Goal: Task Accomplishment & Management: Manage account settings

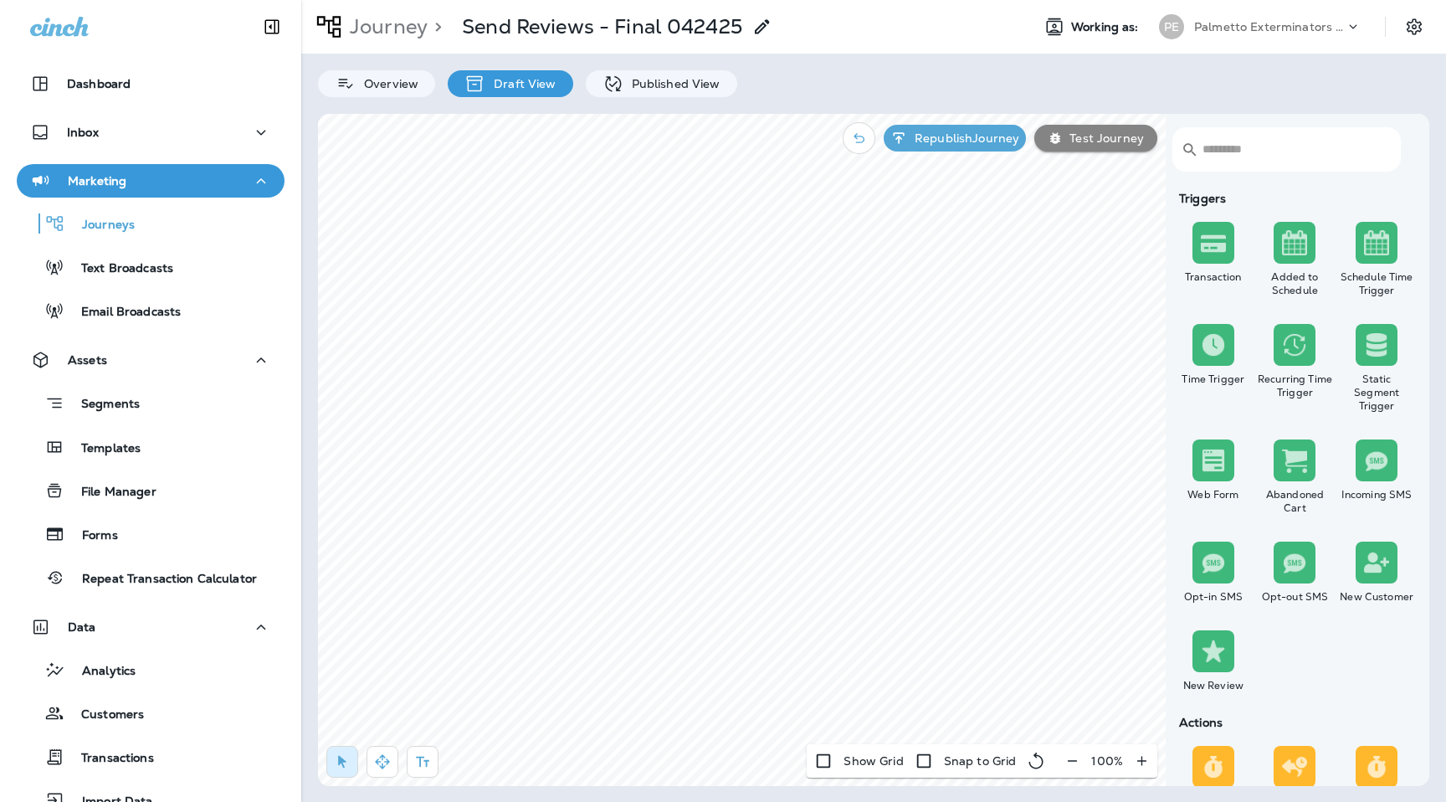
scroll to position [520, 0]
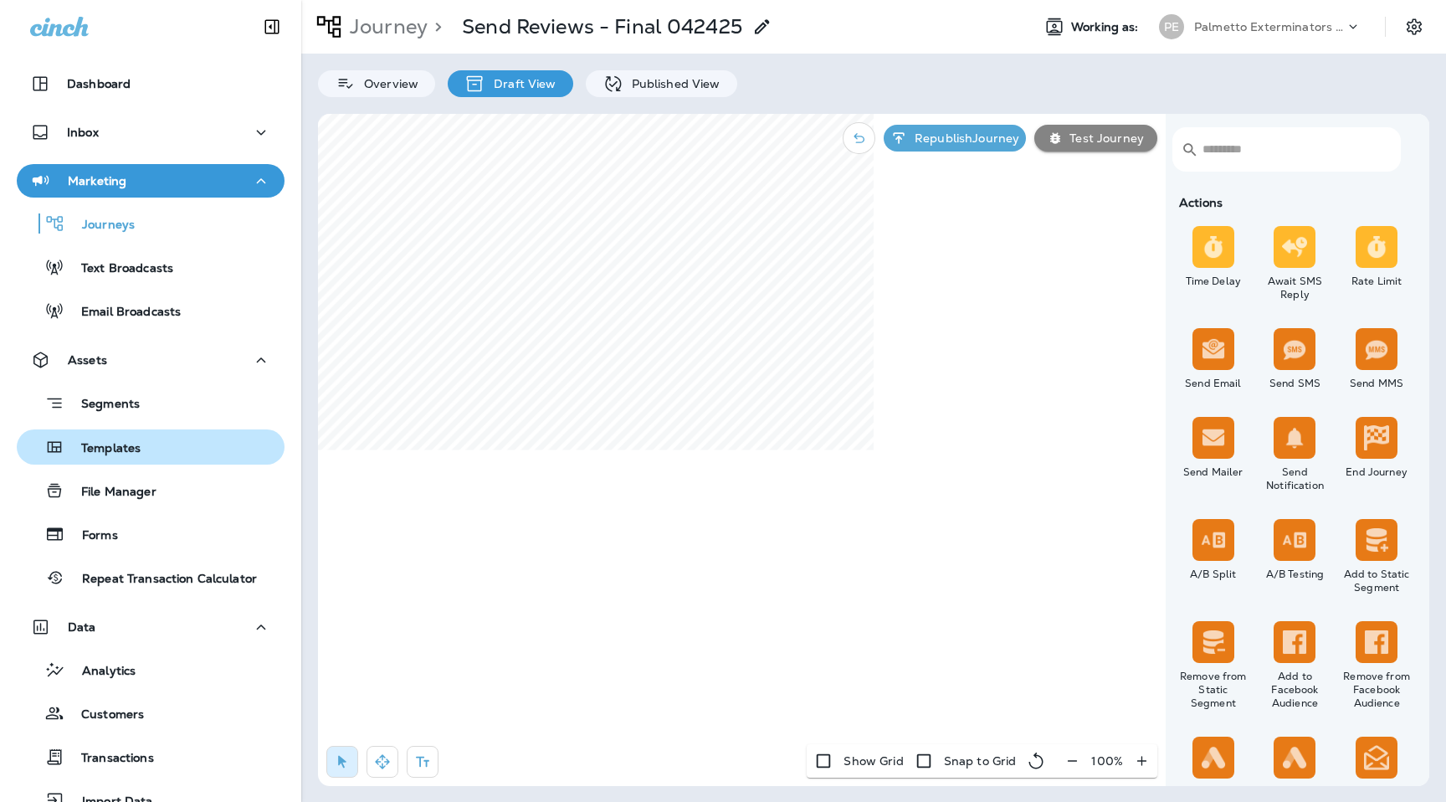
click at [142, 461] on button "Templates" at bounding box center [151, 446] width 268 height 35
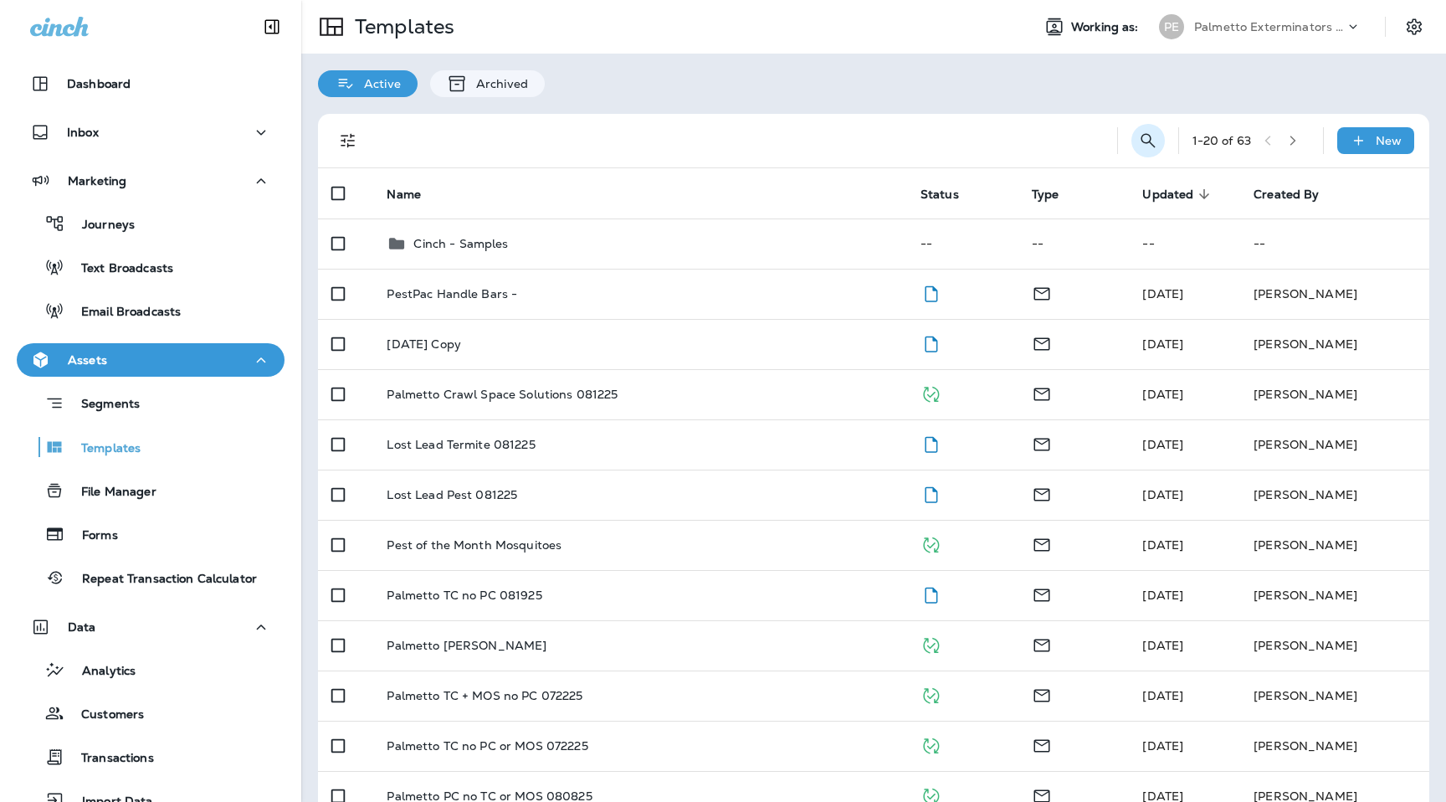
click at [1152, 148] on icon "Search Templates" at bounding box center [1148, 141] width 20 height 20
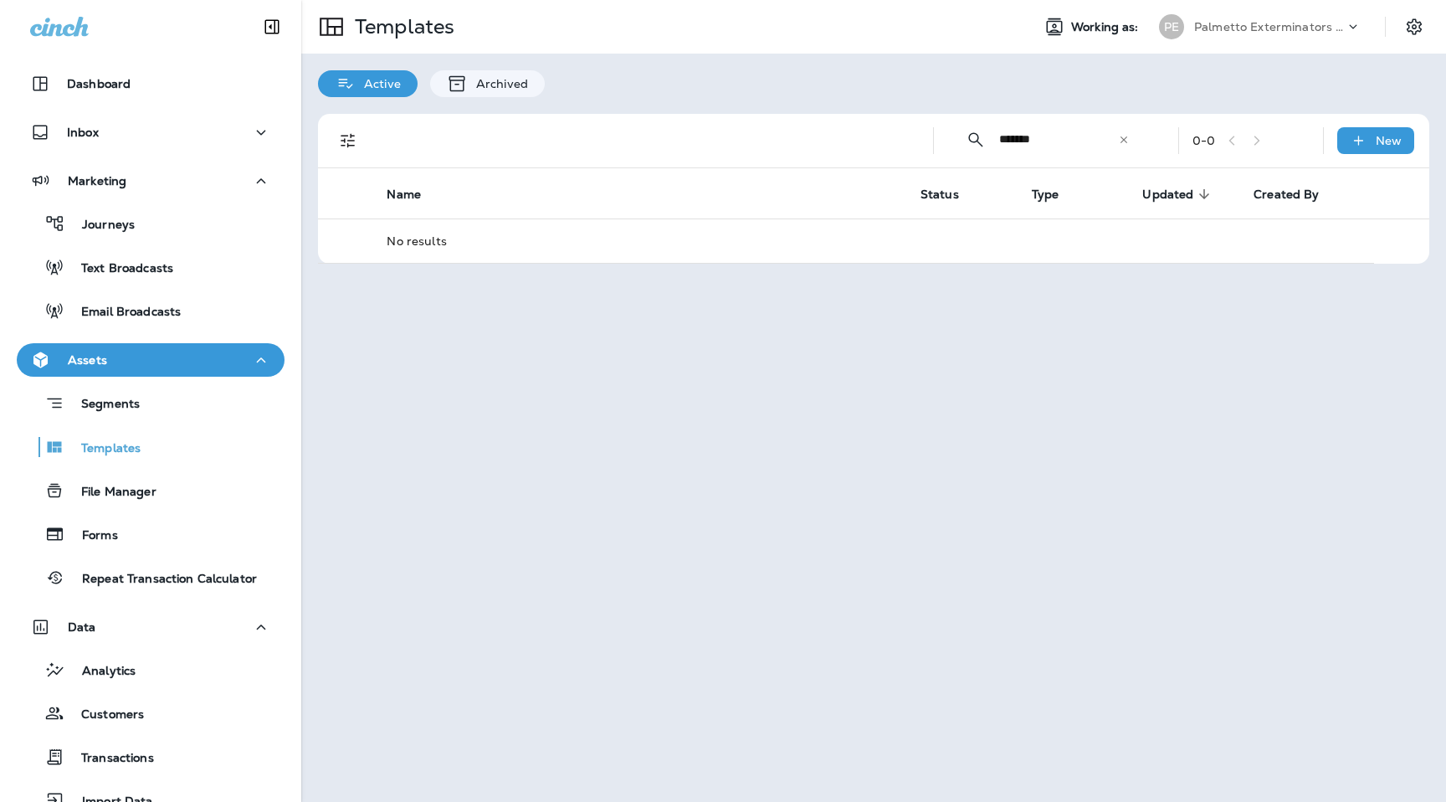
click at [1065, 137] on input "*******" at bounding box center [1058, 139] width 119 height 44
type input "******"
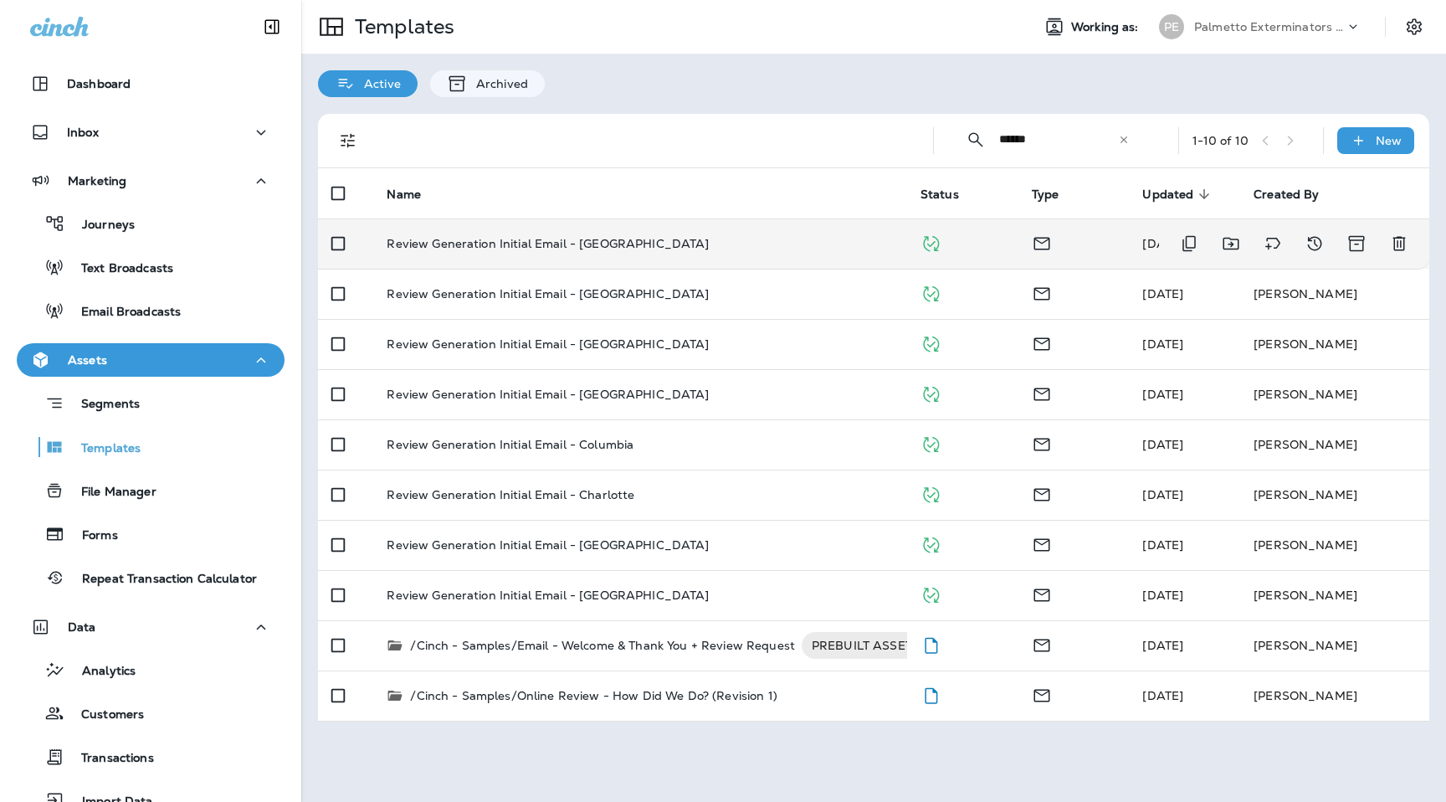
click at [526, 243] on p "Review Generation Initial Email - [GEOGRAPHIC_DATA]" at bounding box center [548, 243] width 322 height 13
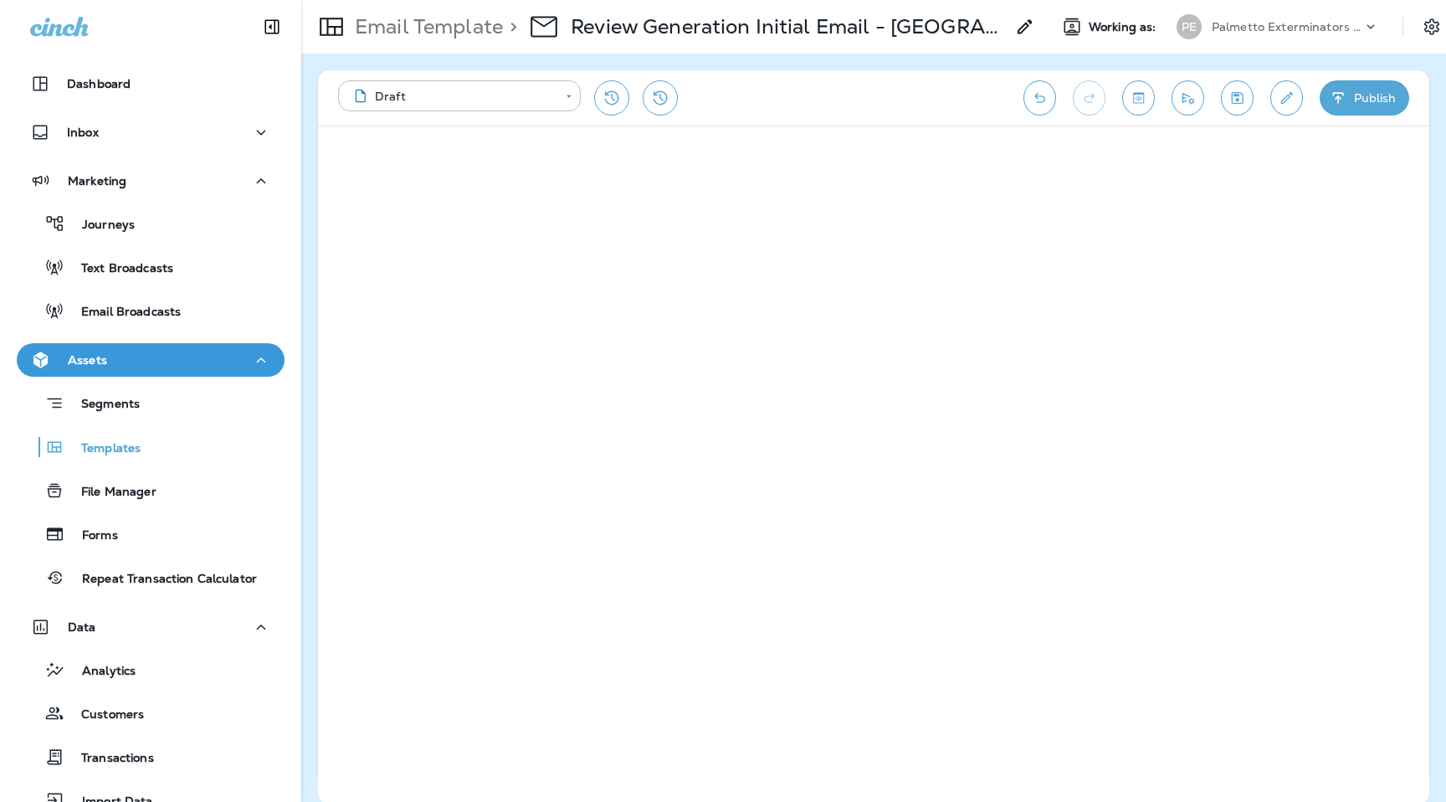
click at [1332, 83] on button "Publish" at bounding box center [1365, 97] width 90 height 35
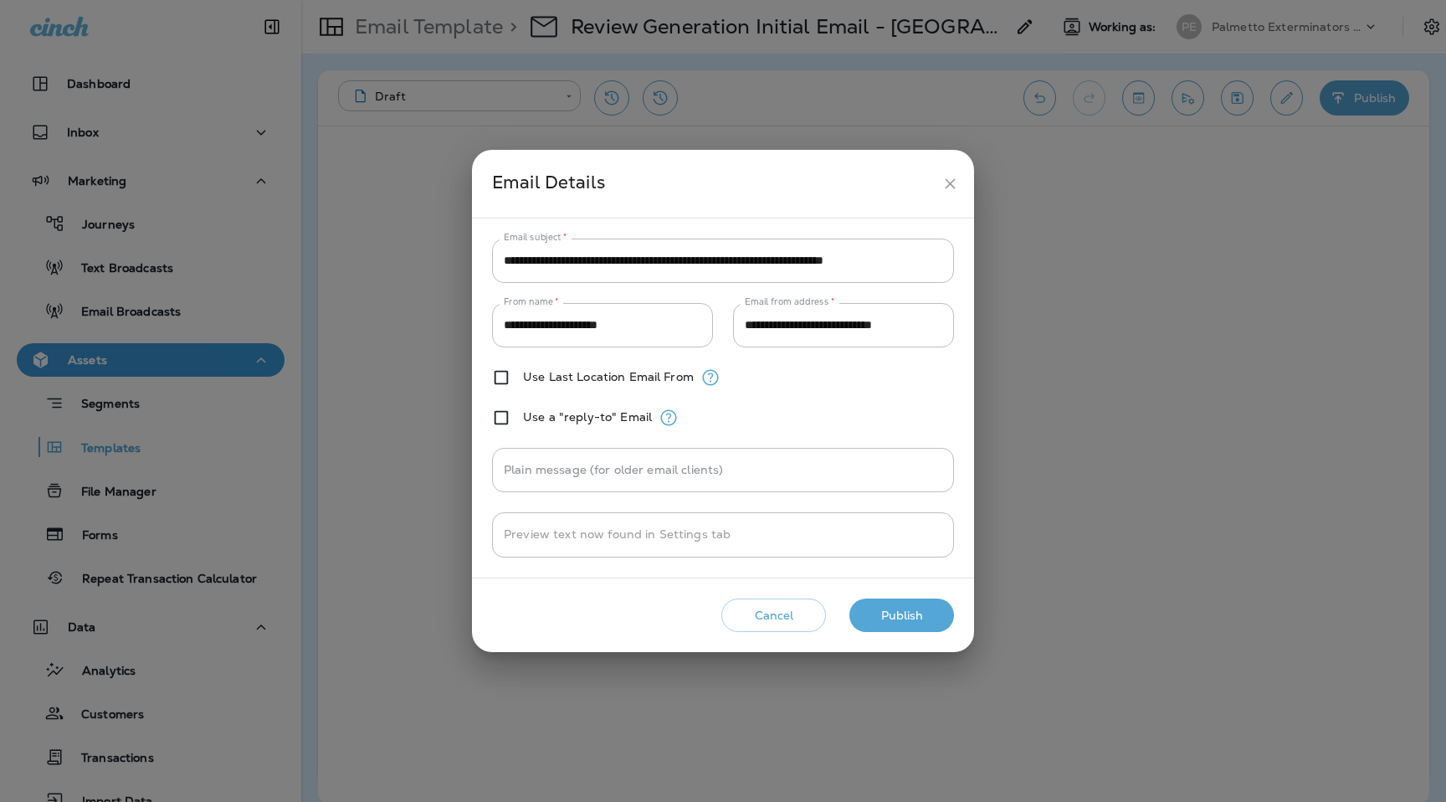
click at [915, 615] on button "Publish" at bounding box center [902, 615] width 105 height 34
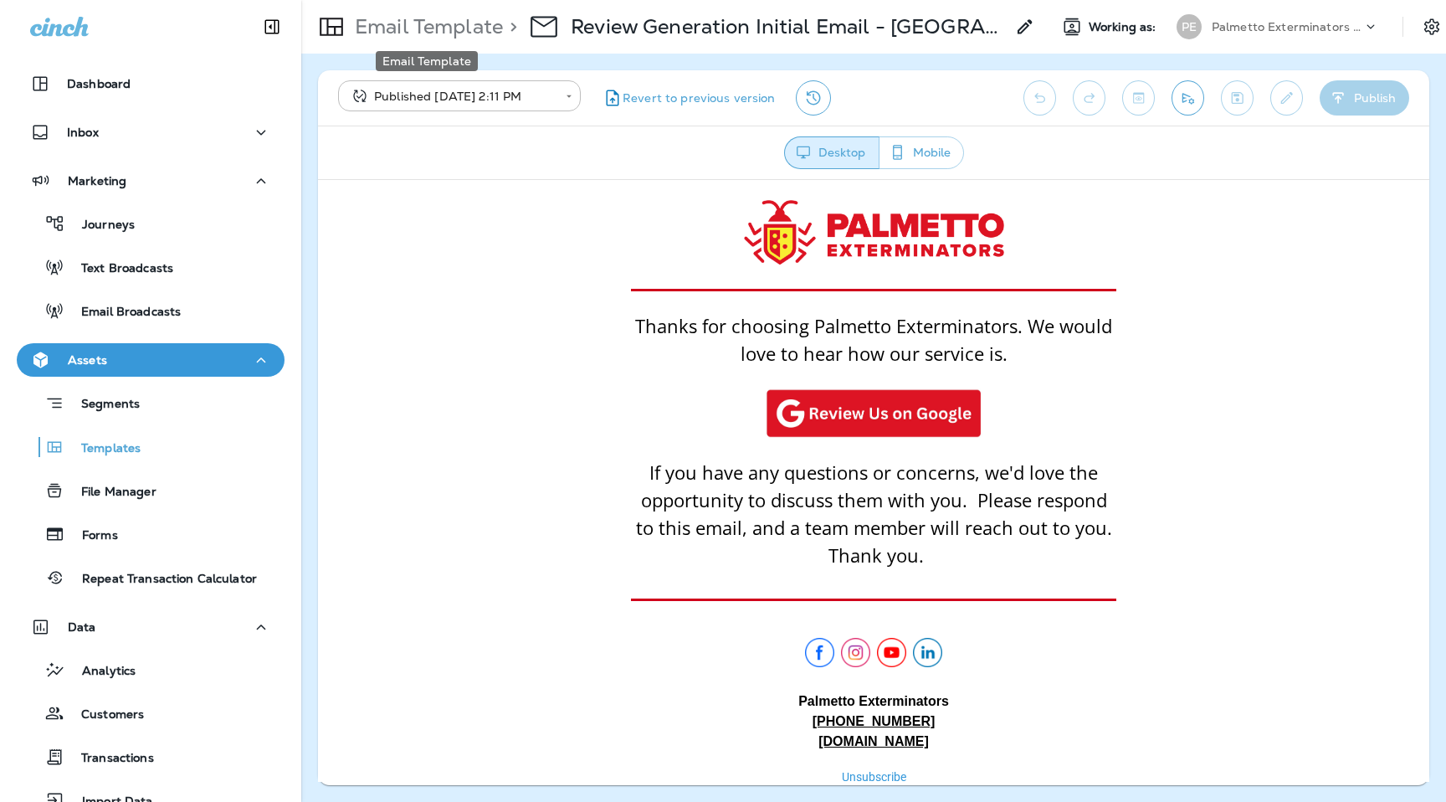
click at [454, 36] on p "Email Template" at bounding box center [425, 26] width 155 height 25
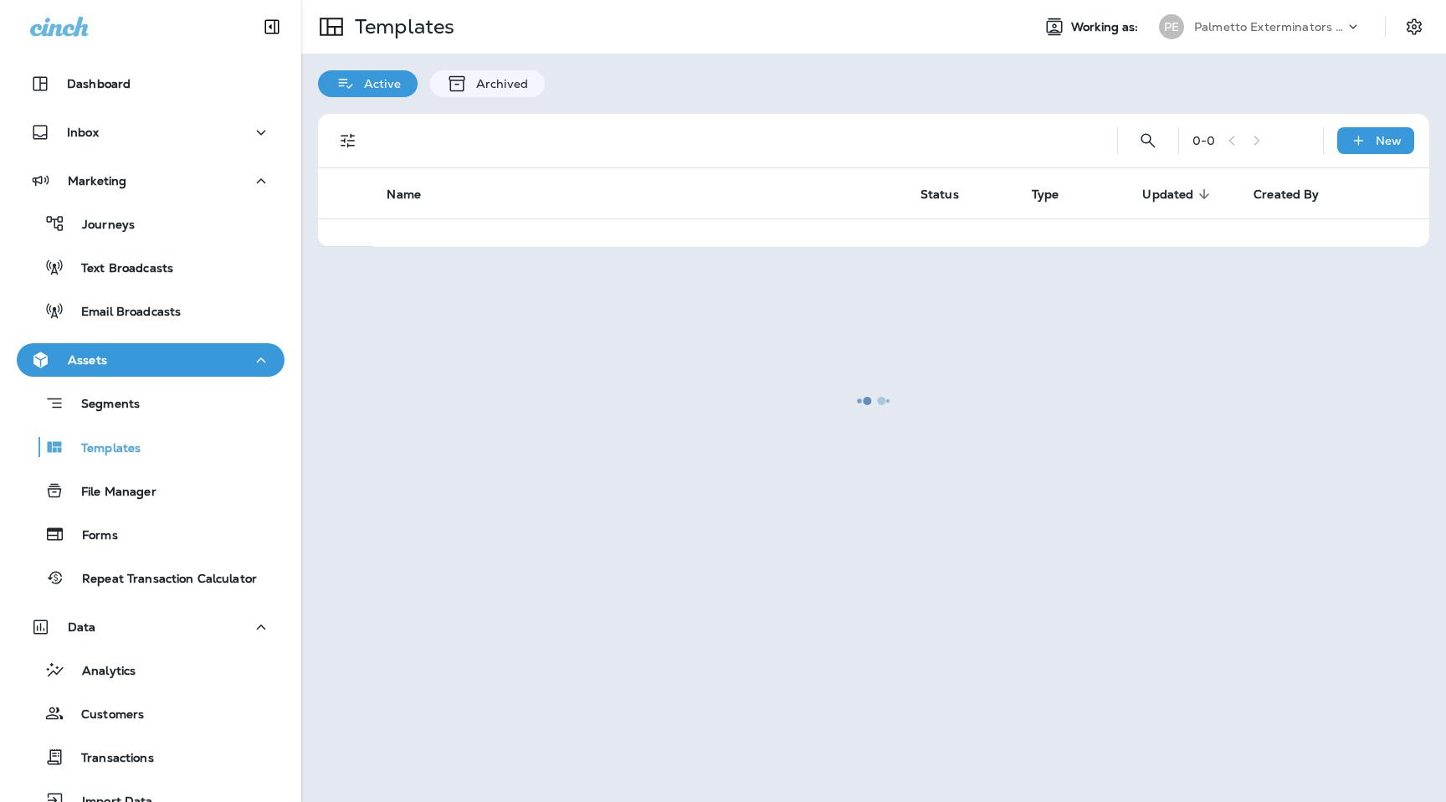
click at [1148, 141] on div at bounding box center [874, 401] width 1142 height 798
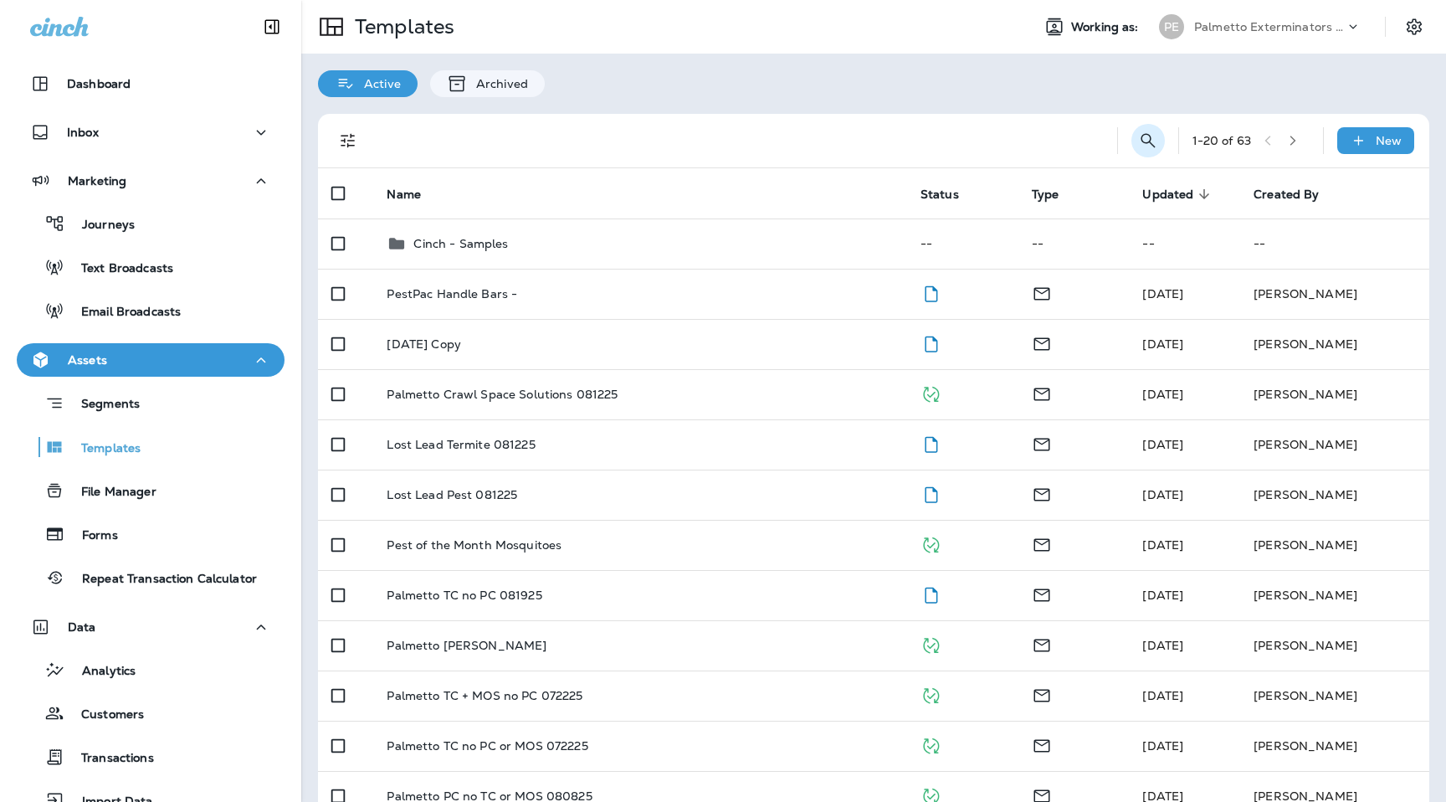
click at [1146, 135] on icon "Search Templates" at bounding box center [1148, 141] width 20 height 20
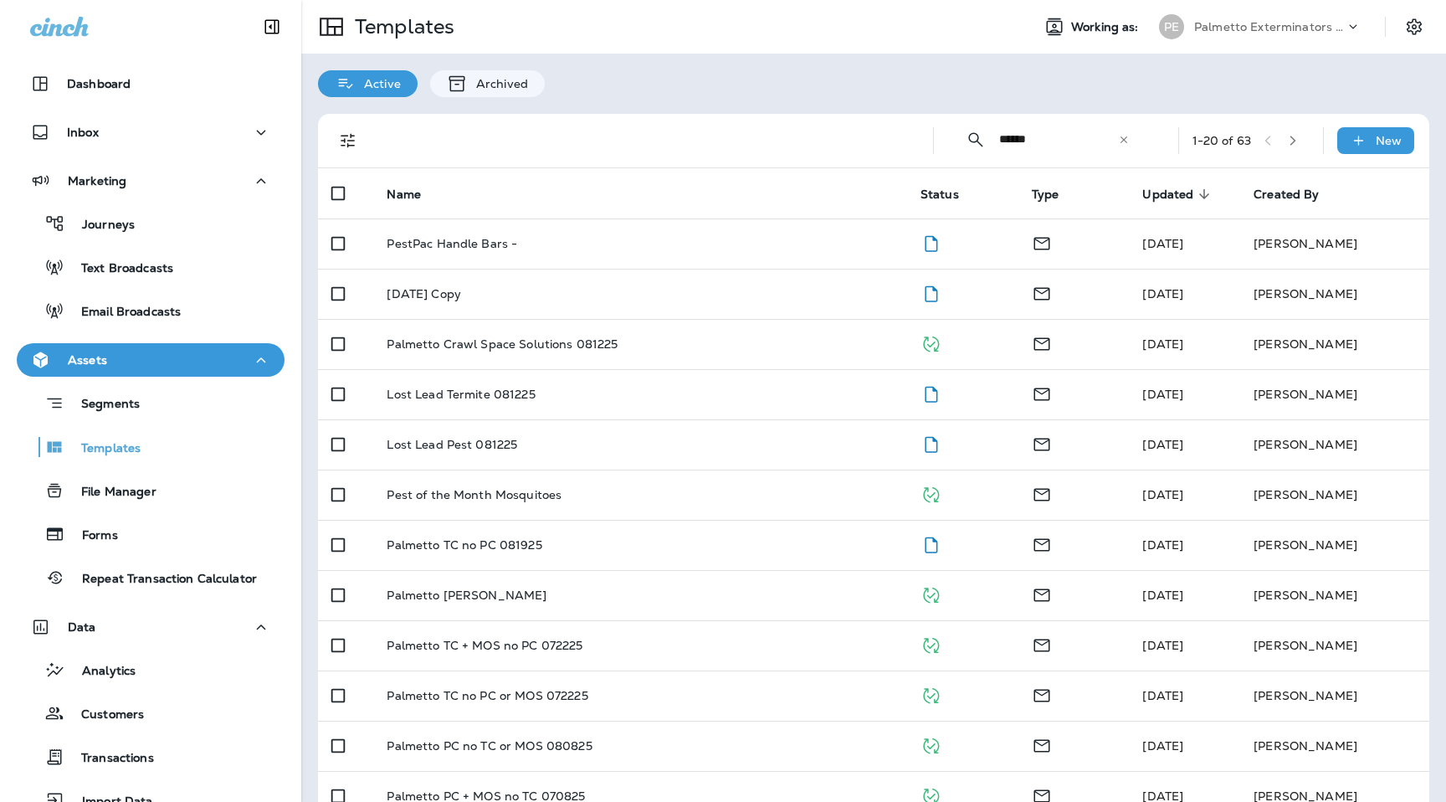
type input "******"
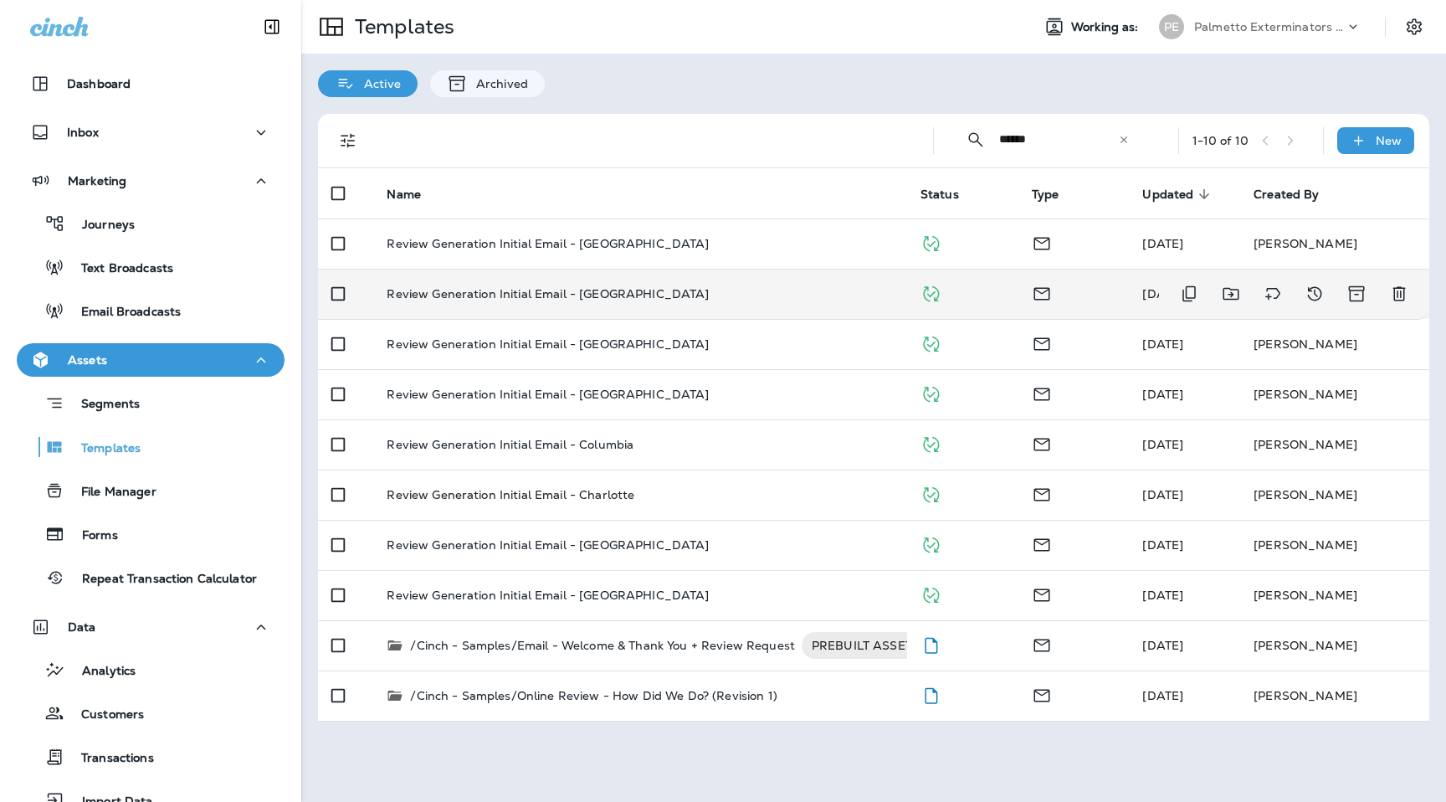
click at [646, 301] on td "Review Generation Initial Email - [GEOGRAPHIC_DATA]" at bounding box center [639, 294] width 533 height 50
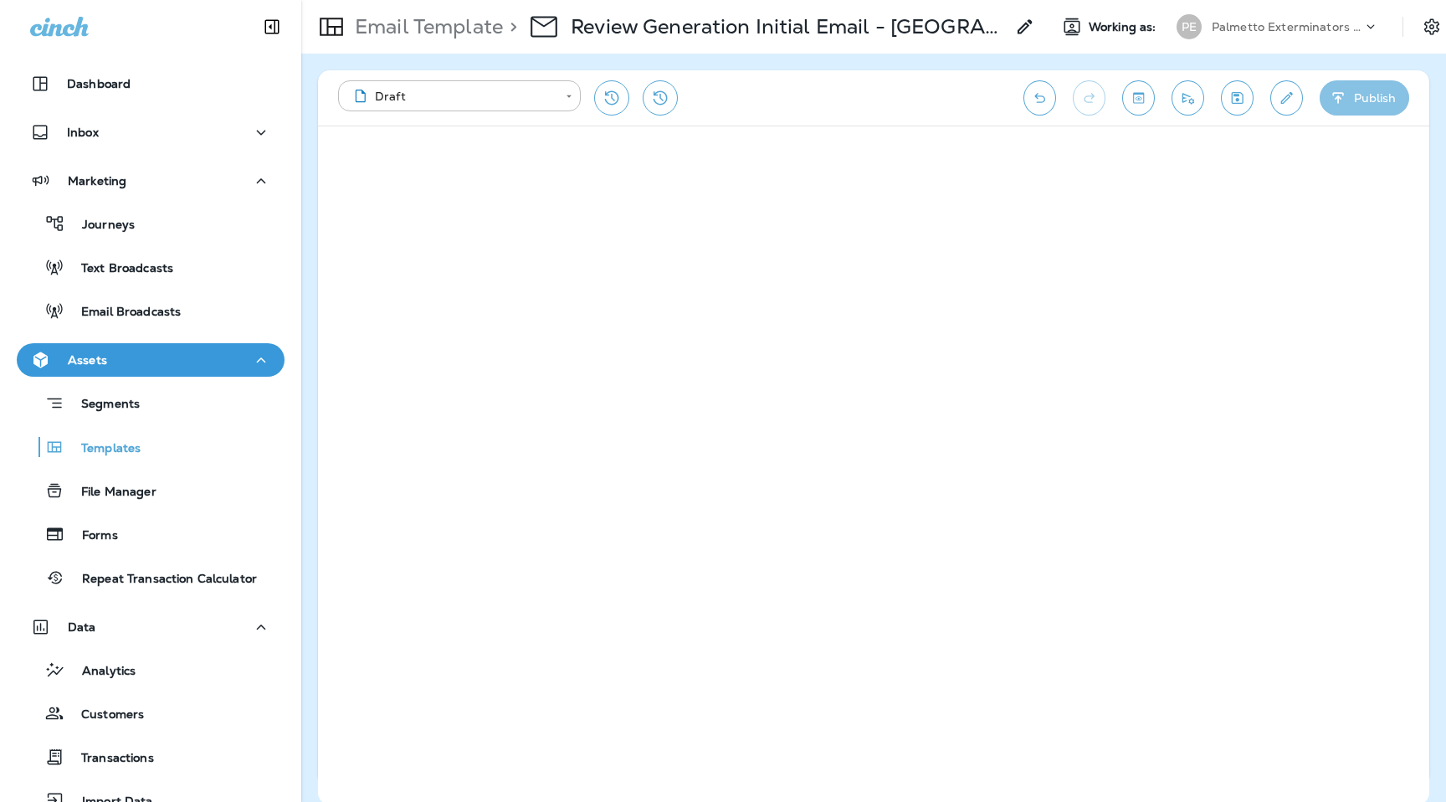
click at [1368, 105] on button "Publish" at bounding box center [1365, 97] width 90 height 35
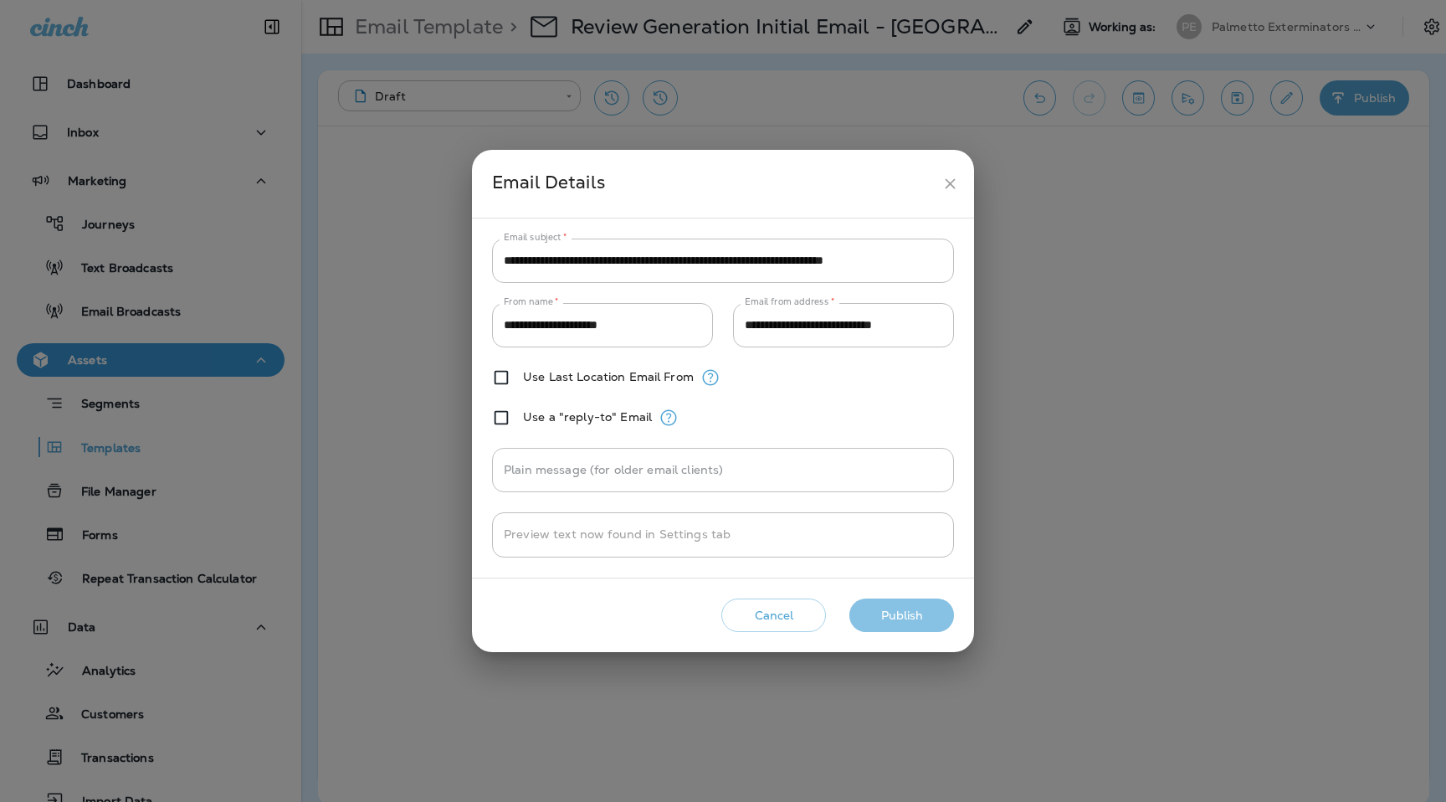
click at [922, 608] on button "Publish" at bounding box center [902, 615] width 105 height 34
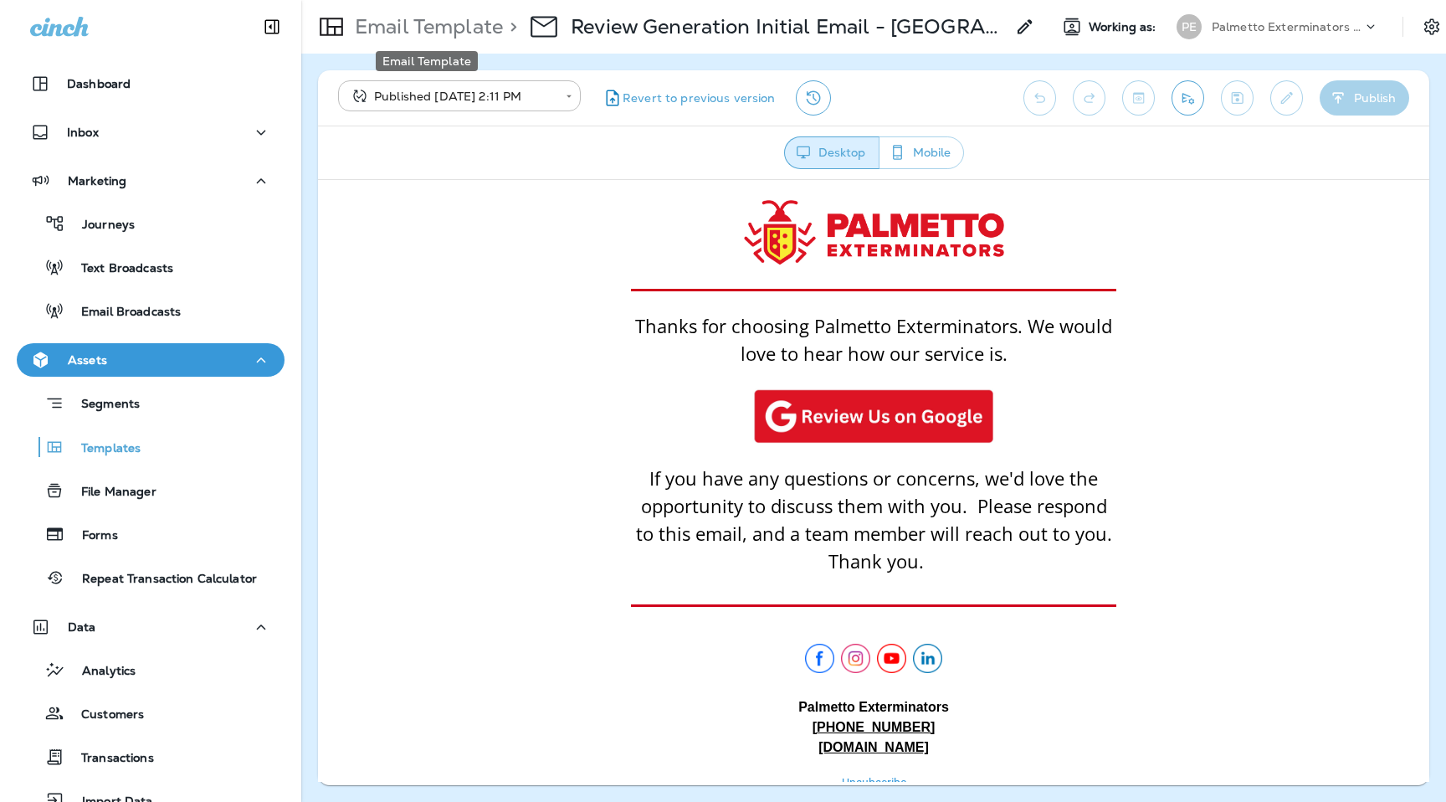
click at [429, 30] on p "Email Template" at bounding box center [425, 26] width 155 height 25
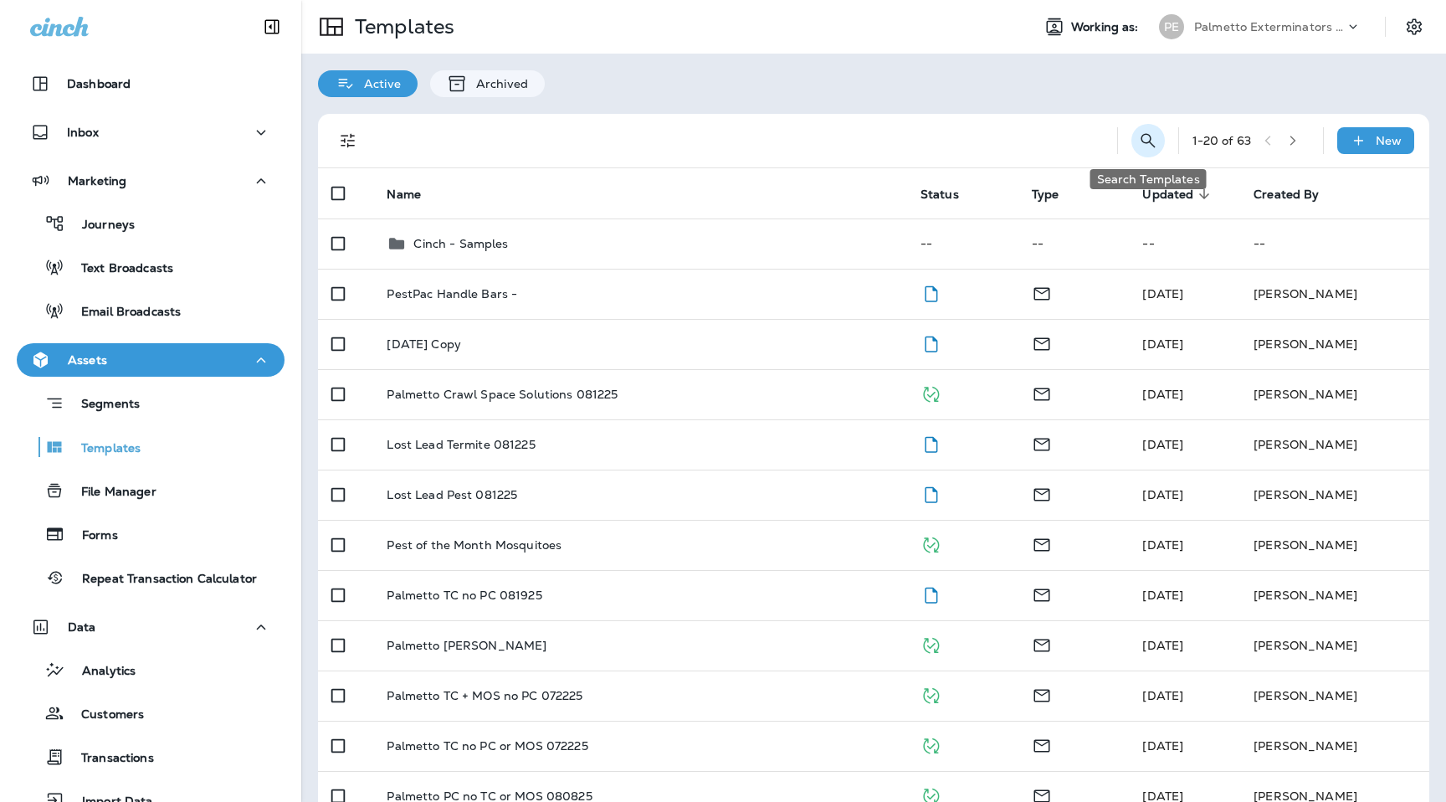
click at [1153, 152] on button "Search Templates" at bounding box center [1148, 140] width 33 height 33
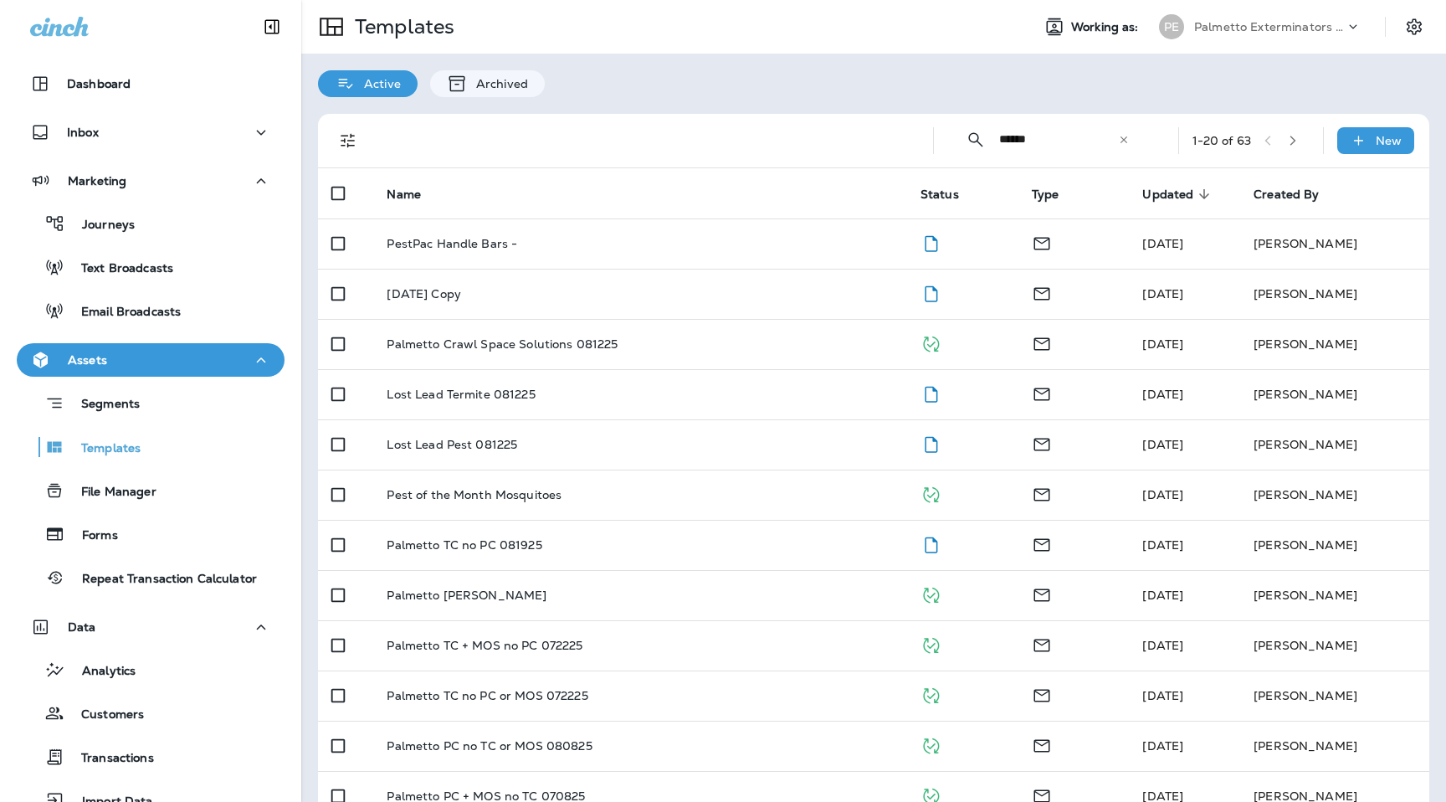
type input "******"
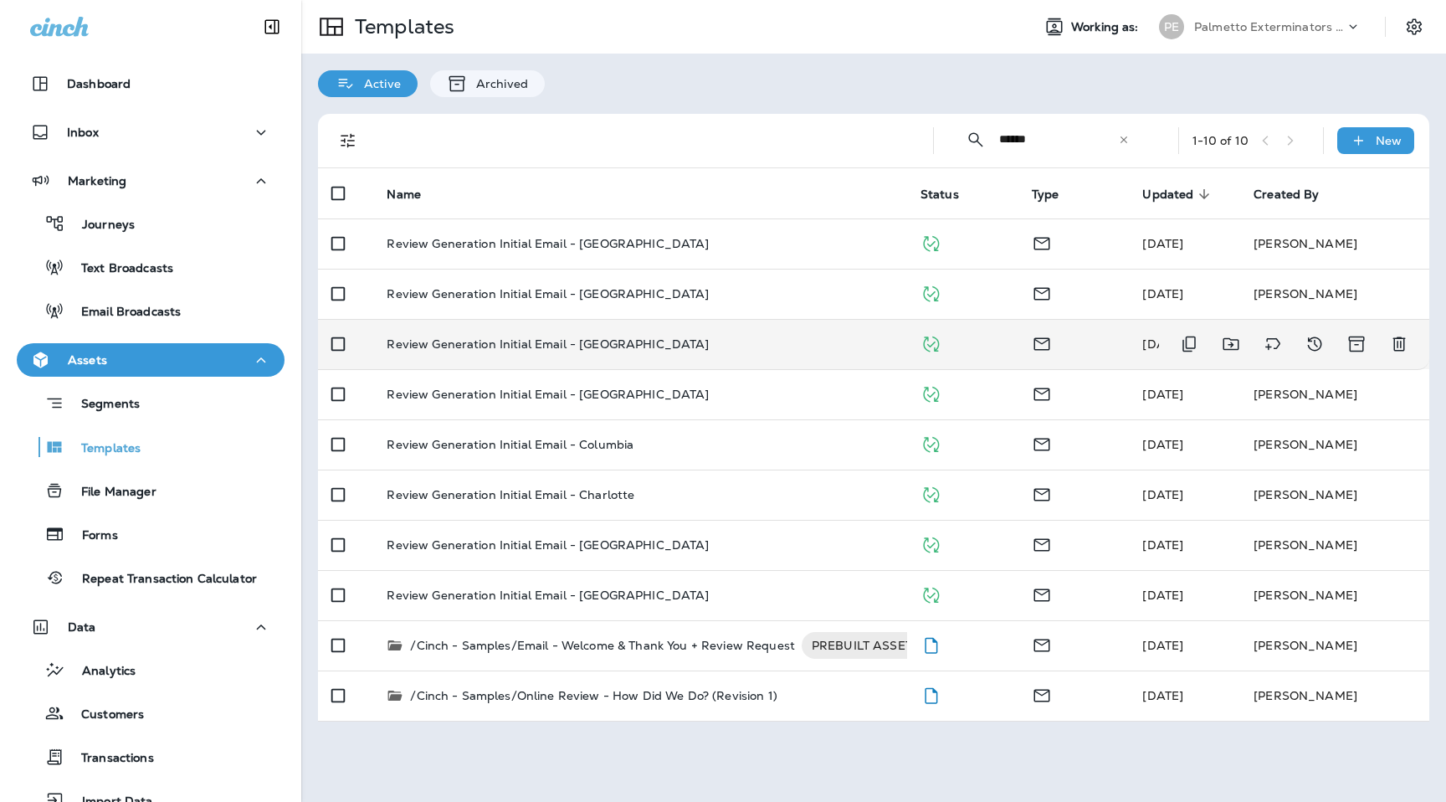
click at [597, 340] on p "Review Generation Initial Email - [GEOGRAPHIC_DATA]" at bounding box center [548, 343] width 322 height 13
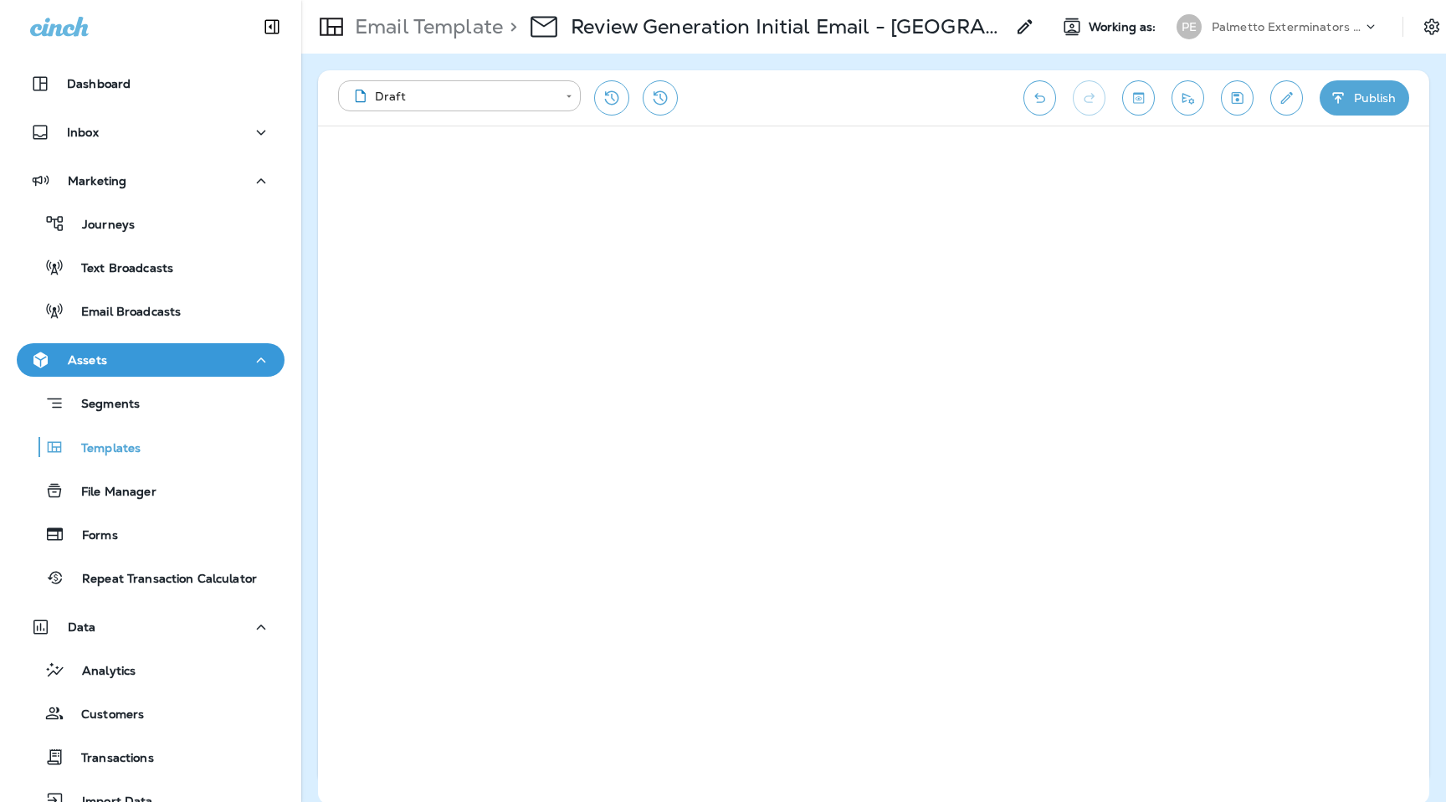
click at [927, 111] on div "**********" at bounding box center [672, 97] width 669 height 35
click at [1351, 108] on button "Publish" at bounding box center [1365, 97] width 90 height 35
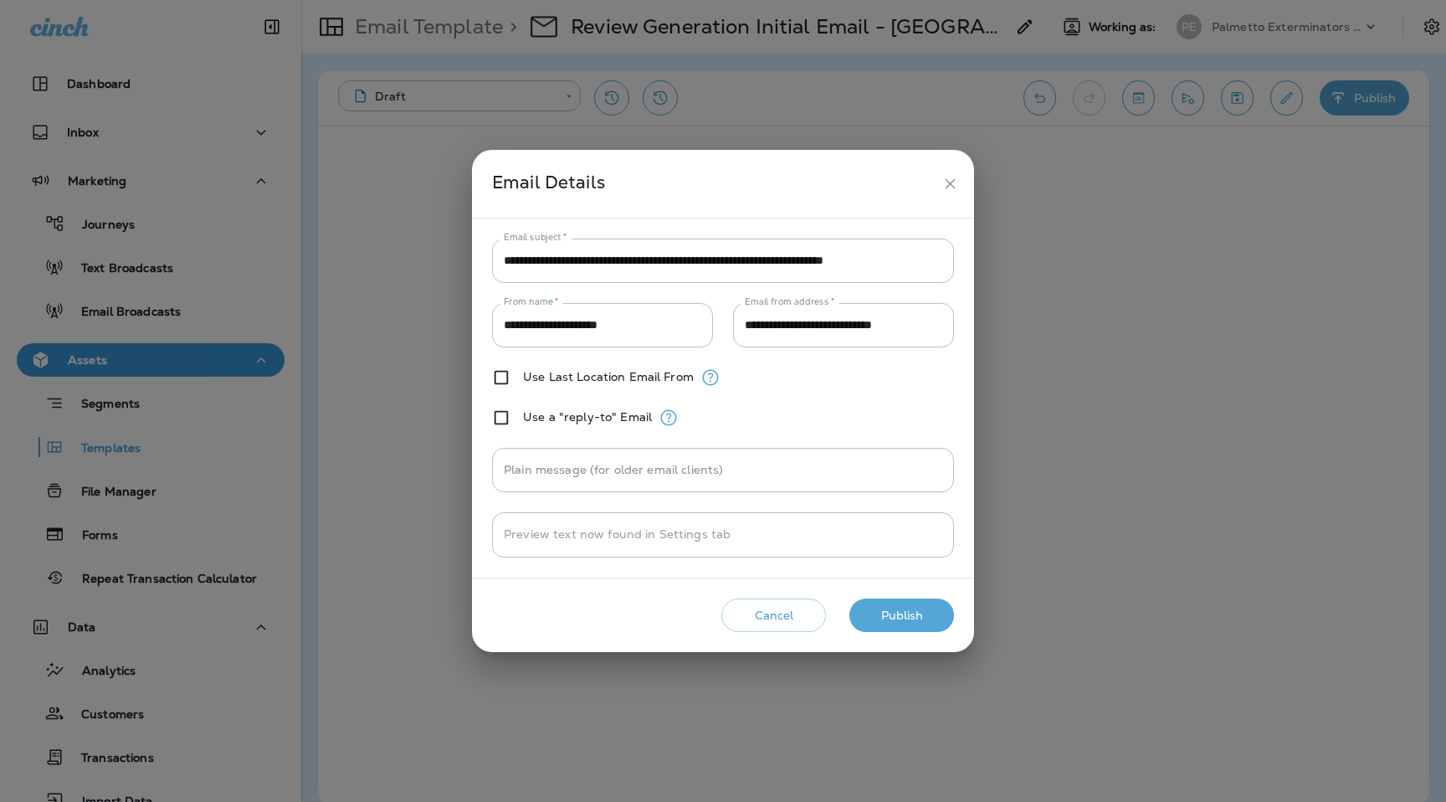
click at [920, 623] on button "Publish" at bounding box center [902, 615] width 105 height 34
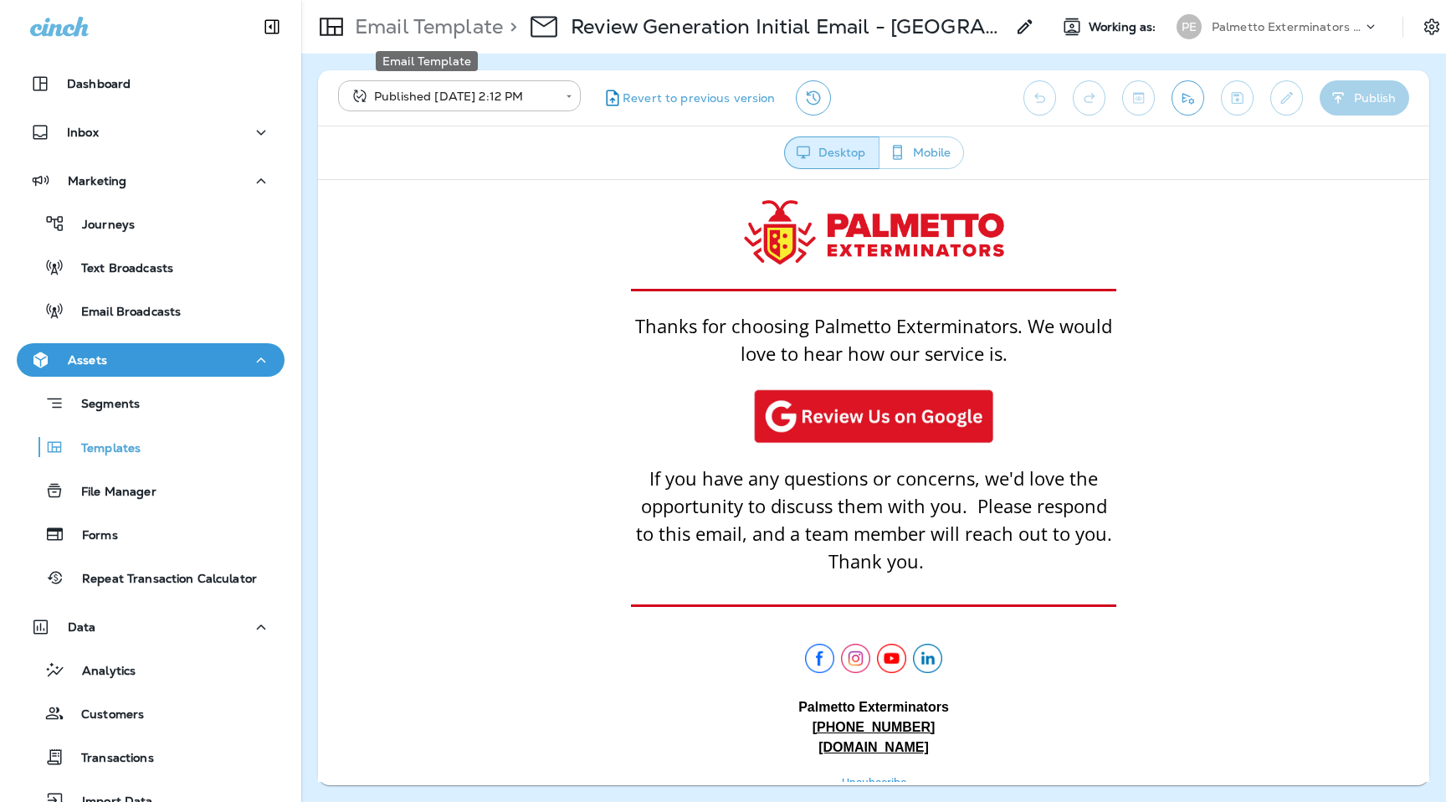
click at [413, 27] on p "Email Template" at bounding box center [425, 26] width 155 height 25
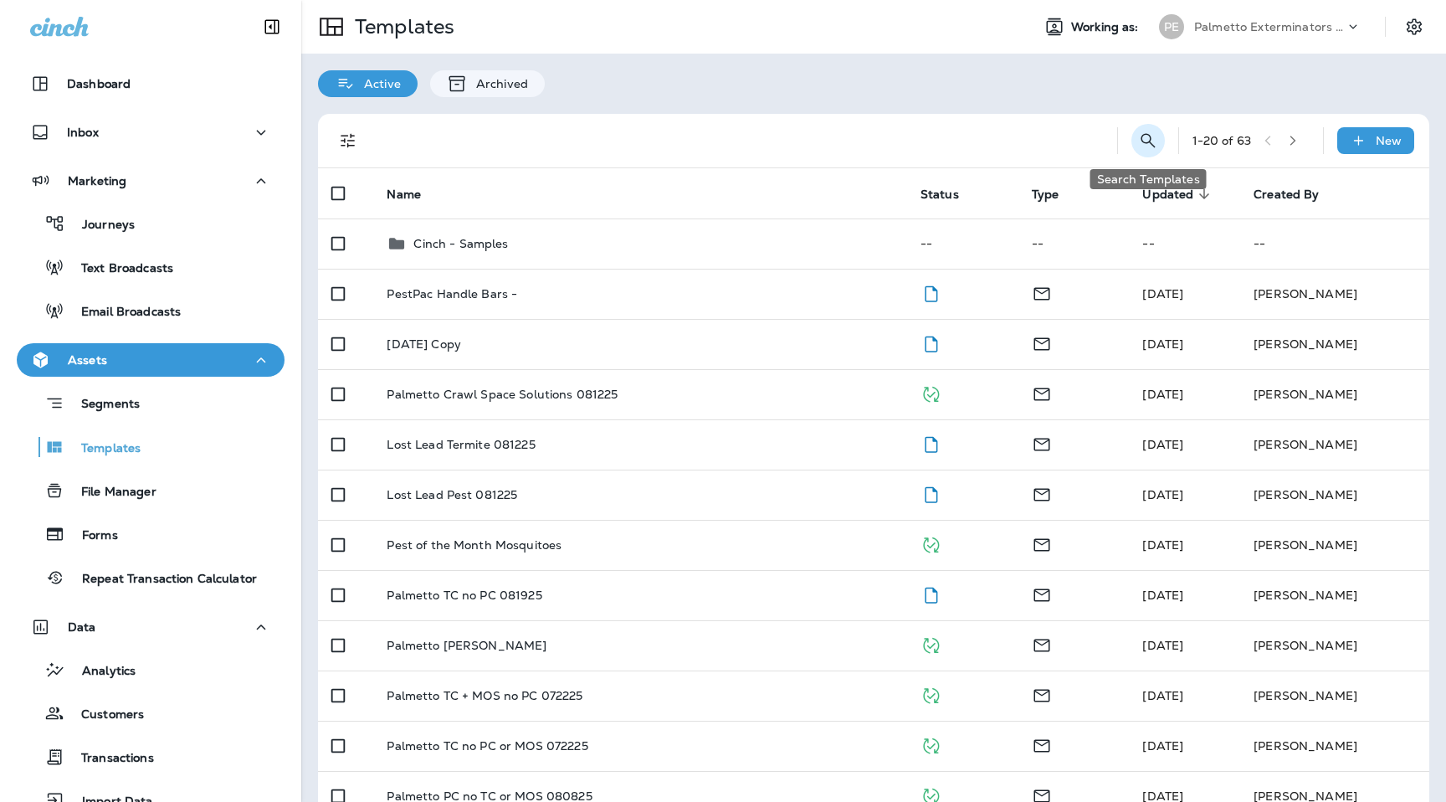
click at [1146, 145] on icon "Search Templates" at bounding box center [1148, 141] width 20 height 20
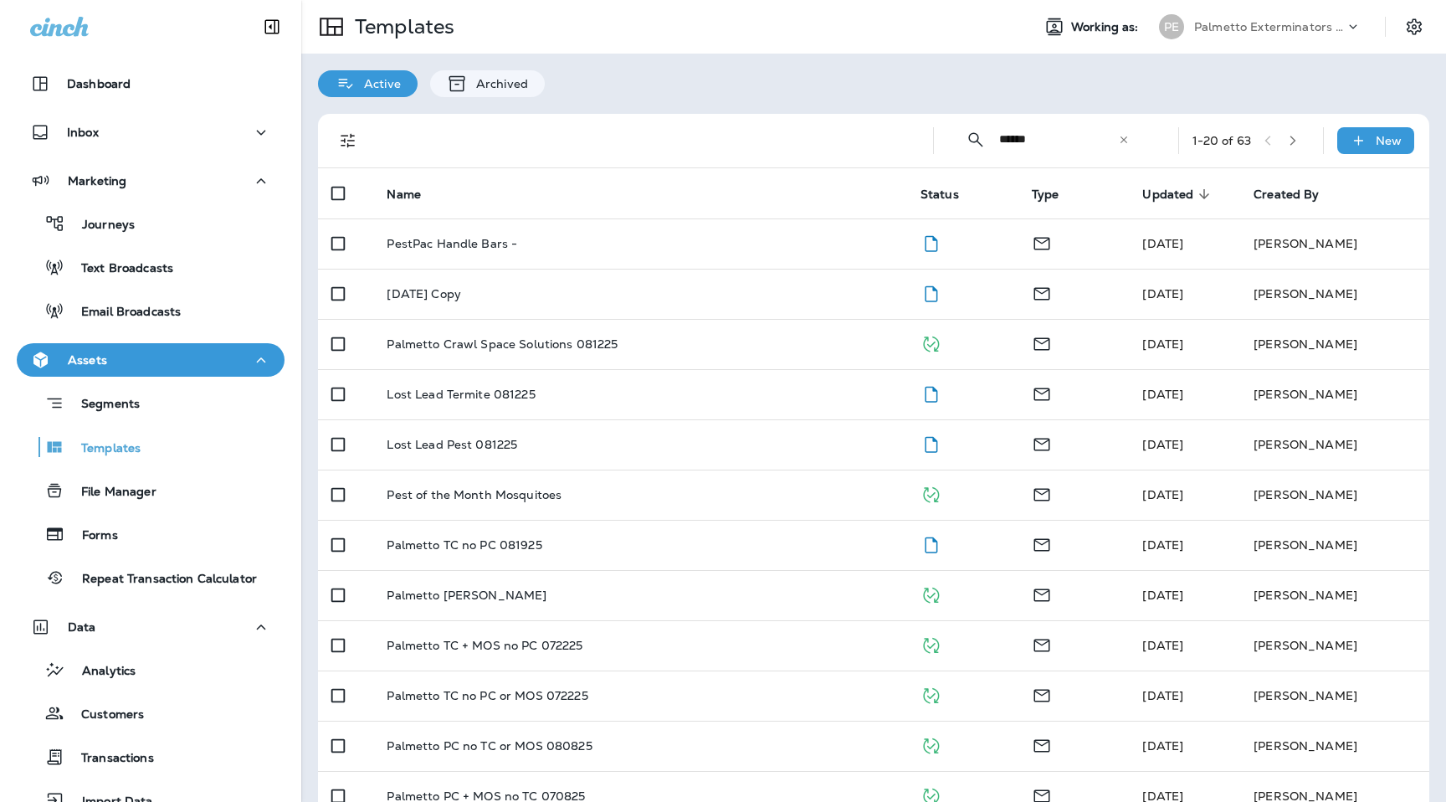
type input "******"
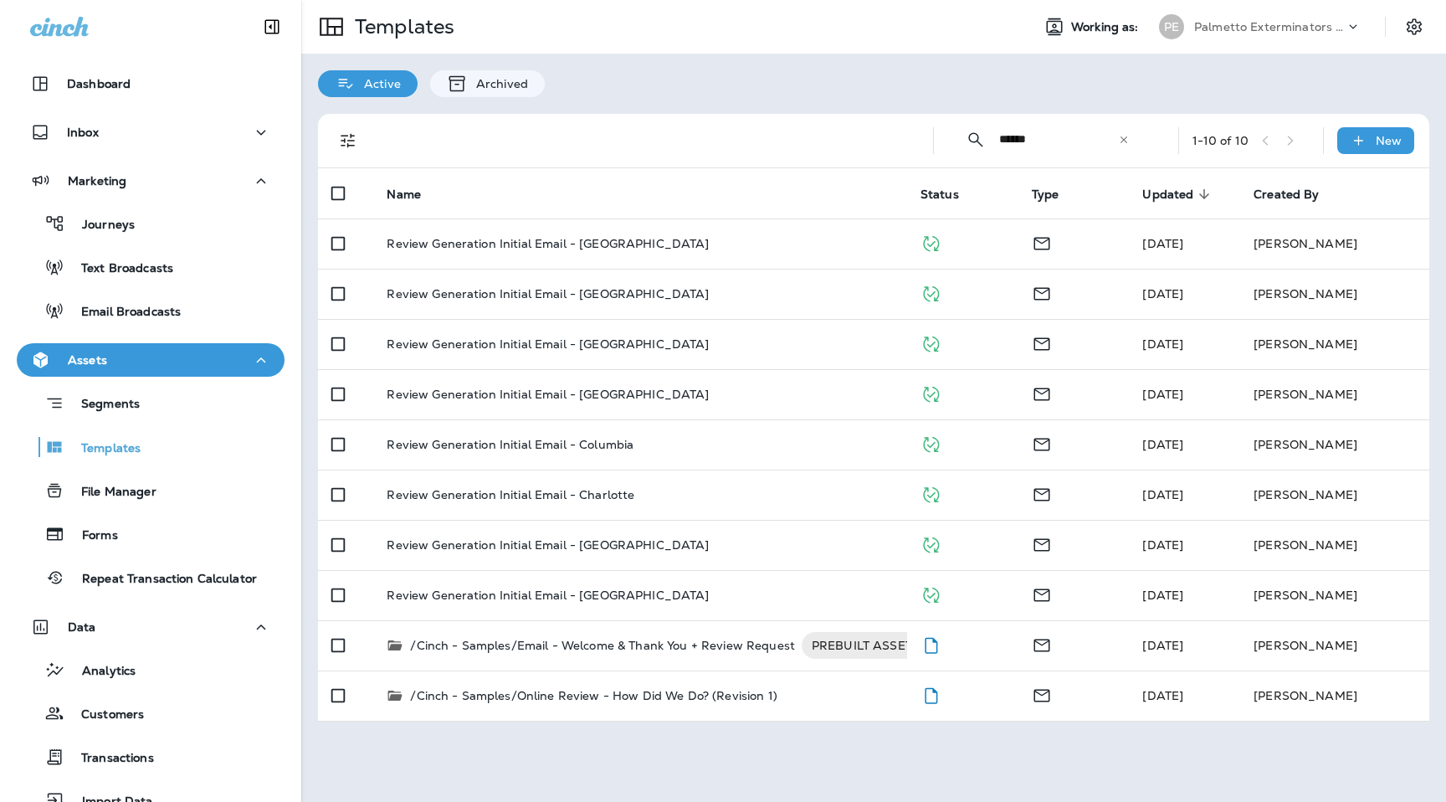
click at [1266, 34] on div "Palmetto Exterminators LLC" at bounding box center [1269, 26] width 151 height 25
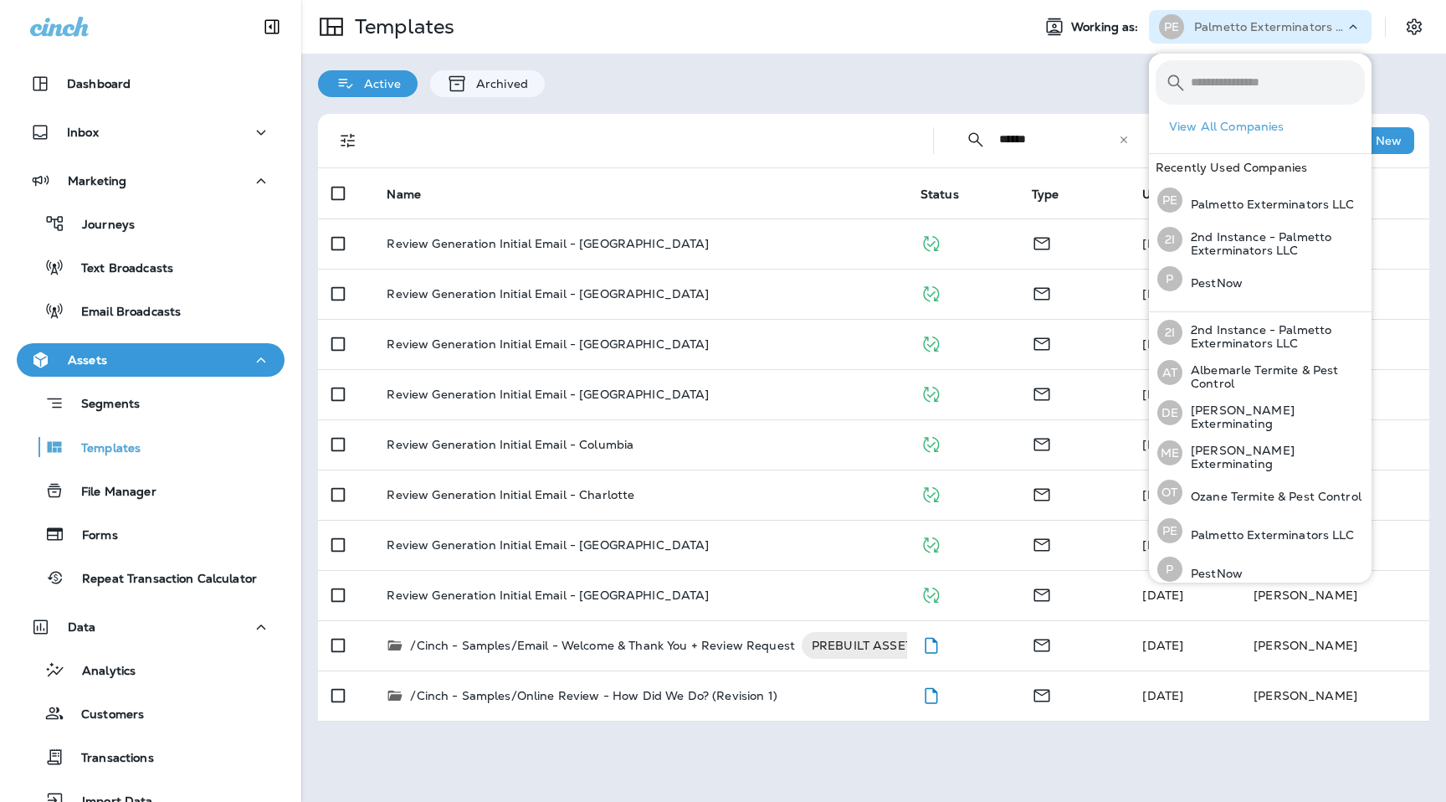
click at [831, 130] on div at bounding box center [642, 141] width 528 height 54
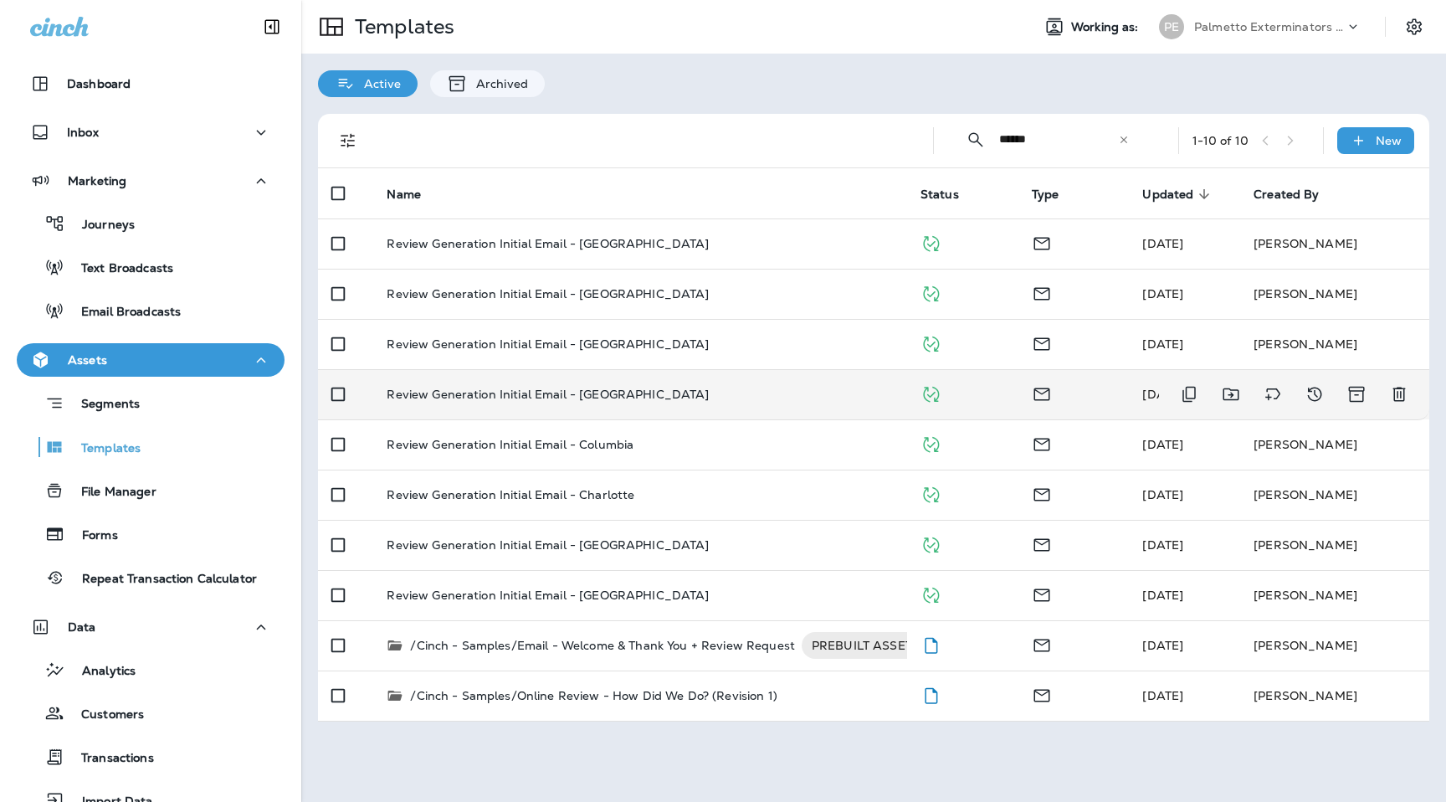
click at [556, 388] on p "Review Generation Initial Email - [GEOGRAPHIC_DATA]" at bounding box center [548, 394] width 322 height 13
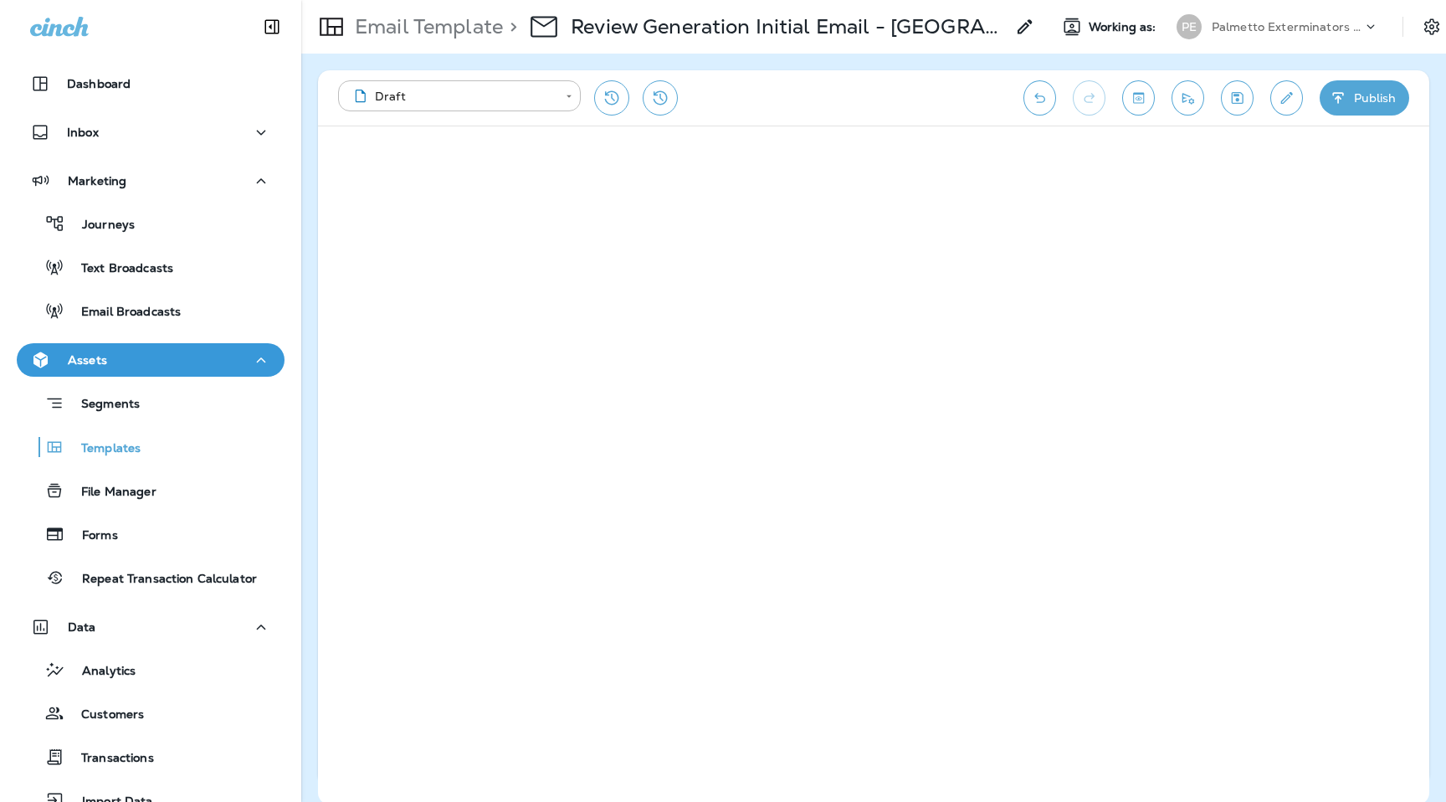
click at [884, 101] on div "**********" at bounding box center [672, 97] width 669 height 35
click at [1379, 91] on button "Publish" at bounding box center [1365, 97] width 90 height 35
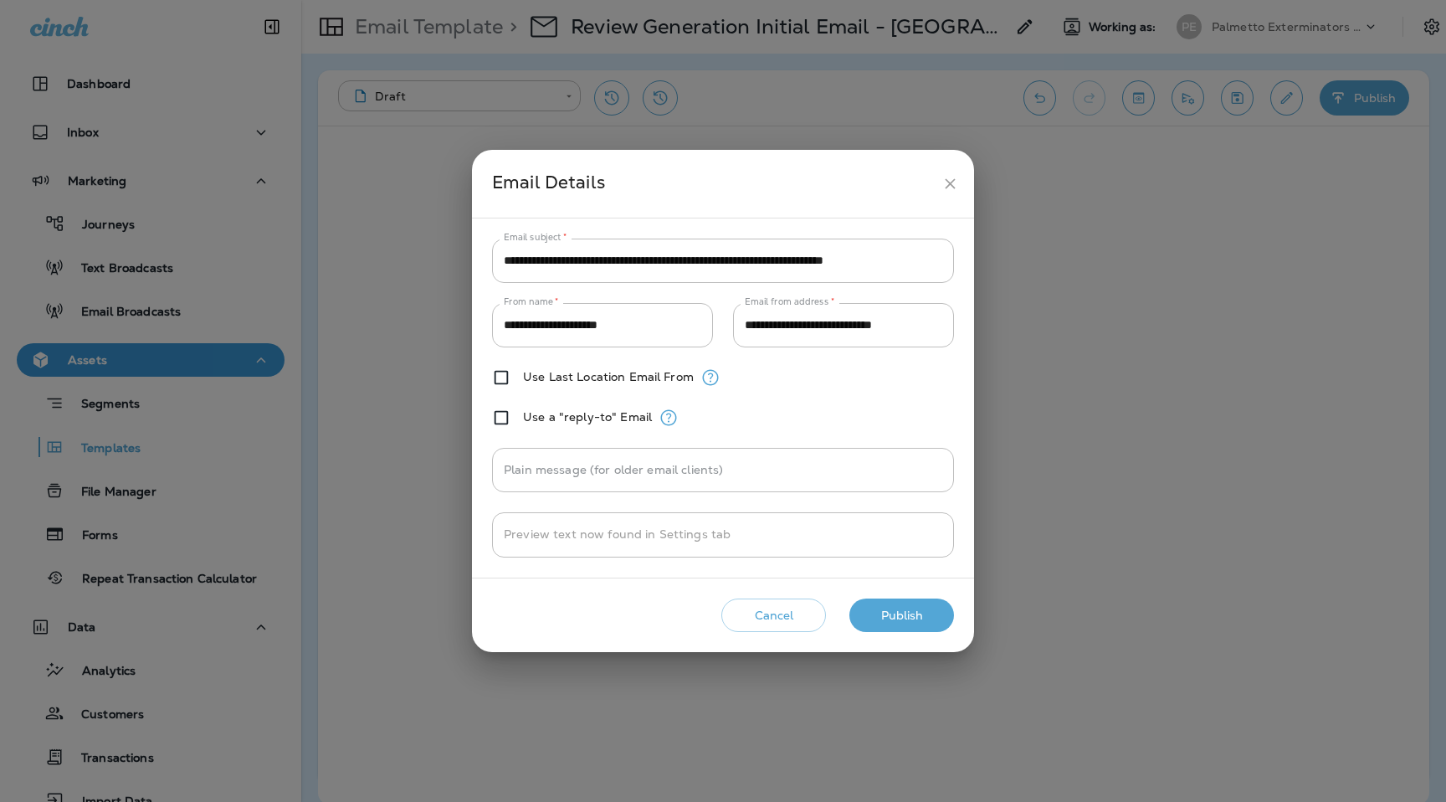
click at [913, 620] on button "Publish" at bounding box center [902, 615] width 105 height 34
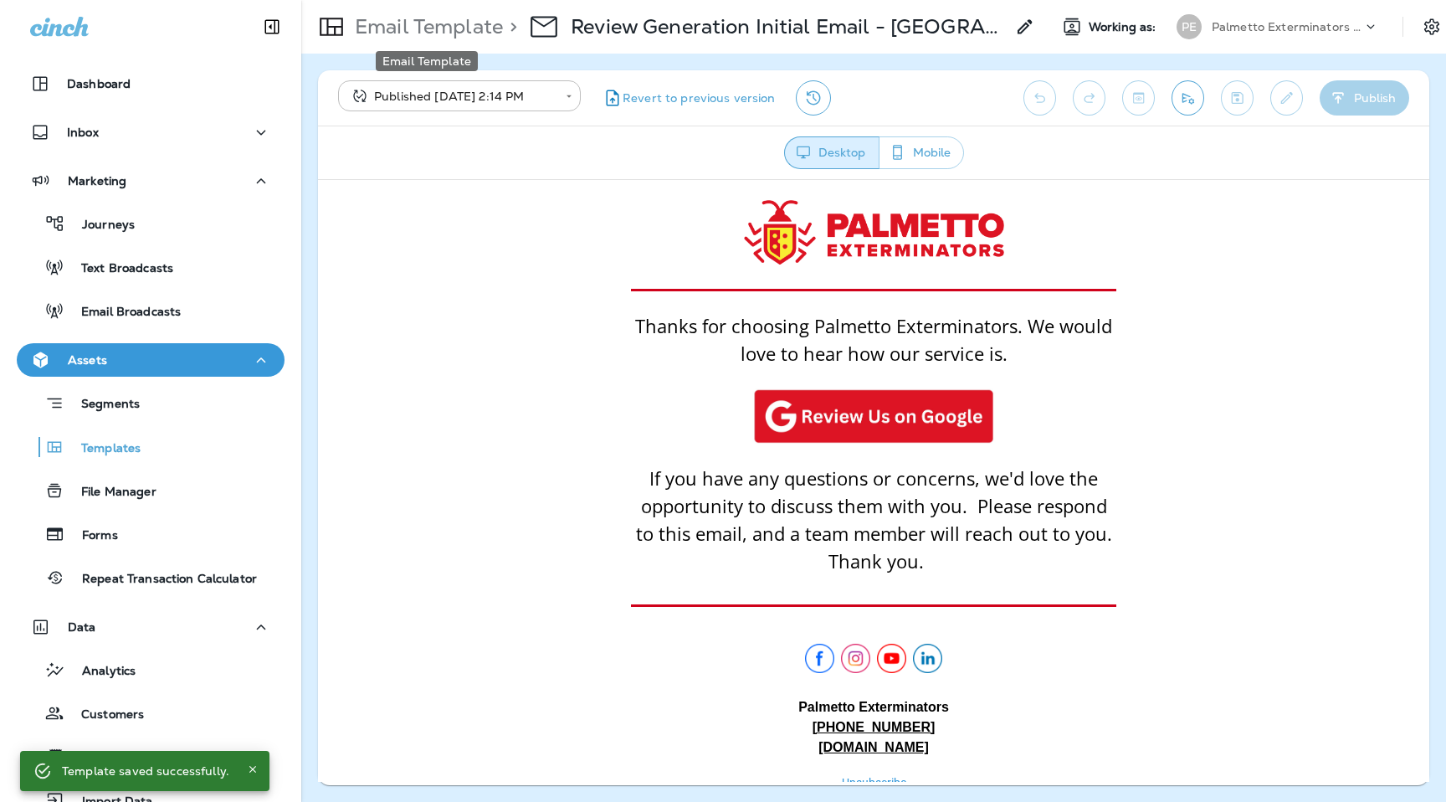
click at [447, 24] on p "Email Template" at bounding box center [425, 26] width 155 height 25
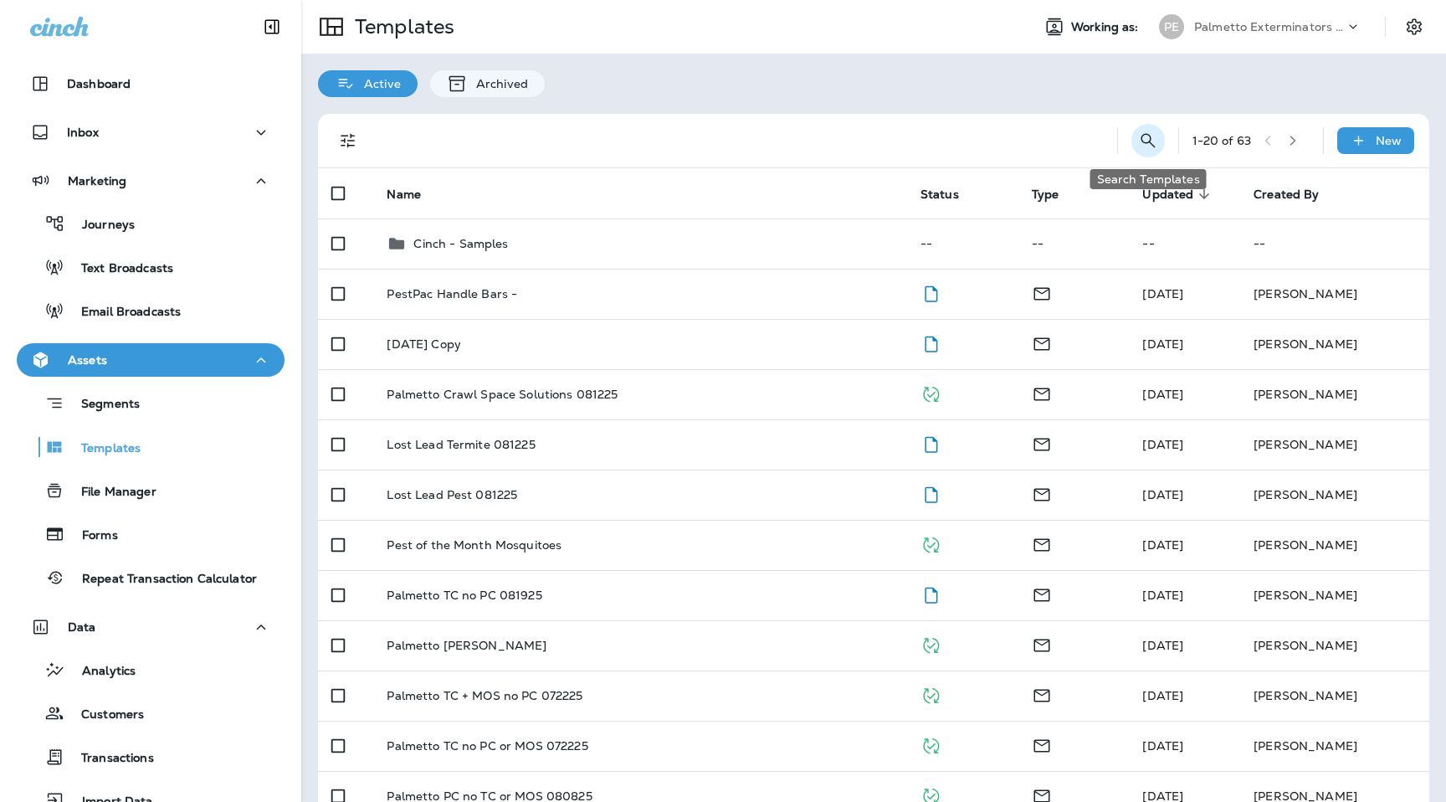
click at [1145, 146] on icon "Search Templates" at bounding box center [1148, 141] width 20 height 20
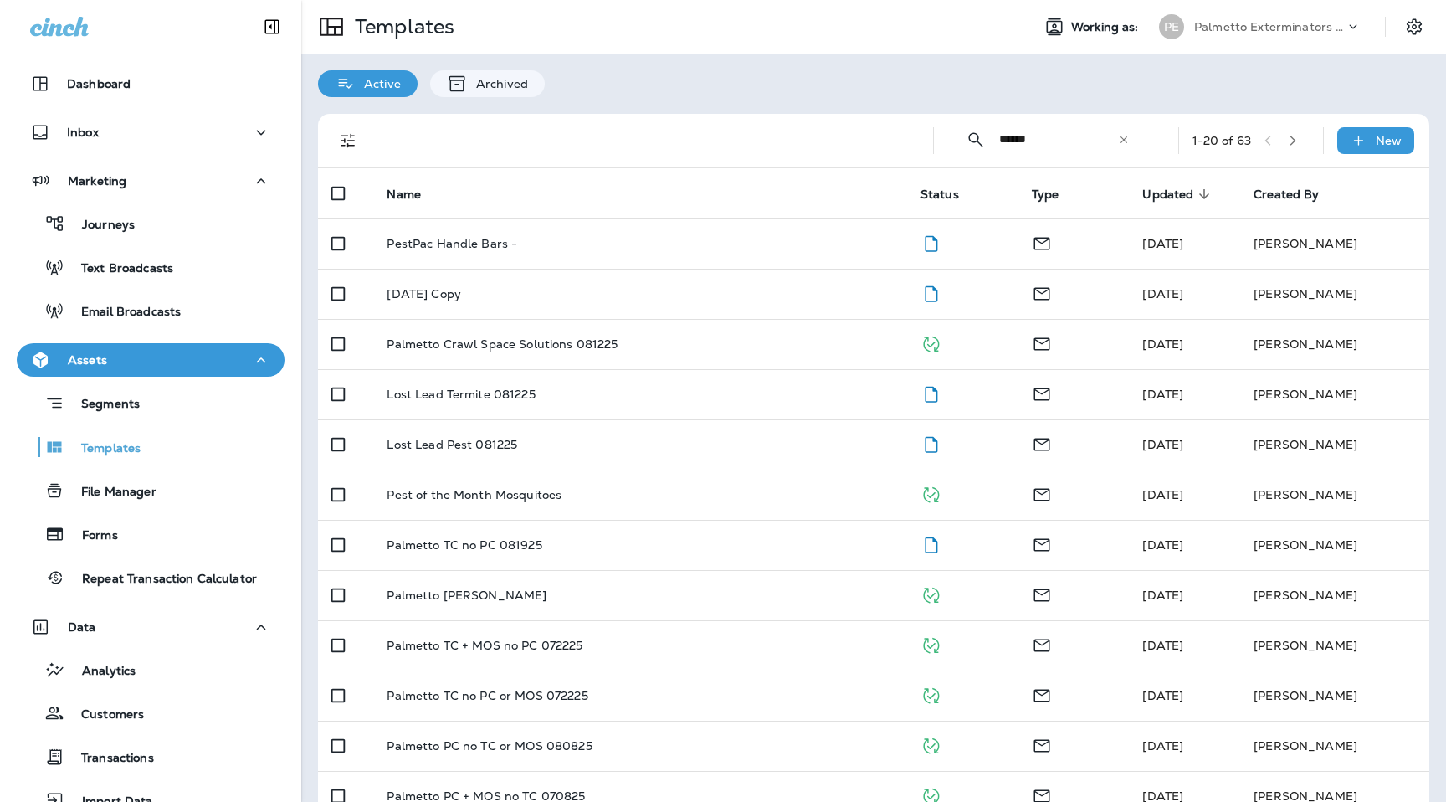
type input "******"
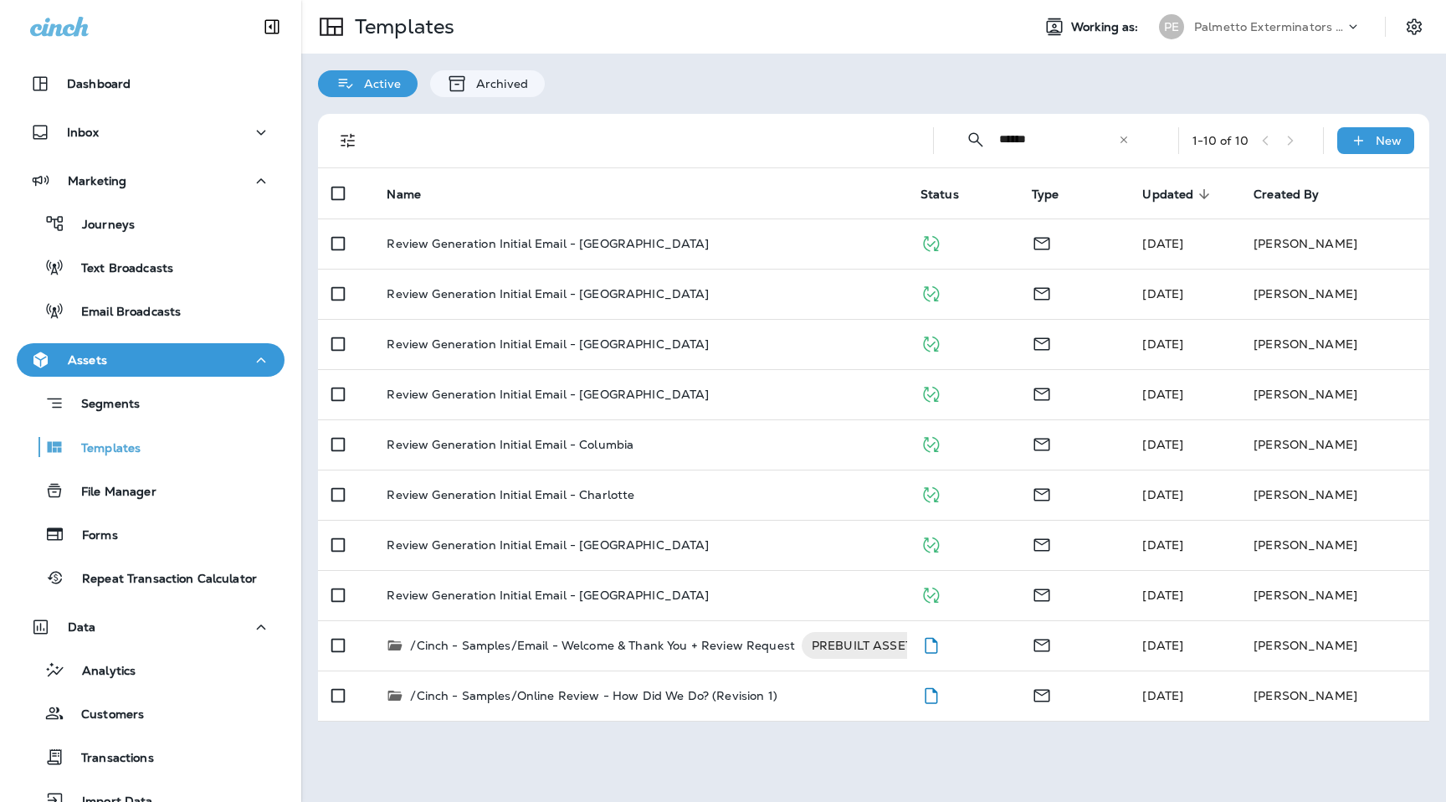
click at [1296, 13] on div "PE Palmetto Exterminators LLC" at bounding box center [1260, 26] width 223 height 33
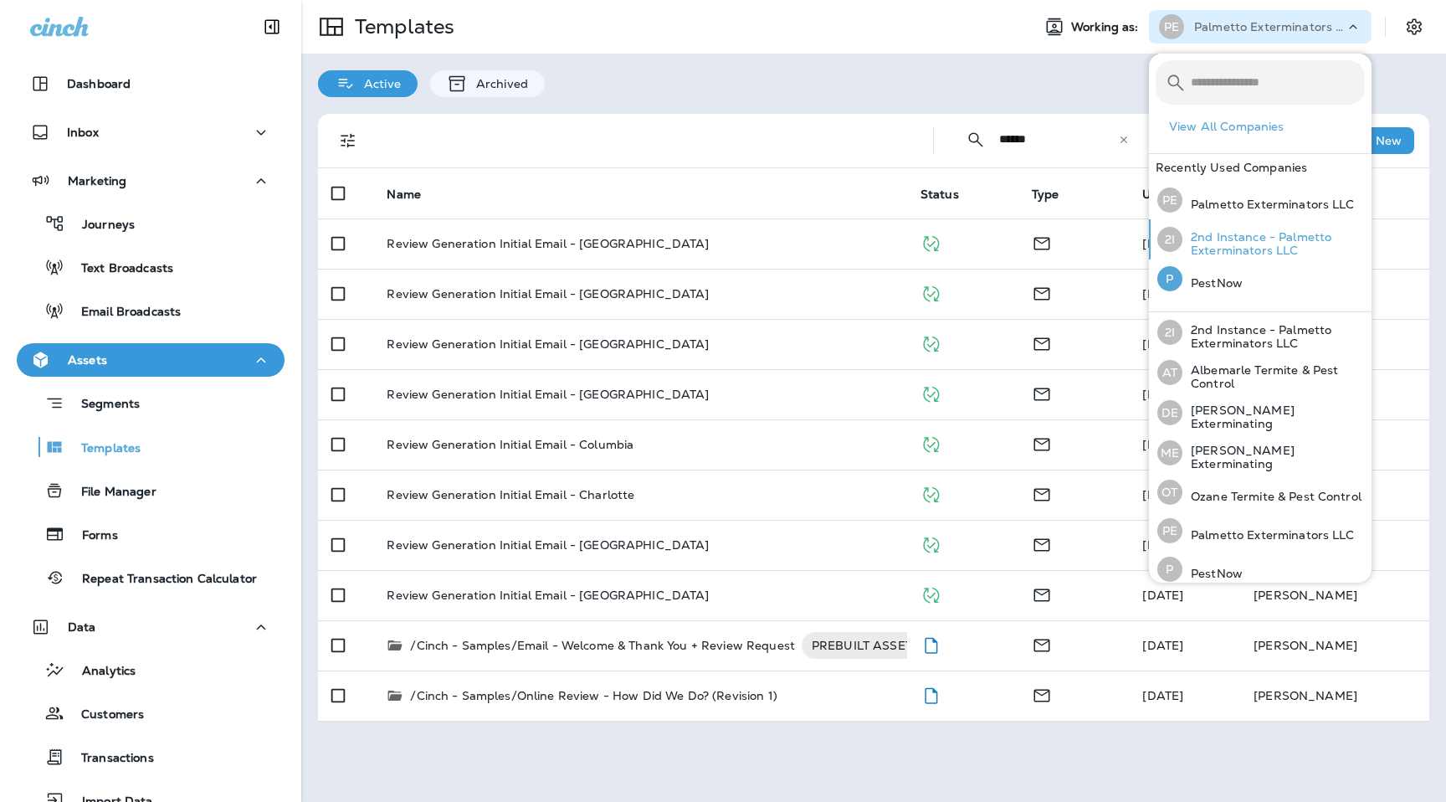
click at [1257, 255] on p "2nd Instance - Palmetto Exterminators LLC" at bounding box center [1274, 243] width 182 height 27
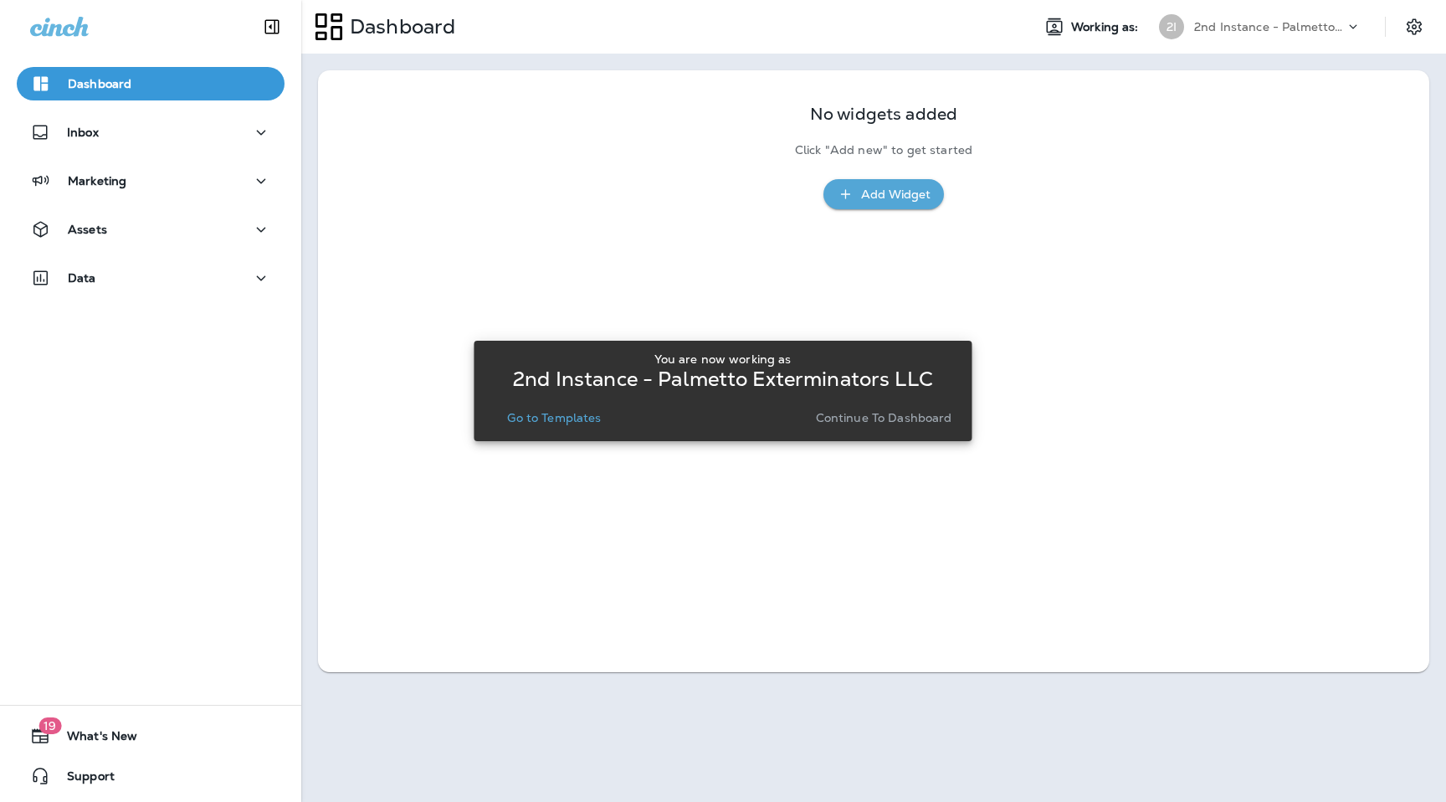
click at [881, 414] on p "Continue to Dashboard" at bounding box center [884, 417] width 136 height 13
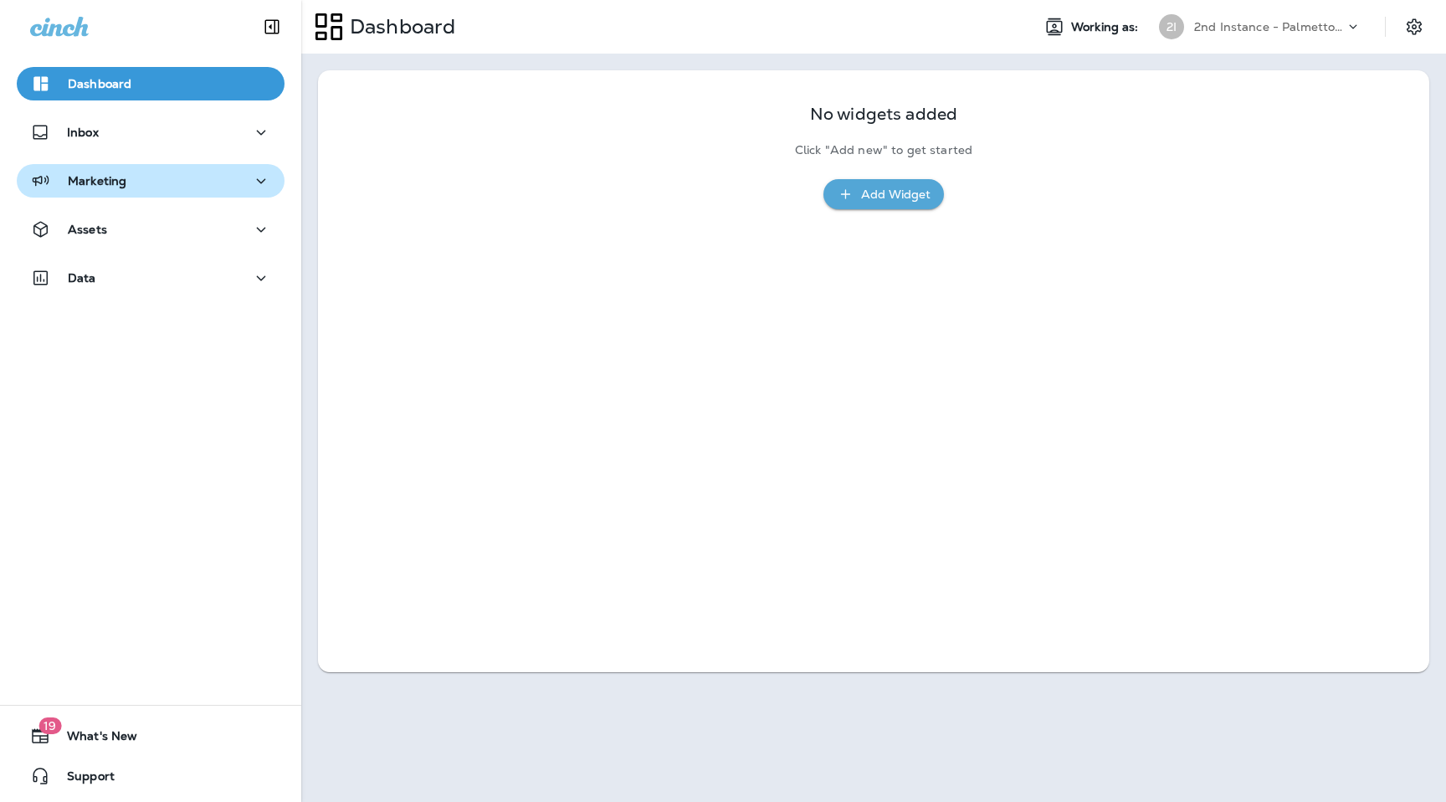
click at [130, 192] on button "Marketing" at bounding box center [151, 180] width 268 height 33
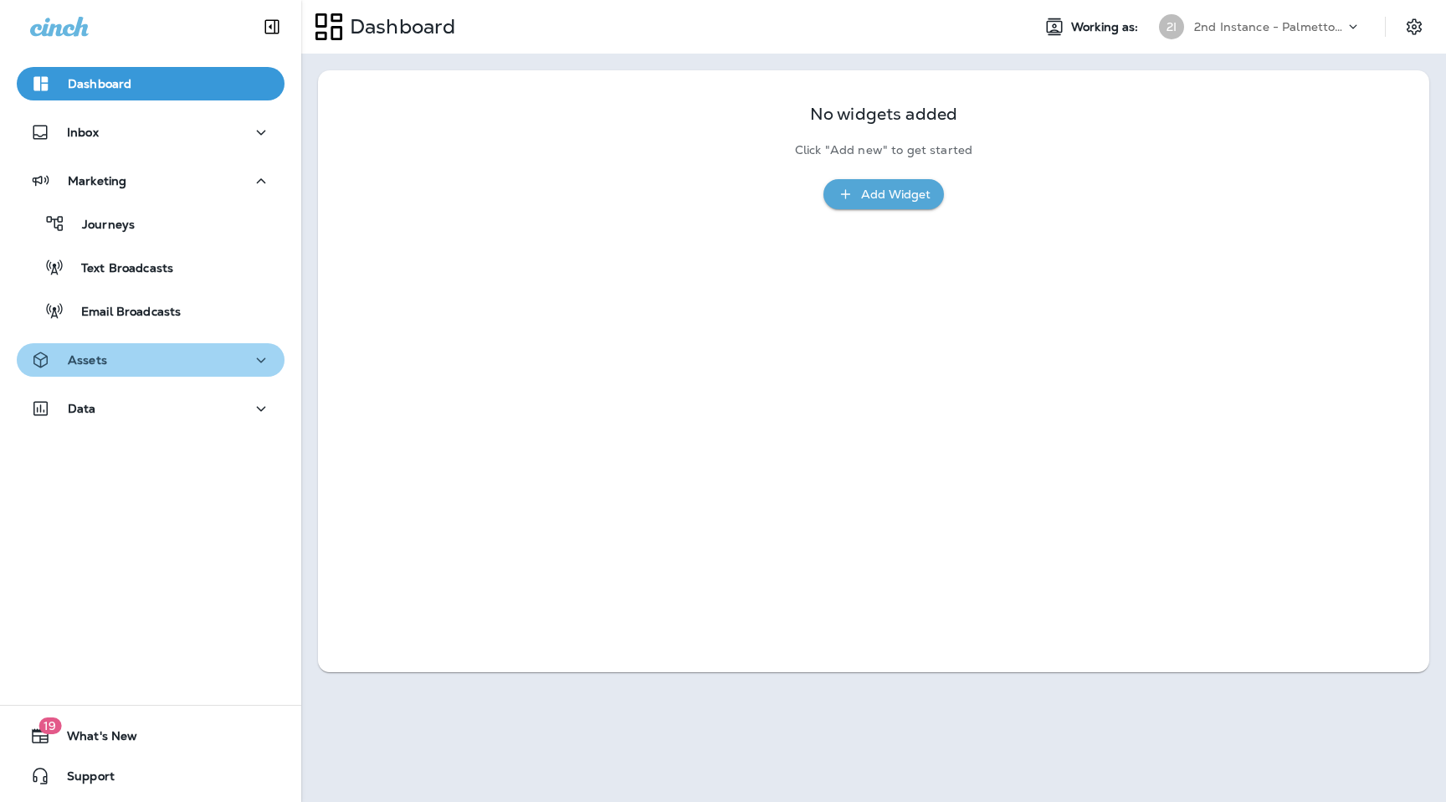
click at [133, 374] on button "Assets" at bounding box center [151, 359] width 268 height 33
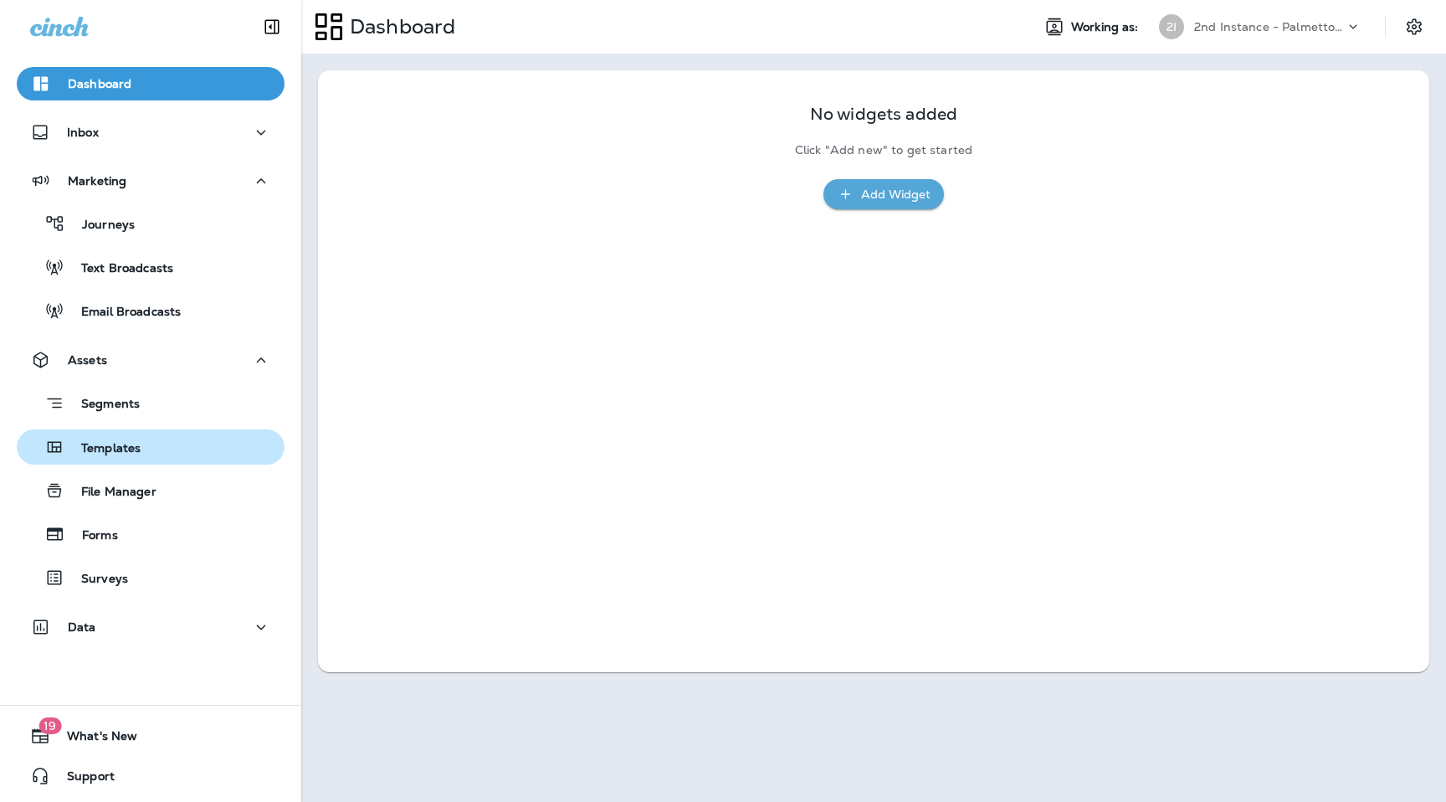
click at [133, 446] on p "Templates" at bounding box center [102, 449] width 76 height 16
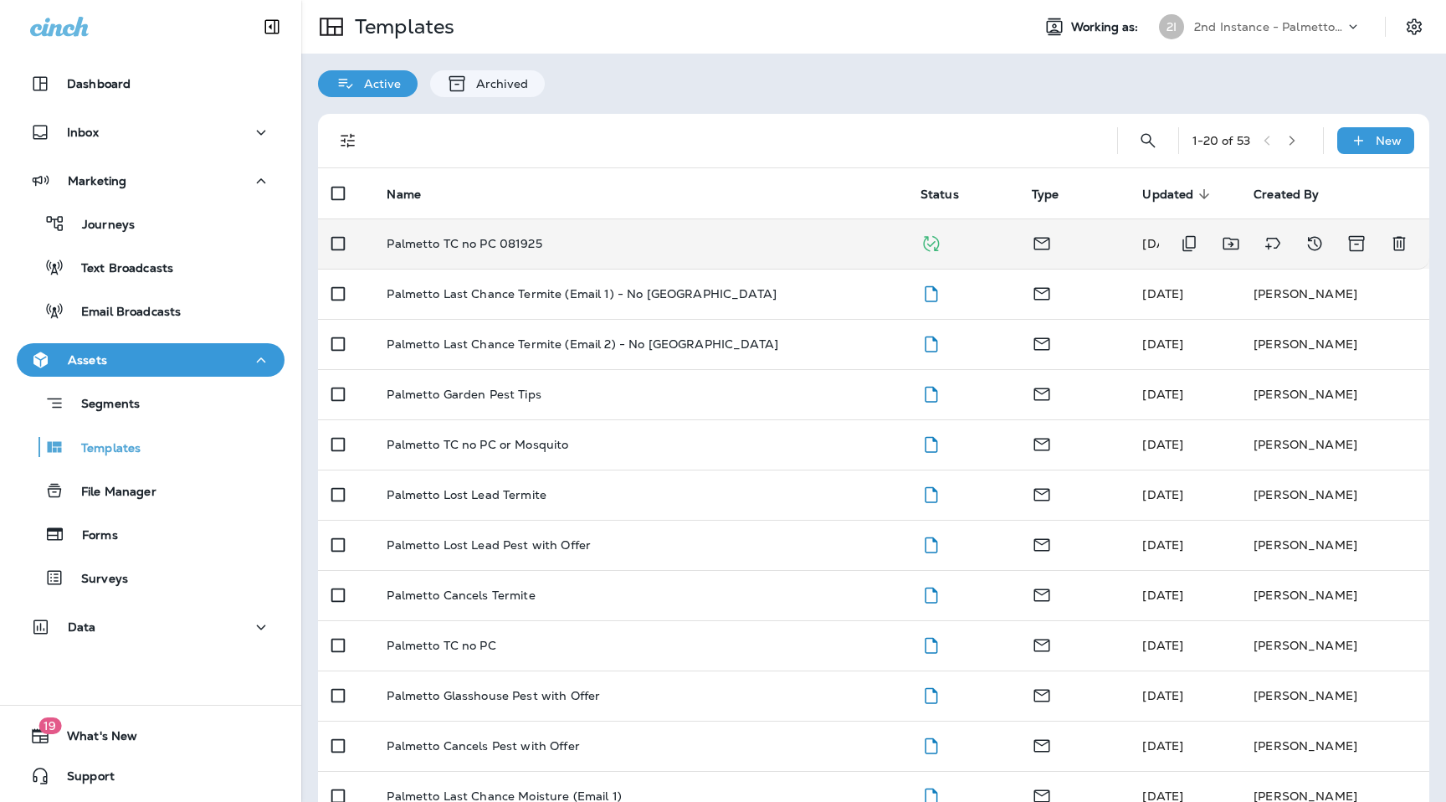
click at [475, 244] on p "Palmetto TC no PC 081925" at bounding box center [464, 243] width 155 height 13
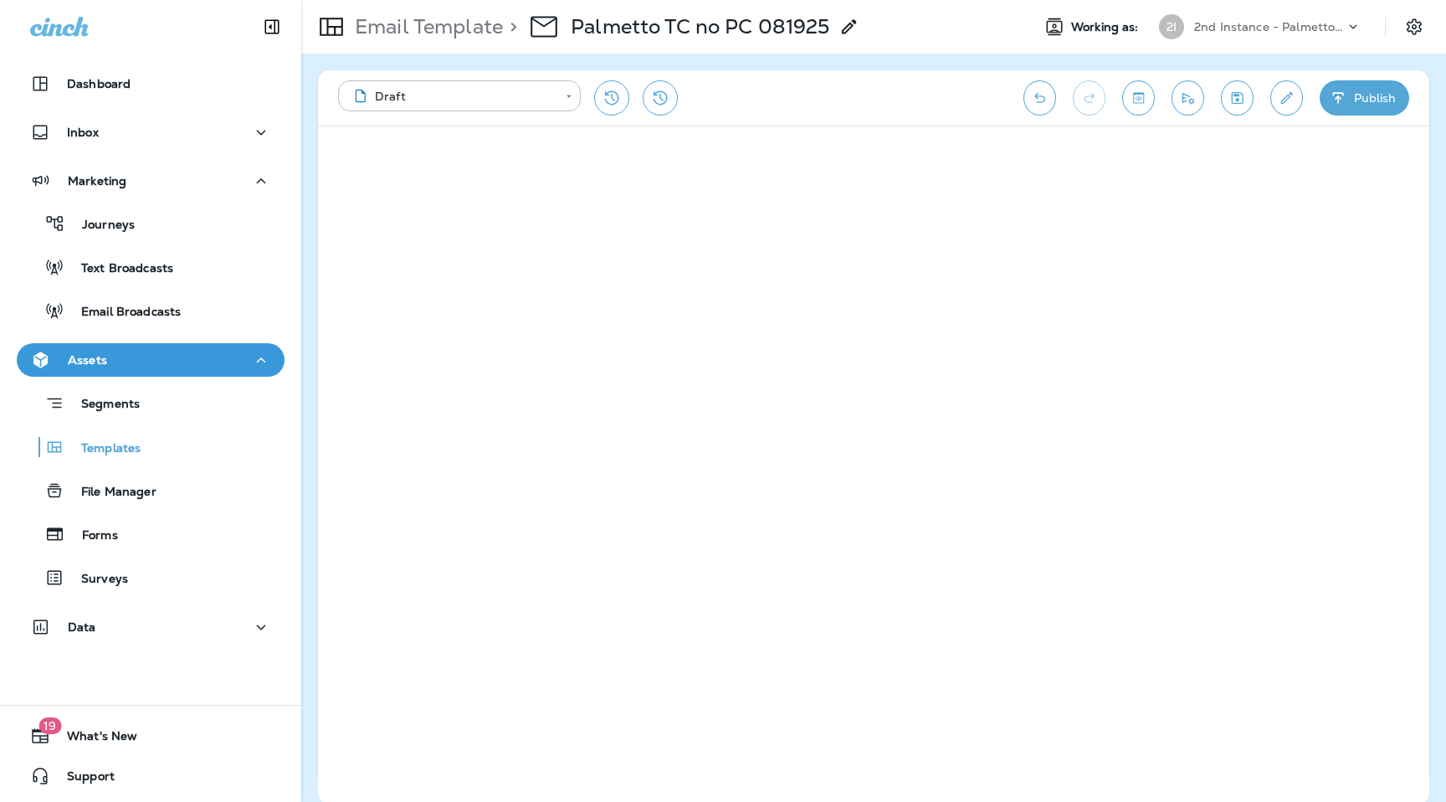
click at [1289, 99] on icon "Edit details" at bounding box center [1287, 98] width 18 height 17
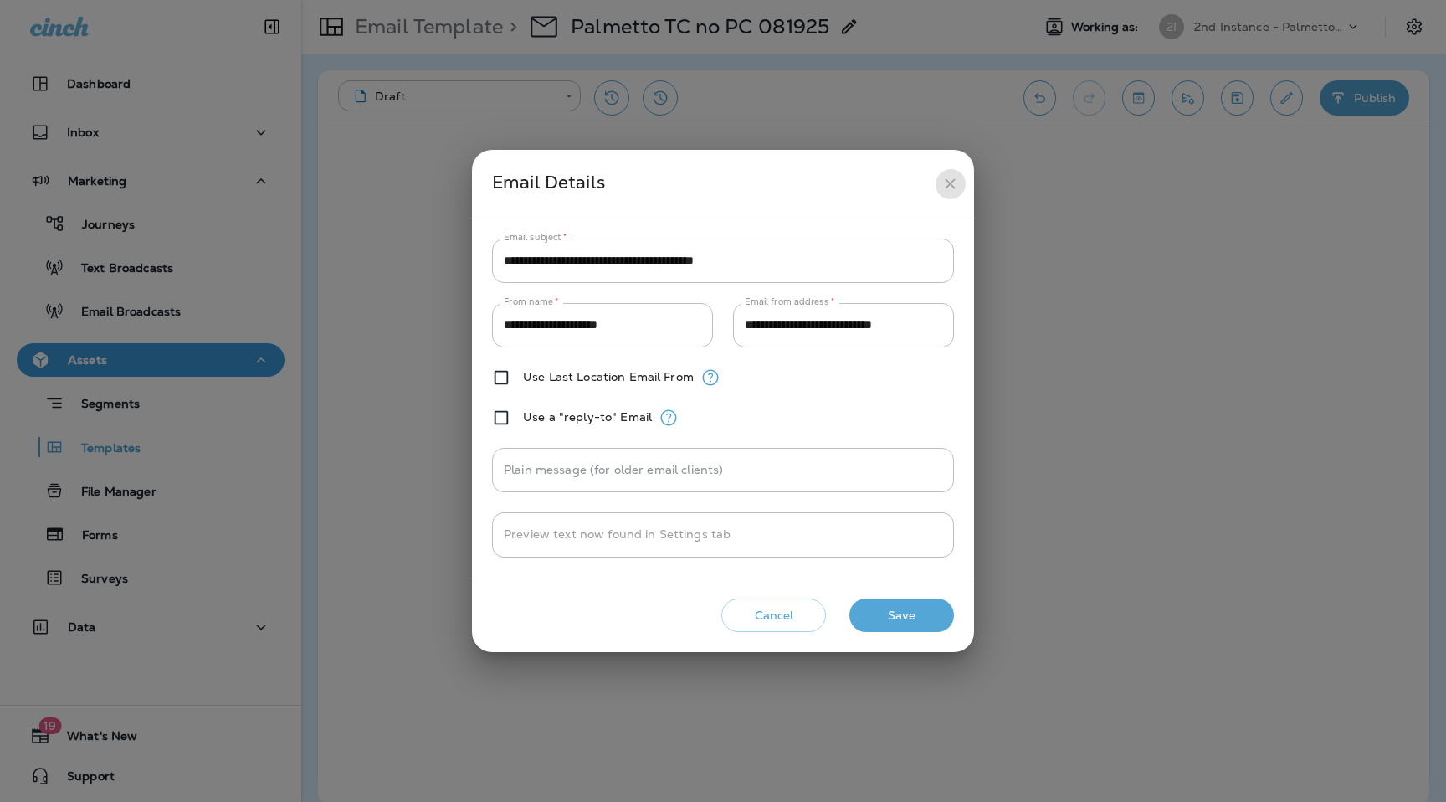
click at [946, 177] on icon "close" at bounding box center [951, 184] width 18 height 18
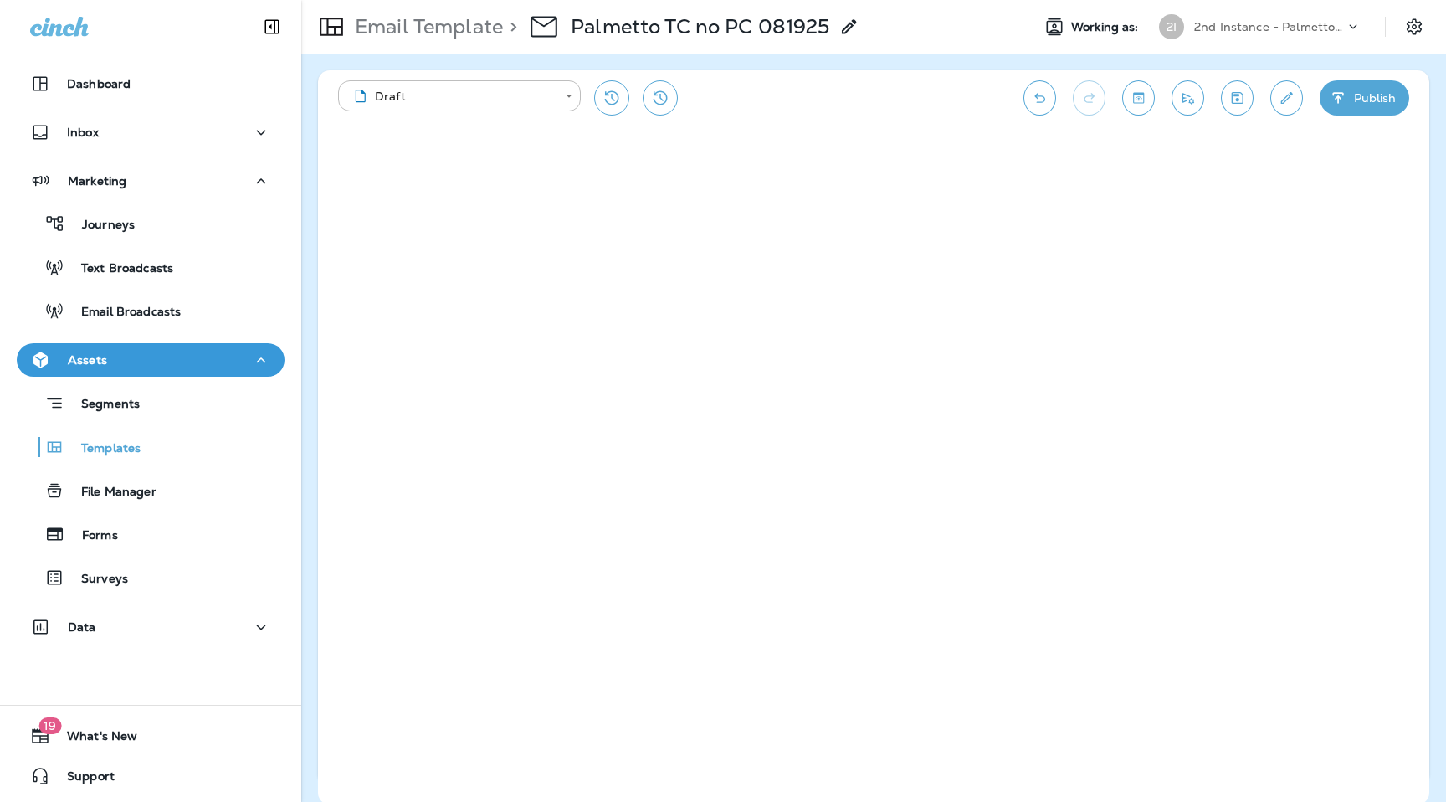
click at [1327, 34] on div "2nd Instance - Palmetto Exterminators LLC" at bounding box center [1269, 26] width 151 height 25
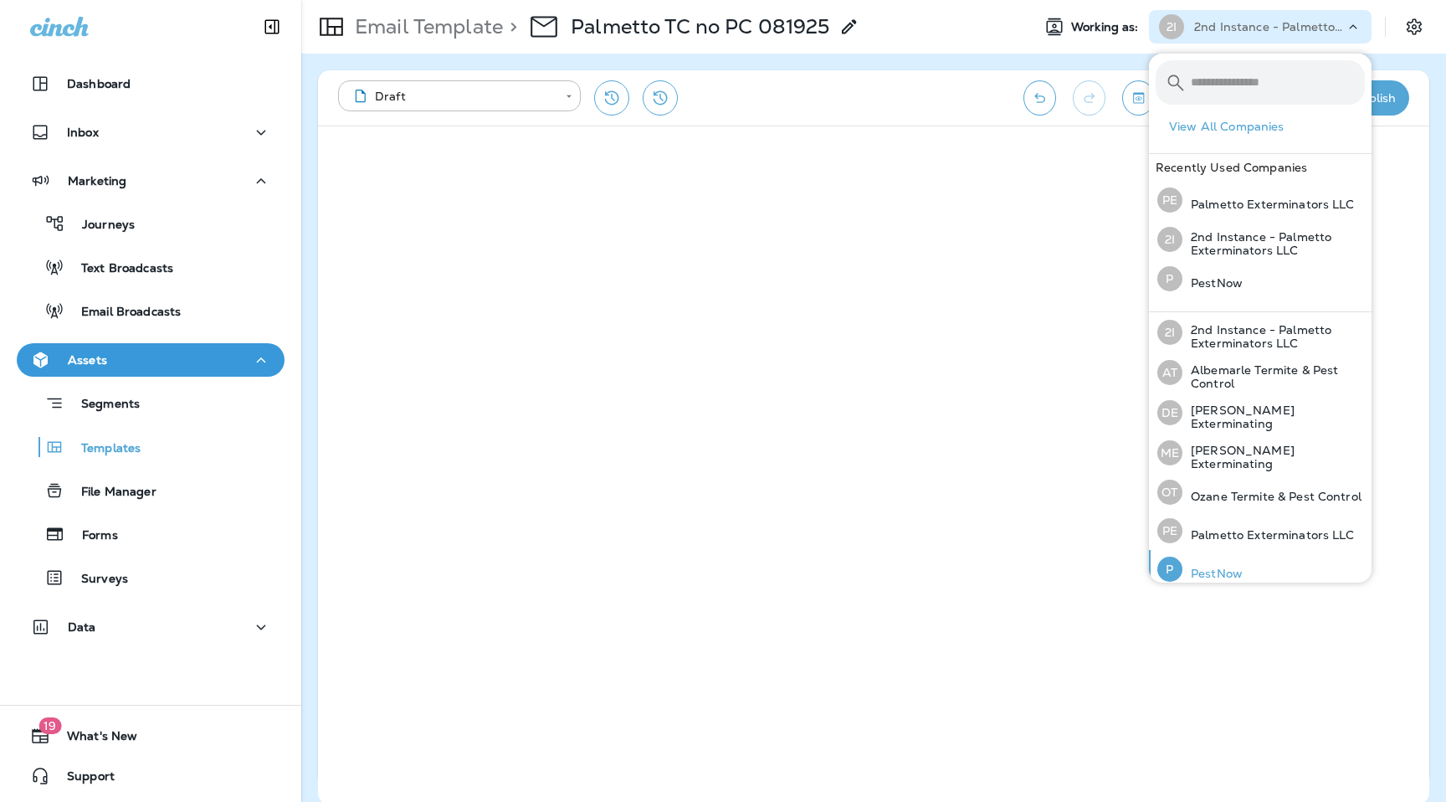
click at [1228, 550] on div "P PestNow" at bounding box center [1200, 569] width 99 height 39
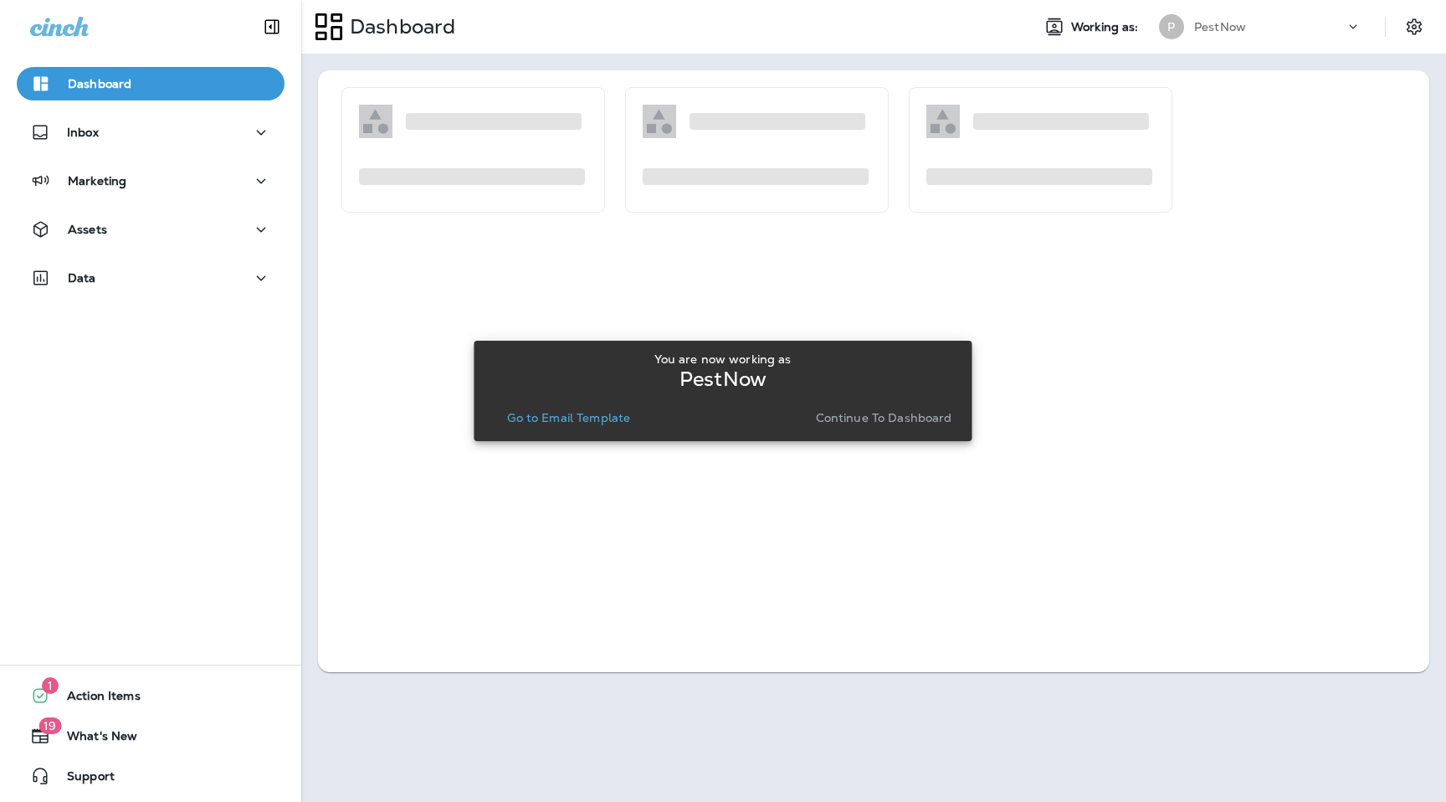
click at [886, 408] on button "Continue to Dashboard" at bounding box center [884, 417] width 150 height 23
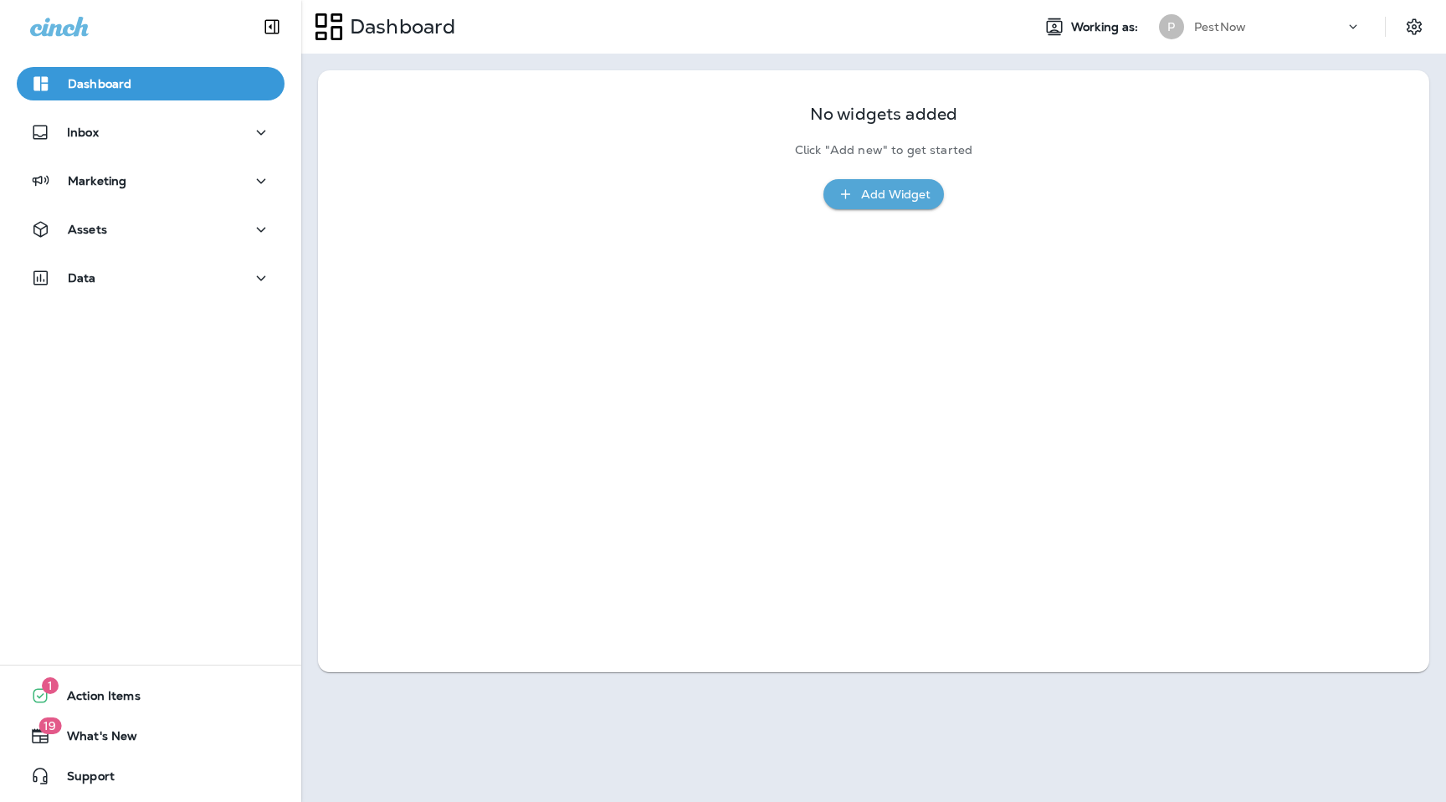
click at [1289, 19] on div "PestNow" at bounding box center [1269, 26] width 151 height 25
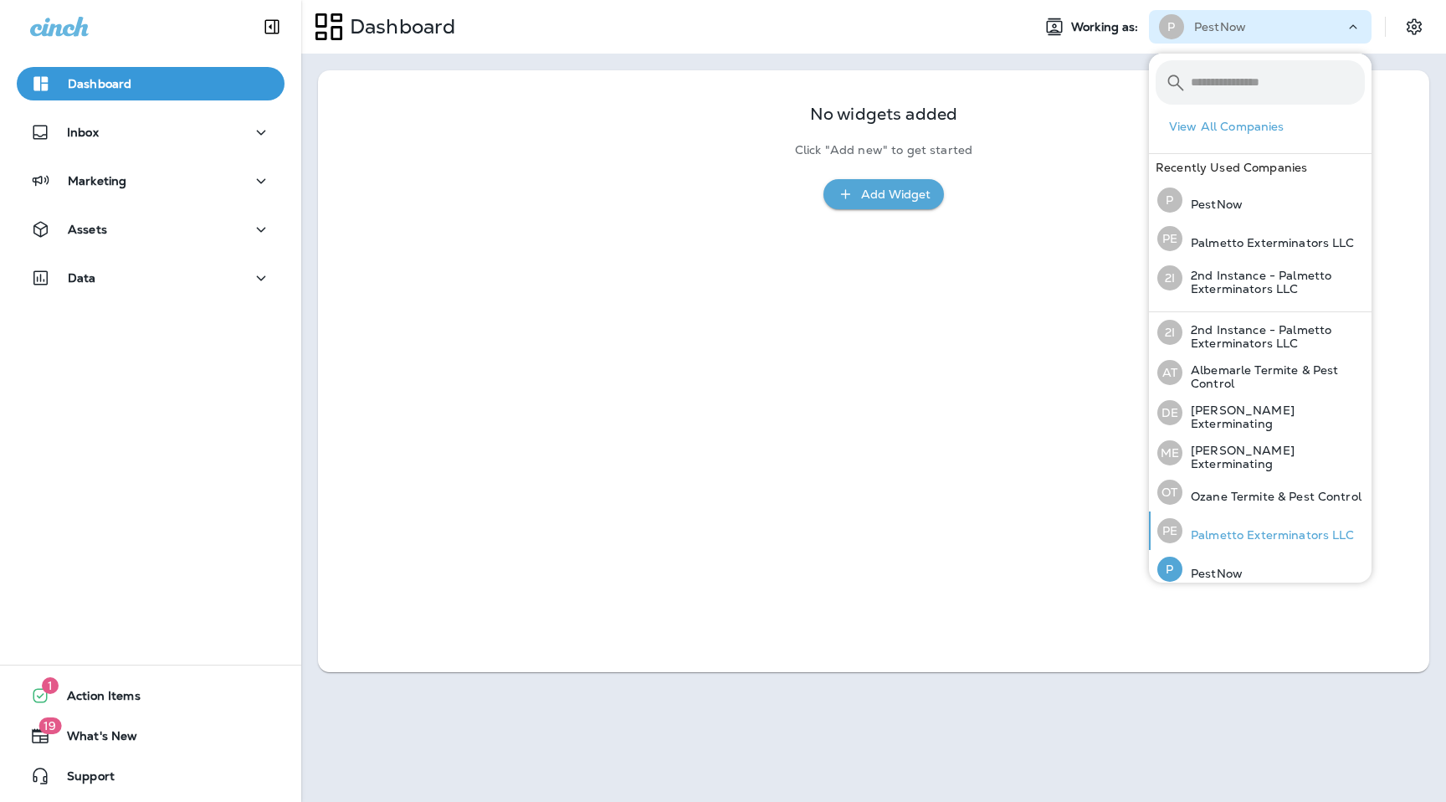
click at [1222, 528] on p "Palmetto Exterminators LLC" at bounding box center [1269, 534] width 172 height 13
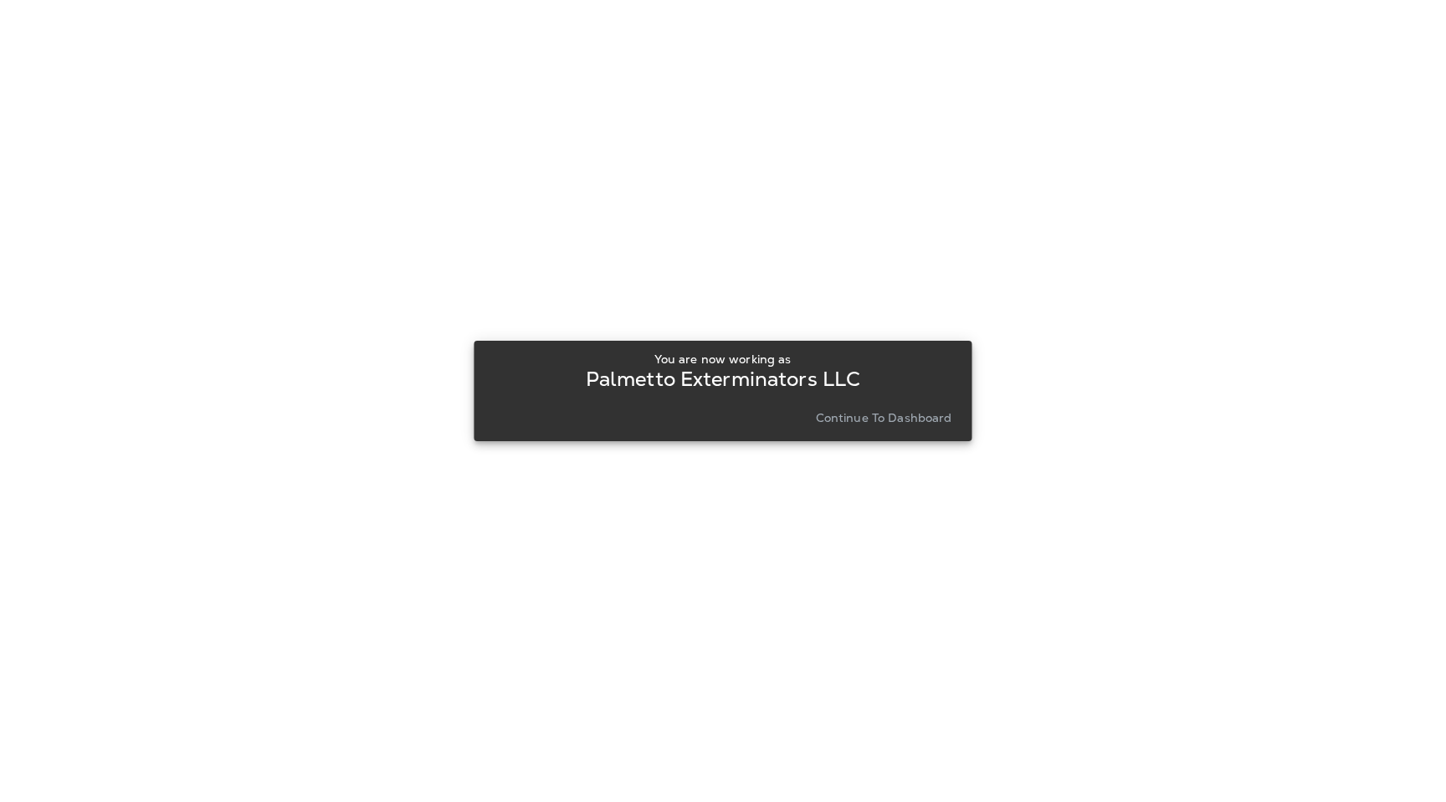
click at [896, 424] on p "Continue to Dashboard" at bounding box center [884, 417] width 136 height 13
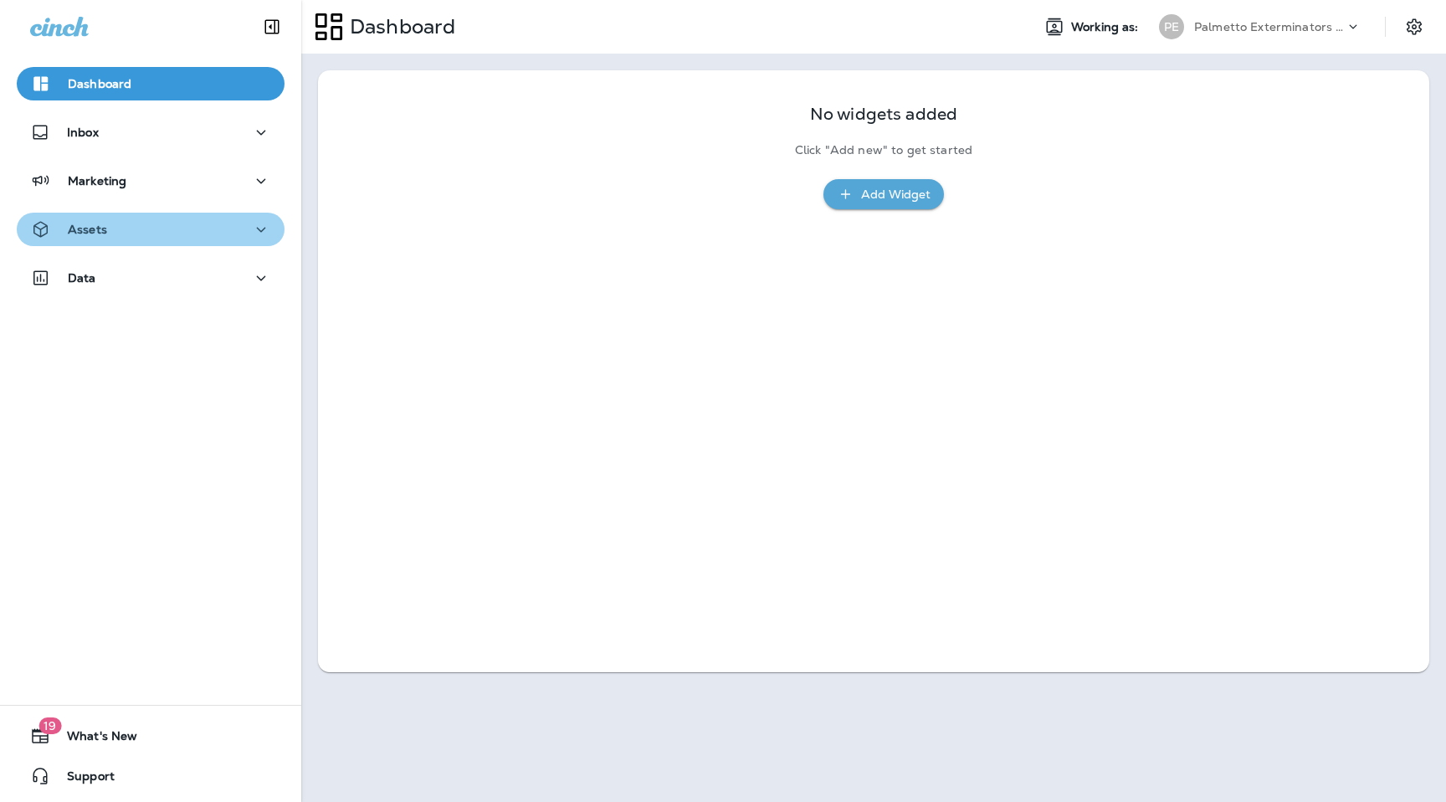
click at [141, 228] on div "Assets" at bounding box center [150, 229] width 241 height 21
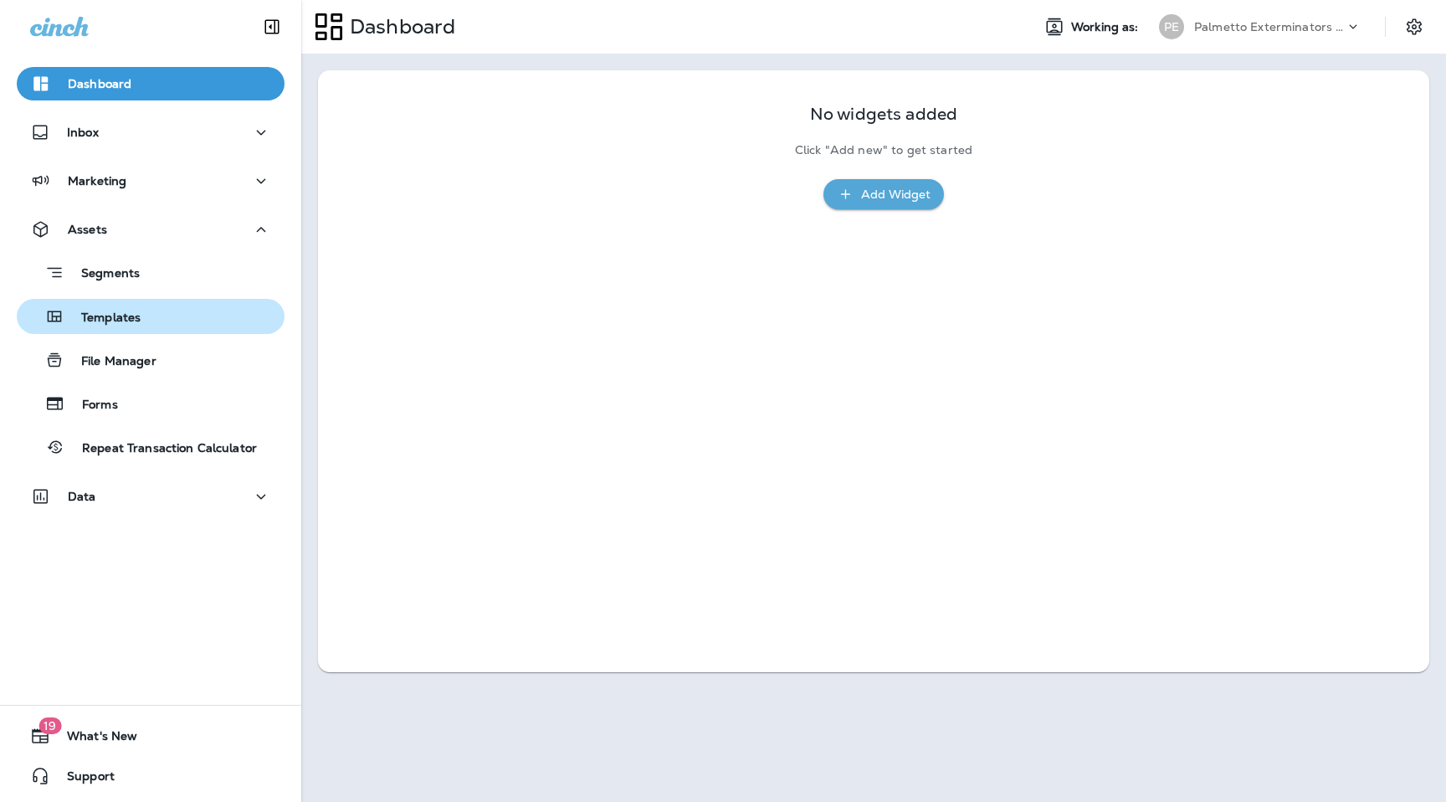
click at [142, 311] on div "Templates" at bounding box center [150, 316] width 254 height 25
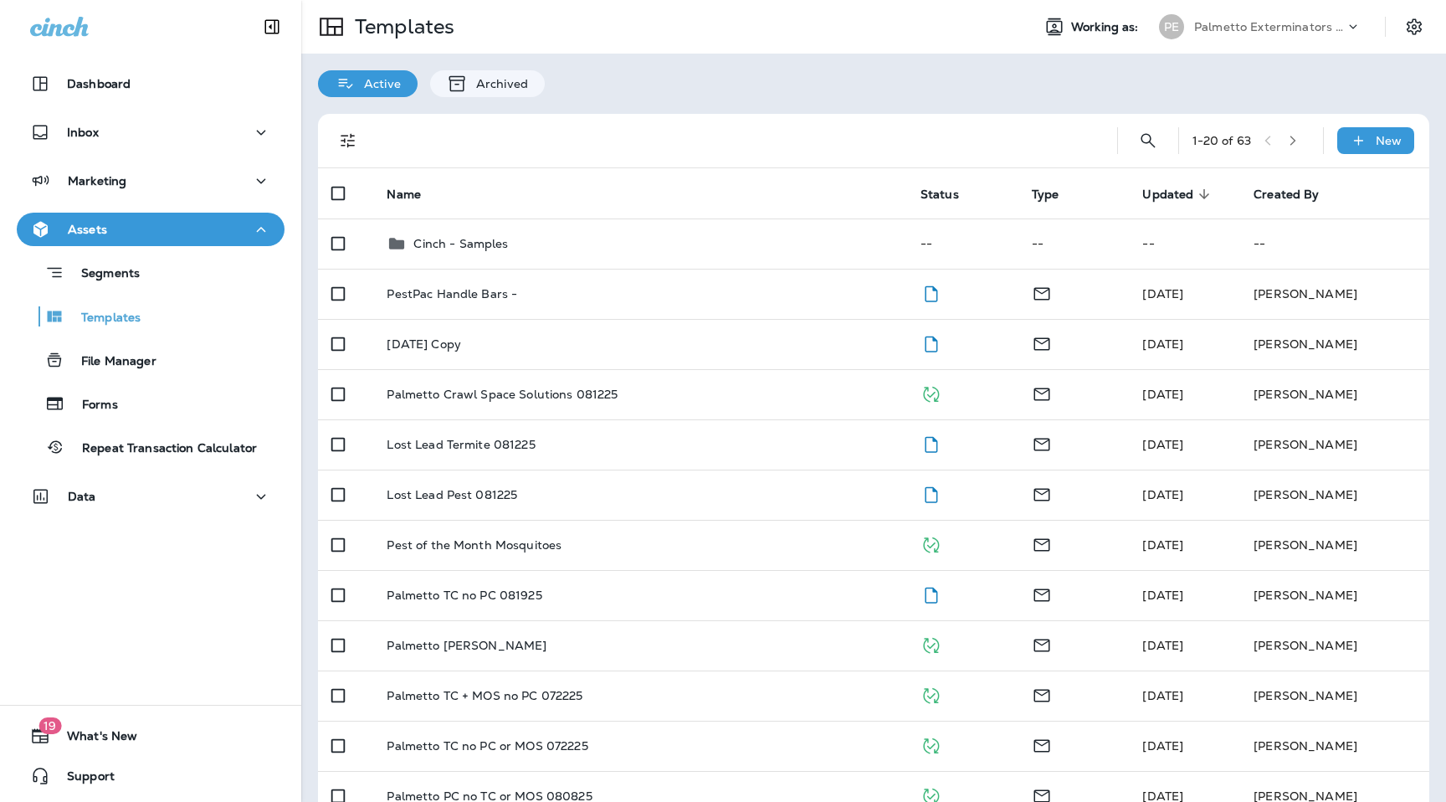
click at [1127, 134] on div "1 - 20 of 63 New" at bounding box center [876, 141] width 1091 height 54
click at [1143, 134] on icon "Search Templates" at bounding box center [1148, 140] width 14 height 14
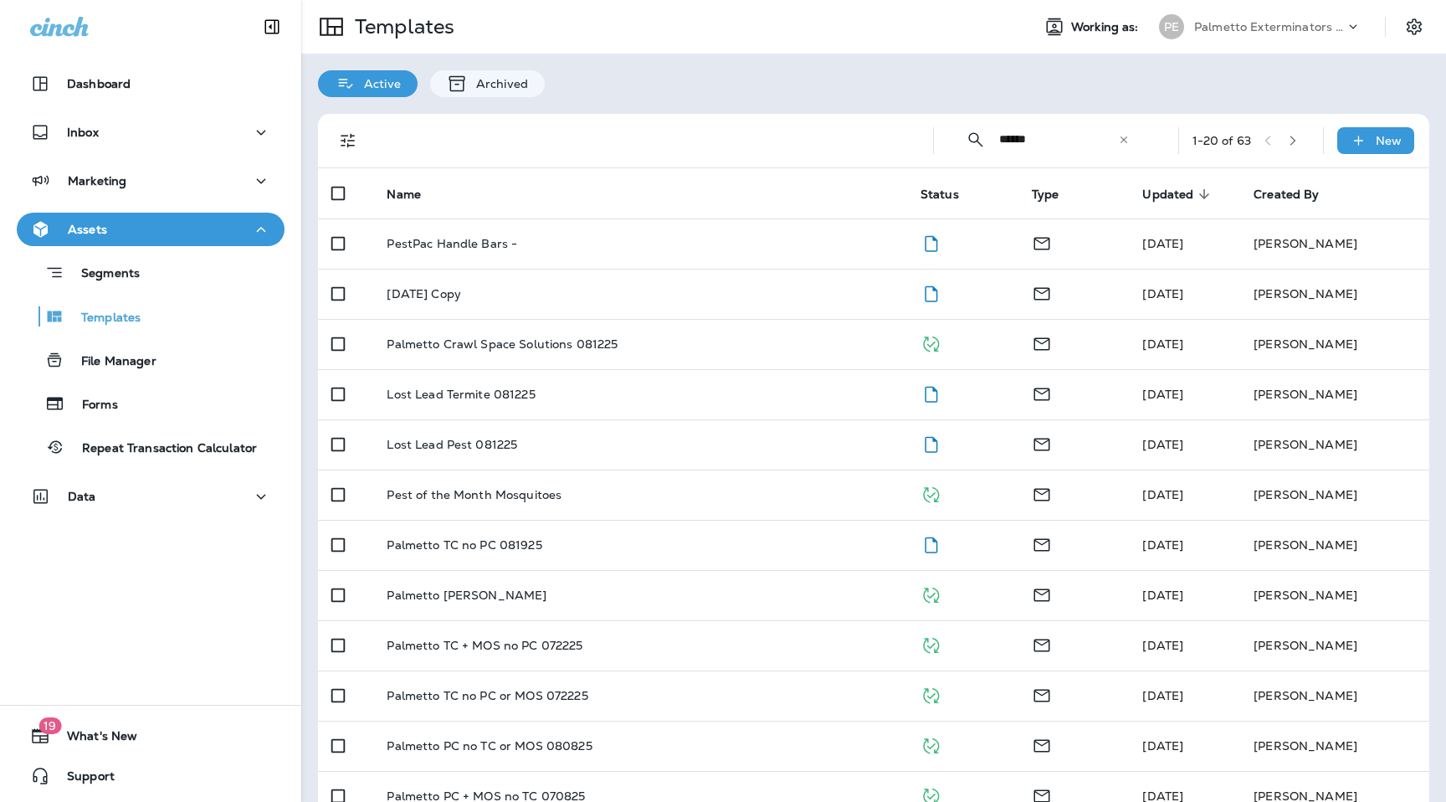
type input "******"
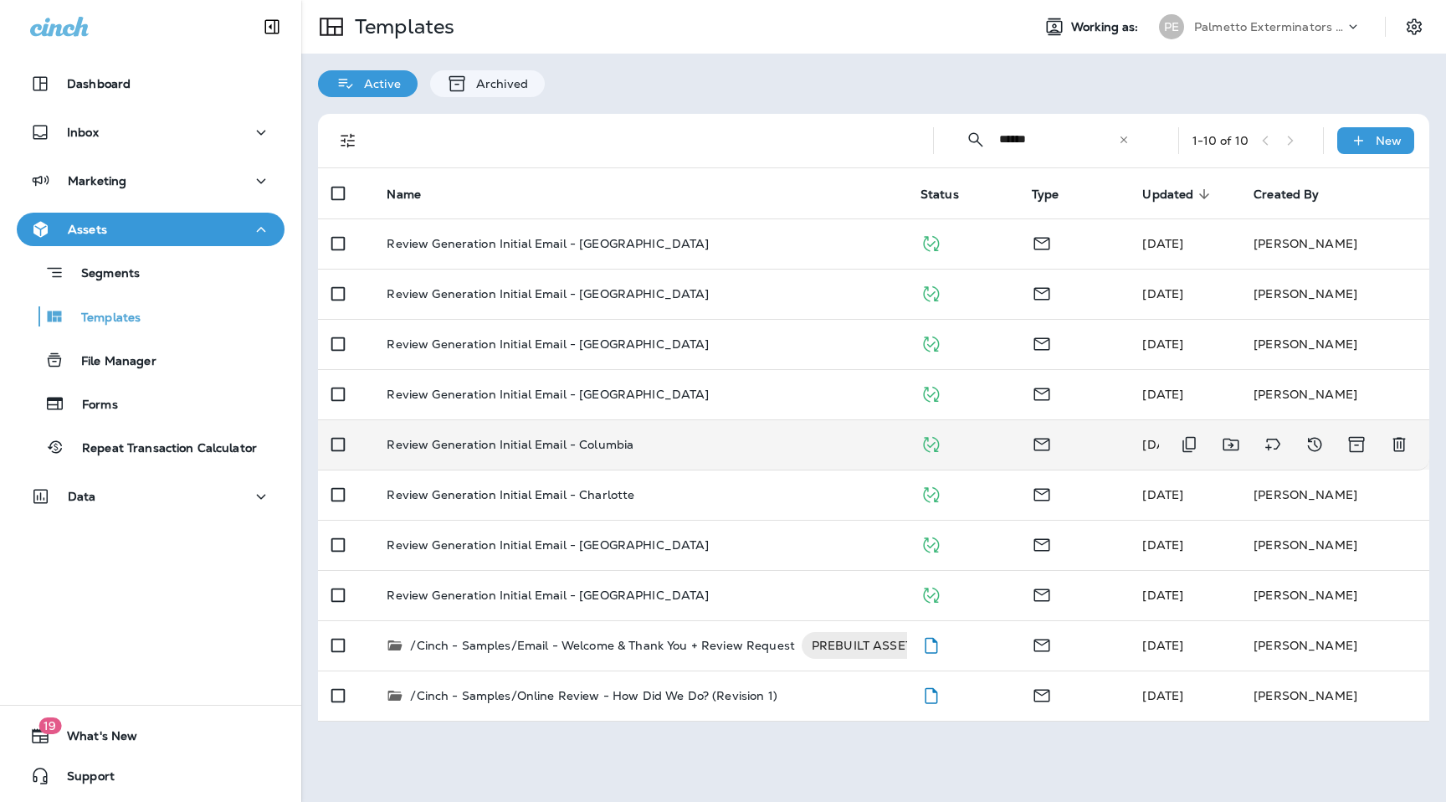
click at [590, 451] on p "Review Generation Initial Email - Columbia" at bounding box center [510, 444] width 247 height 13
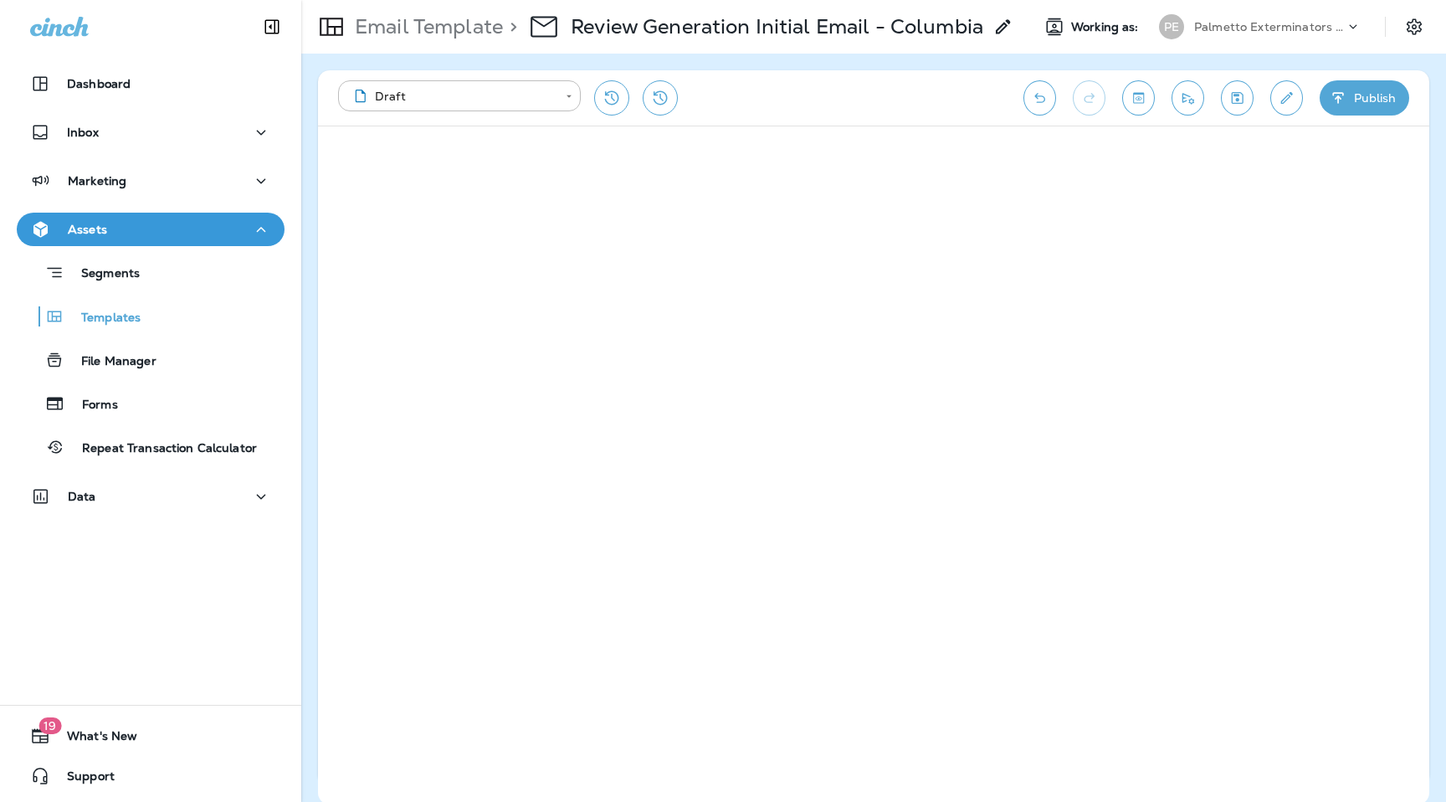
click at [859, 96] on div "**********" at bounding box center [672, 97] width 669 height 35
click at [1373, 93] on button "Publish" at bounding box center [1365, 97] width 90 height 35
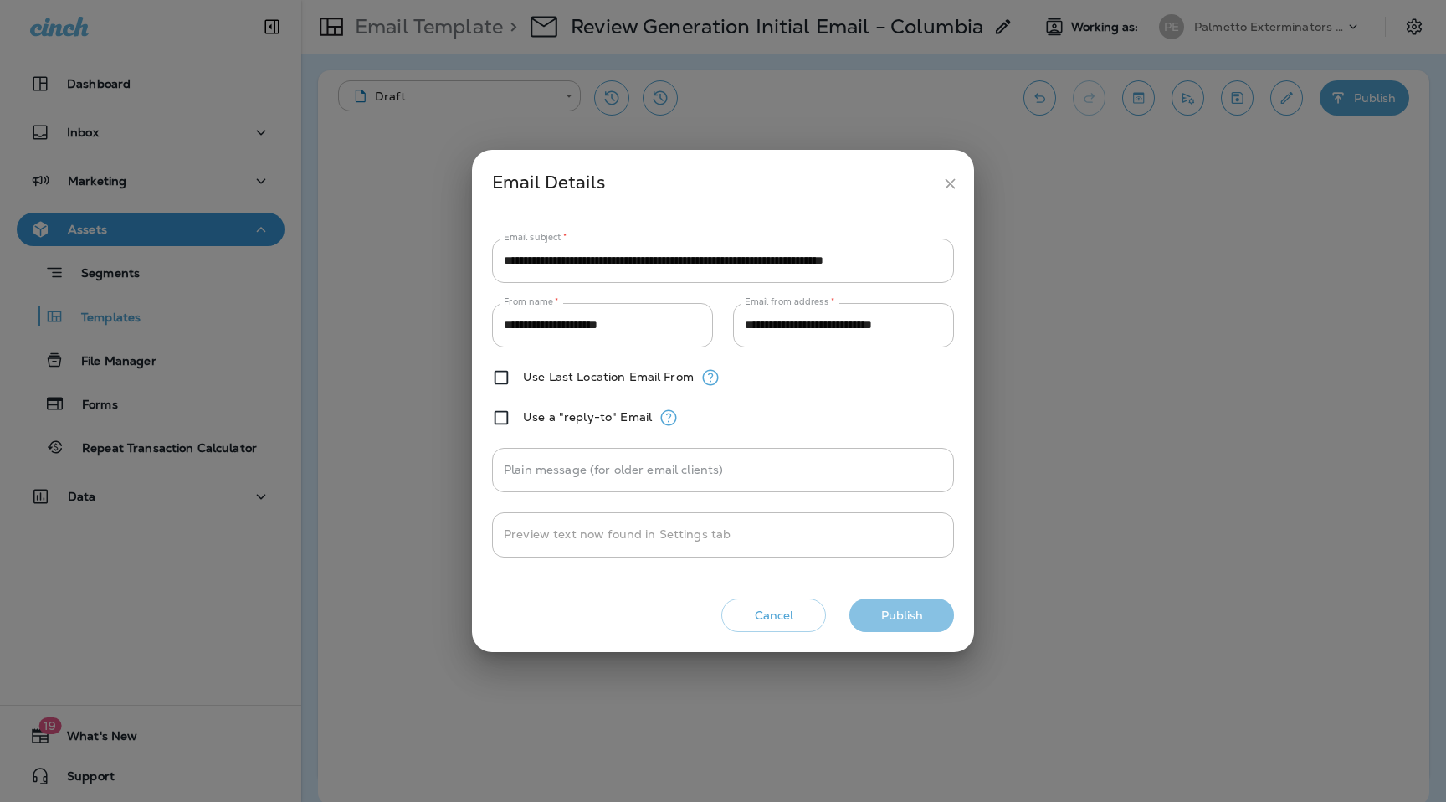
click at [901, 609] on button "Publish" at bounding box center [902, 615] width 105 height 34
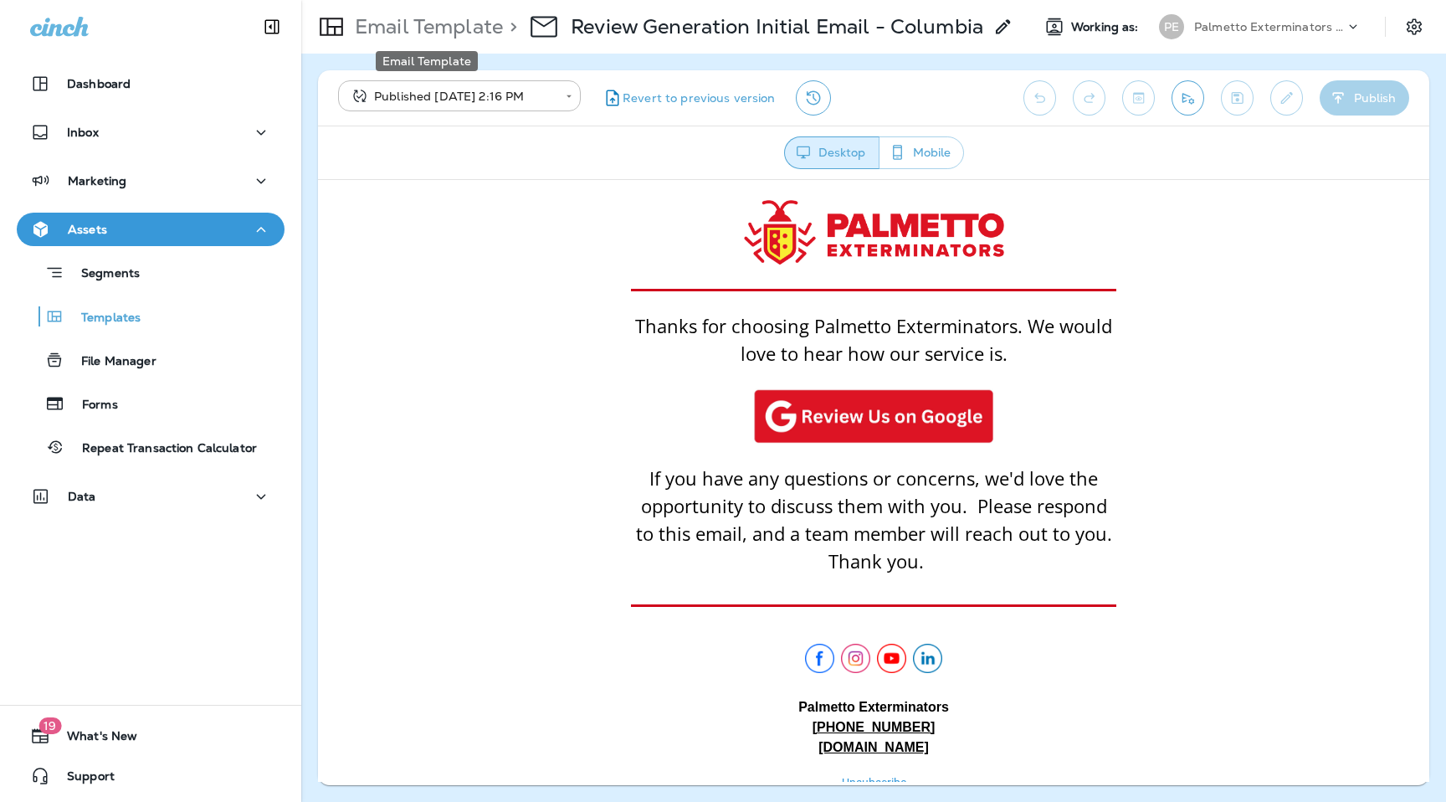
click at [434, 34] on p "Email Template" at bounding box center [425, 26] width 155 height 25
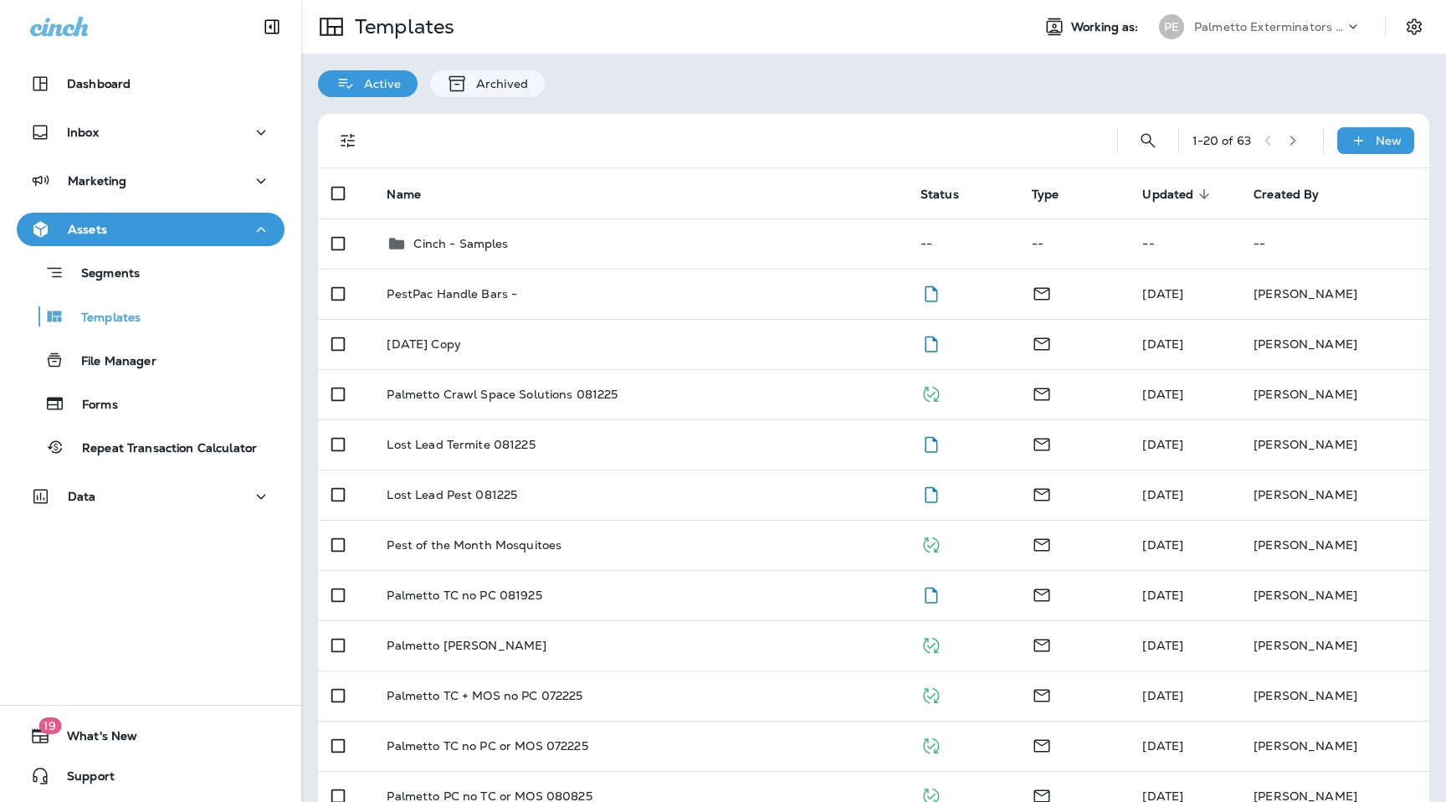
click at [1137, 126] on div "1 - 20 of 63 New" at bounding box center [876, 141] width 1091 height 54
click at [1156, 138] on icon "Search Templates" at bounding box center [1148, 141] width 20 height 20
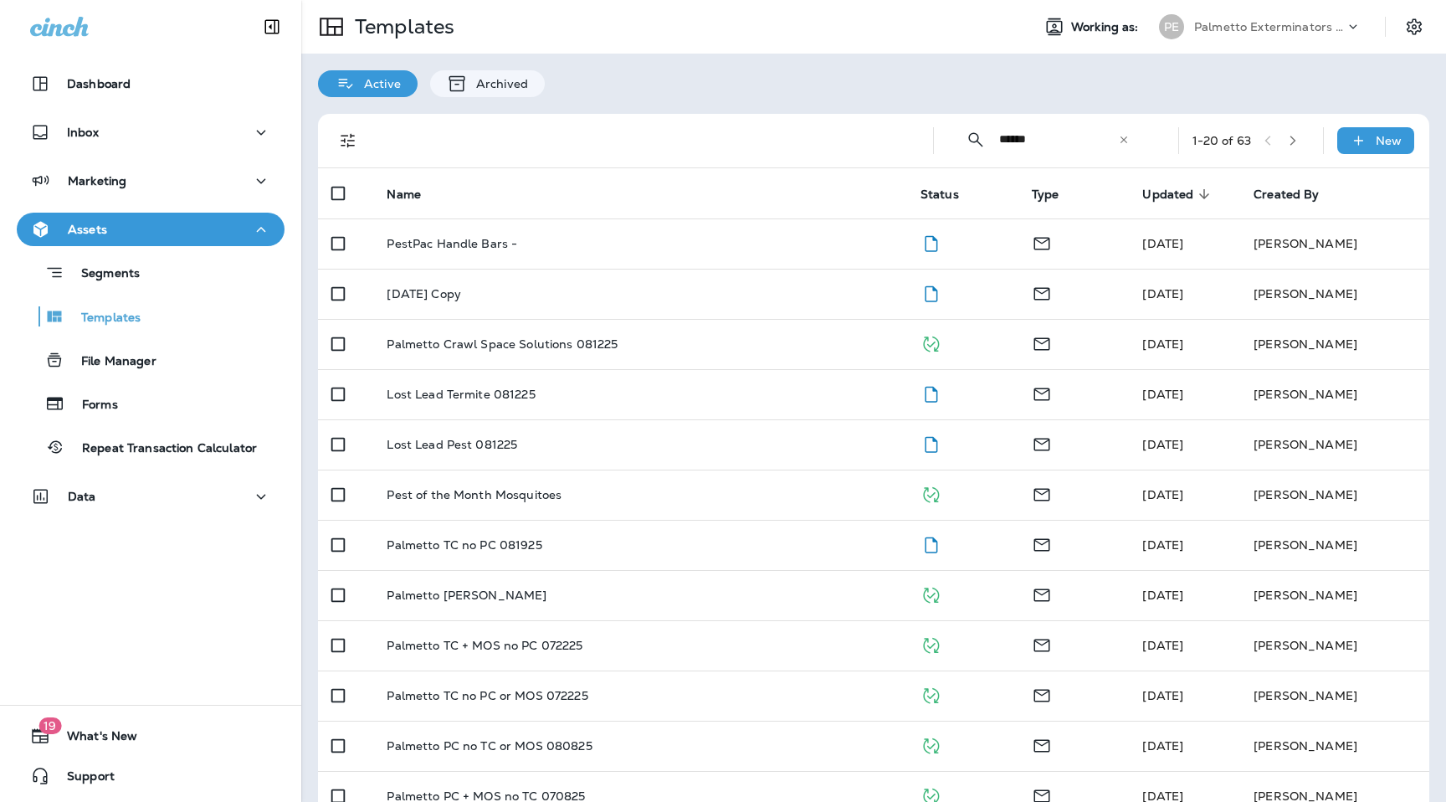
type input "******"
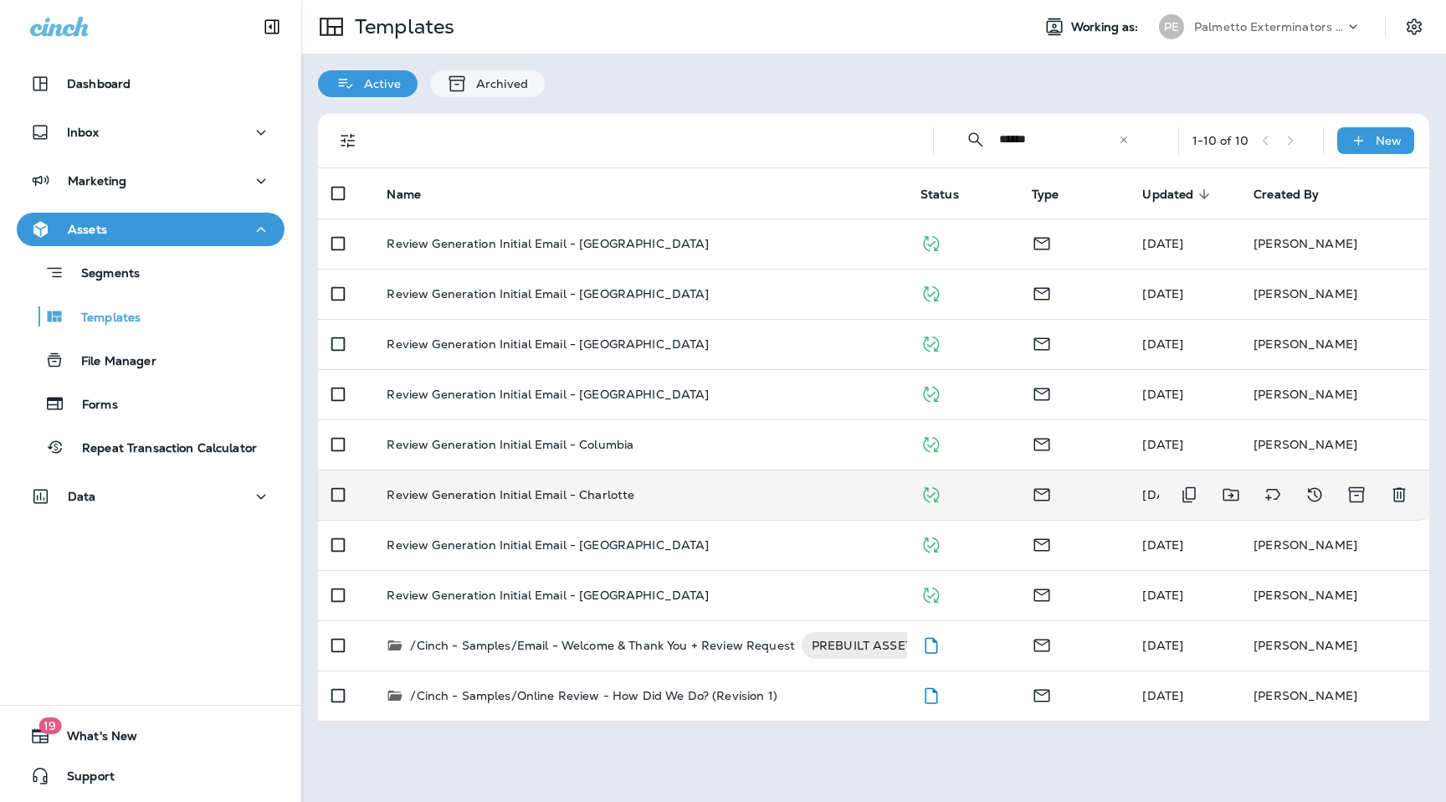
click at [586, 494] on p "Review Generation Initial Email - Charlotte" at bounding box center [511, 494] width 248 height 13
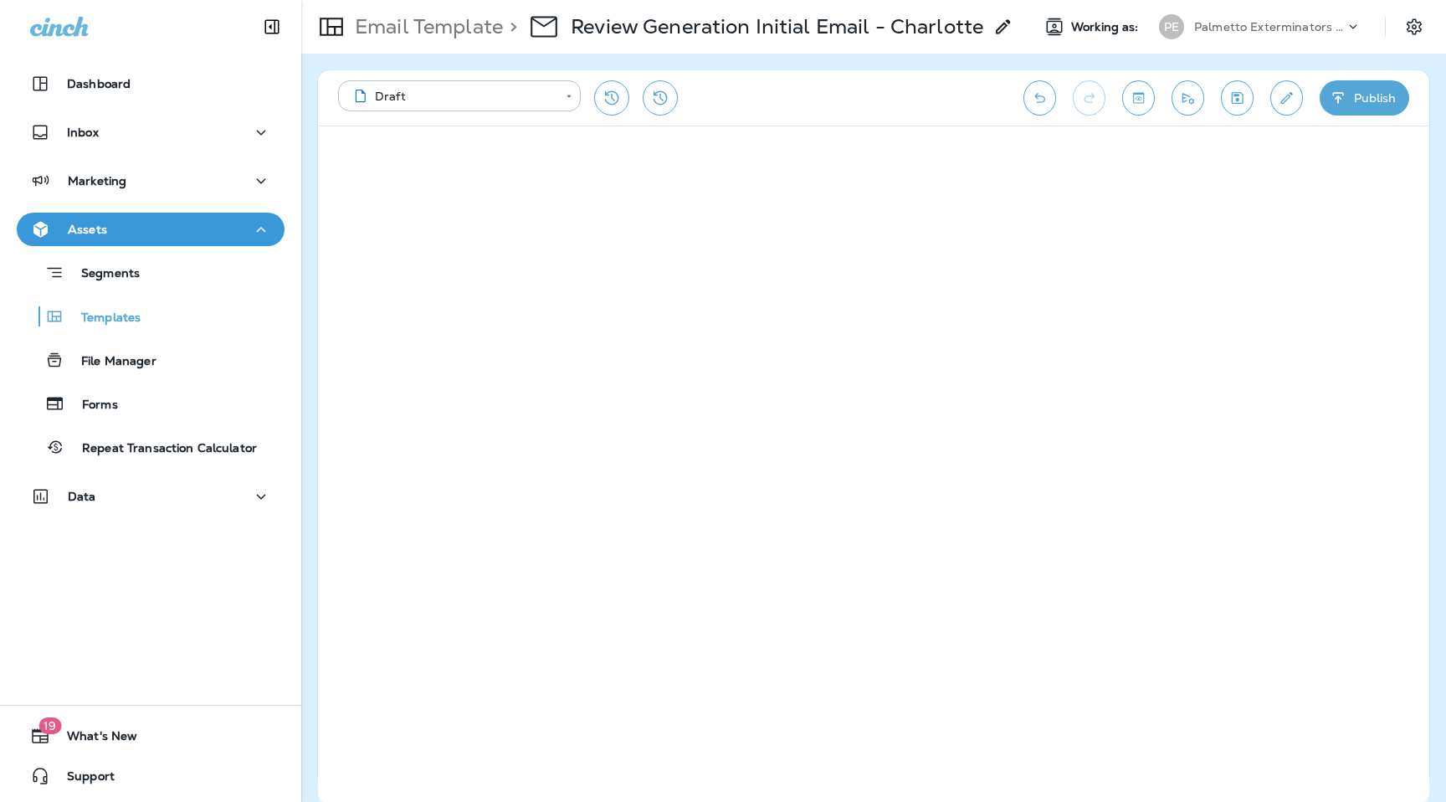
click at [1378, 105] on button "Publish" at bounding box center [1365, 97] width 90 height 35
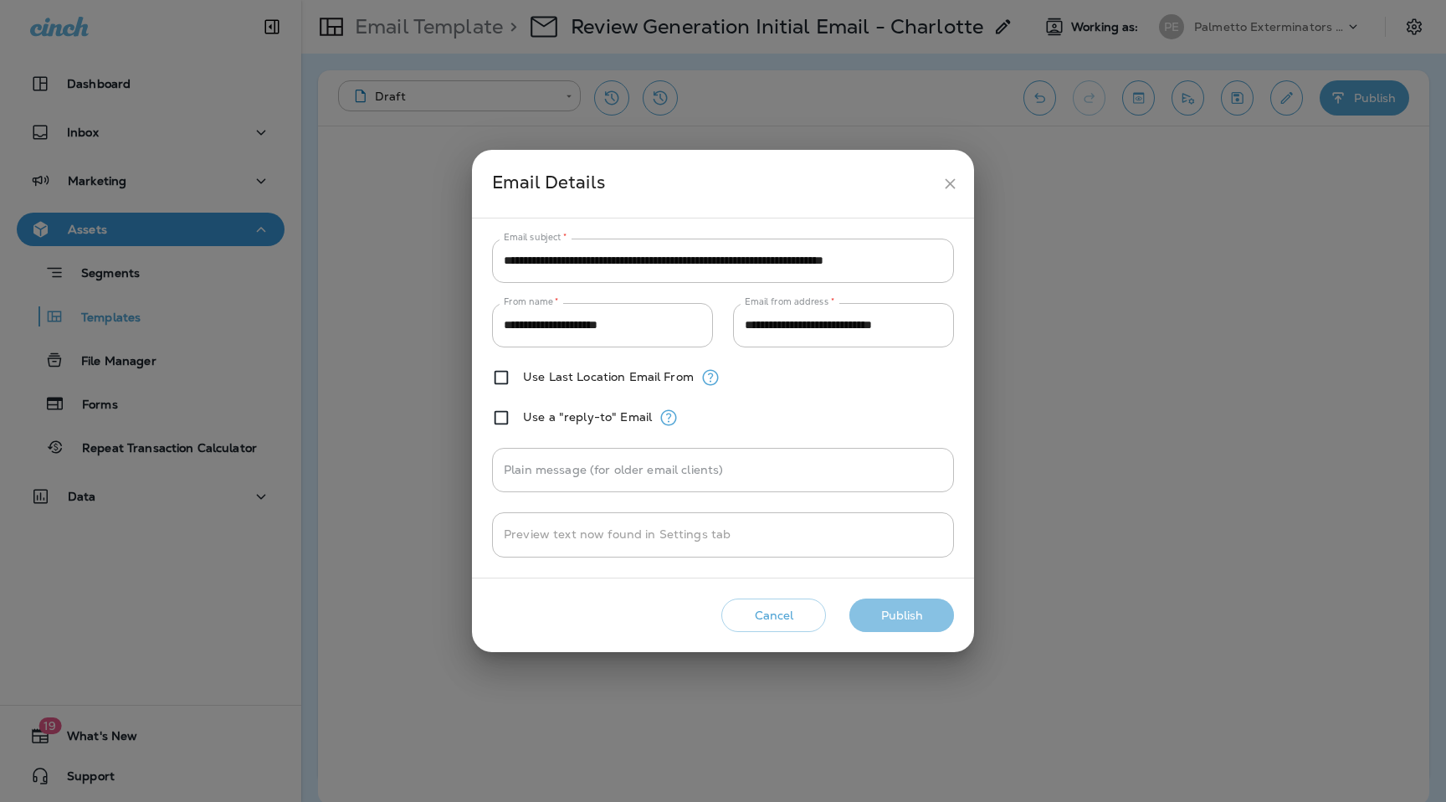
click at [921, 615] on button "Publish" at bounding box center [902, 615] width 105 height 34
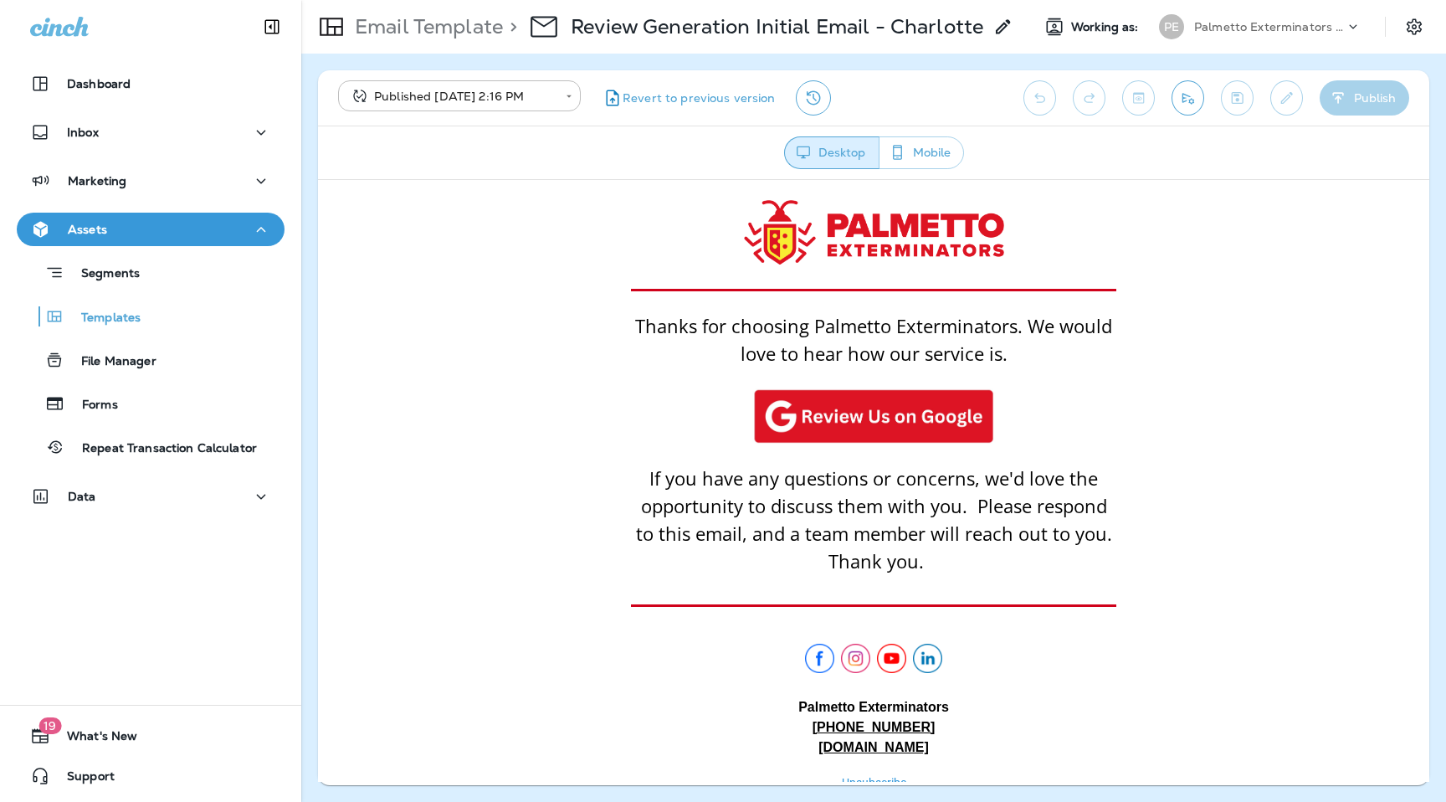
click at [477, 33] on p "Email Template" at bounding box center [425, 26] width 155 height 25
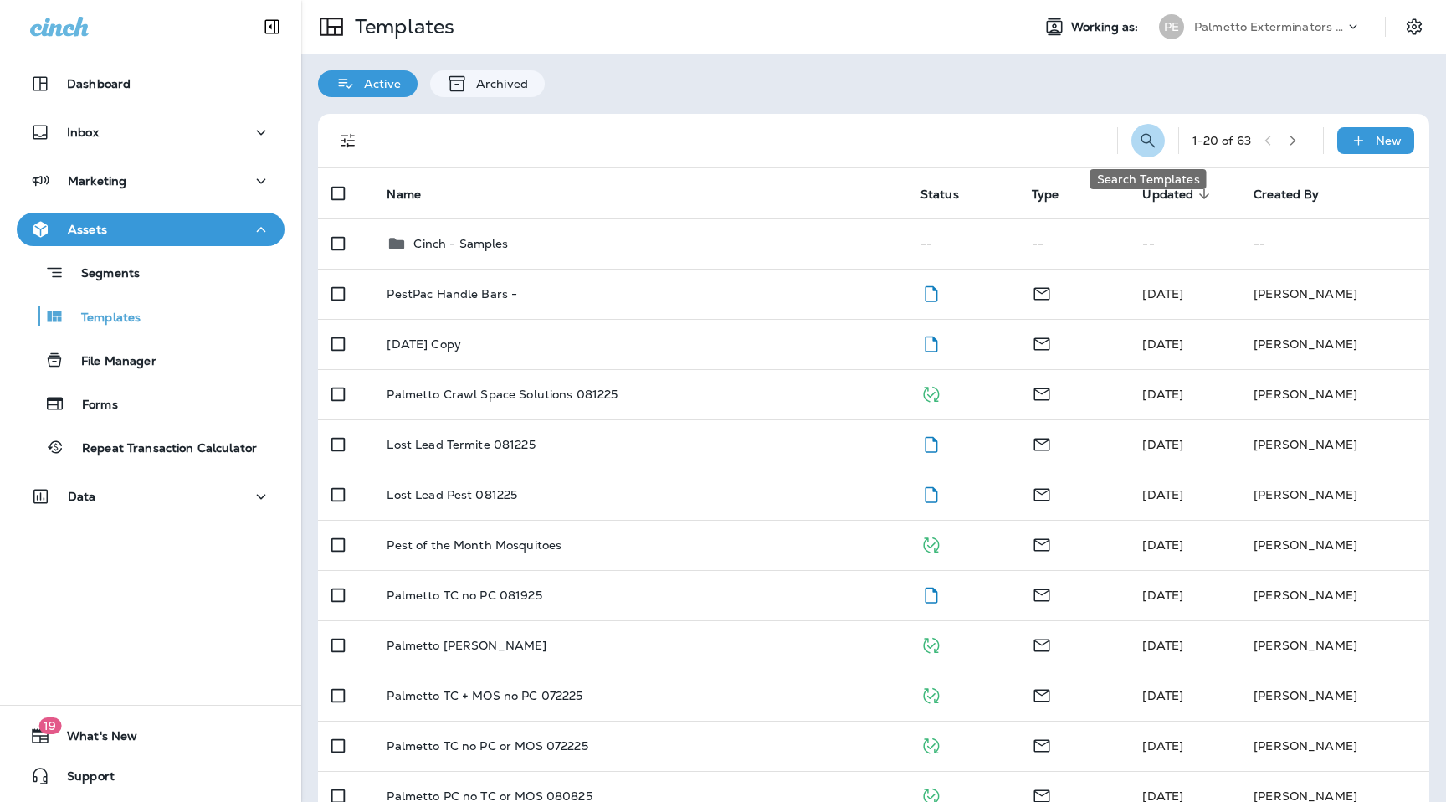
click at [1149, 139] on icon "Search Templates" at bounding box center [1148, 140] width 14 height 14
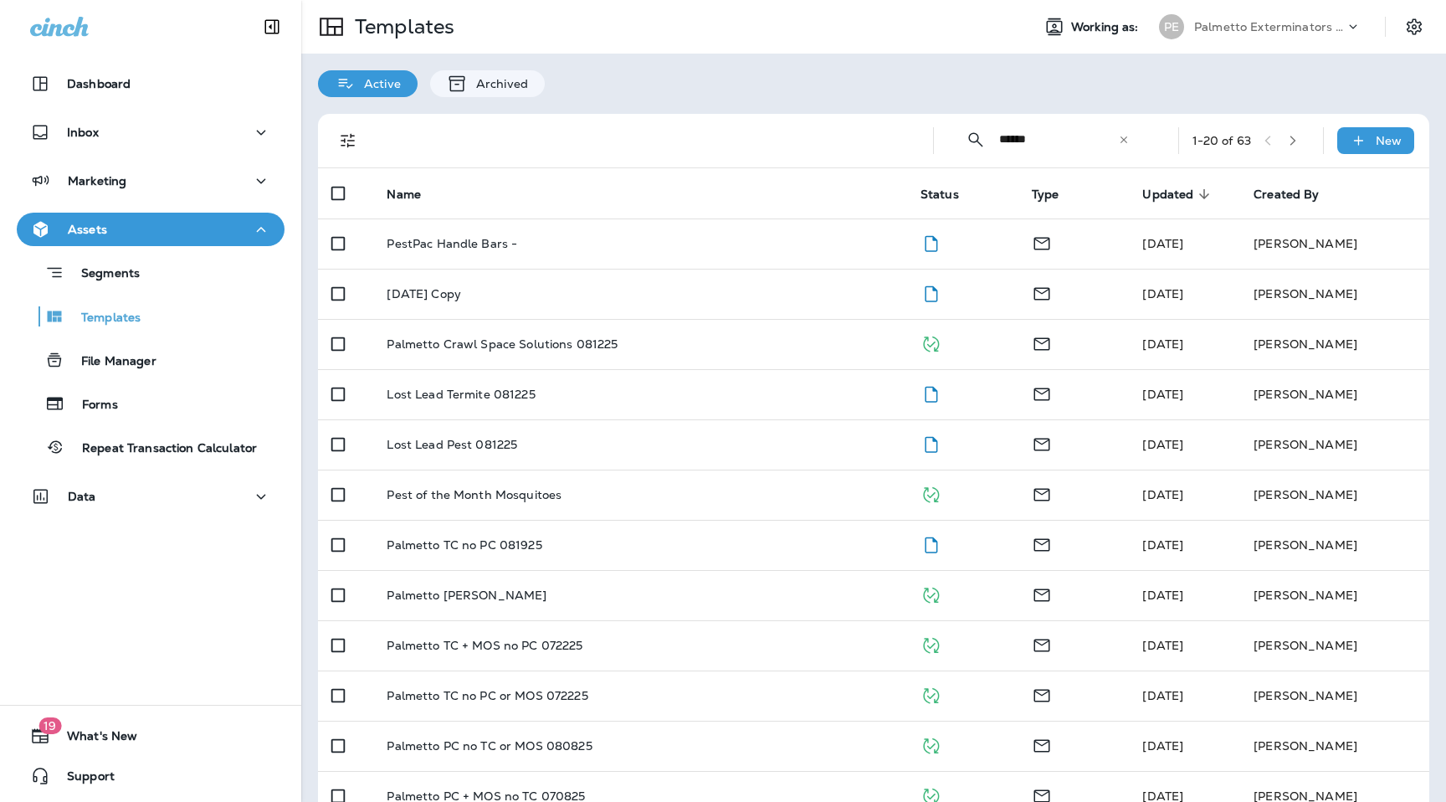
type input "******"
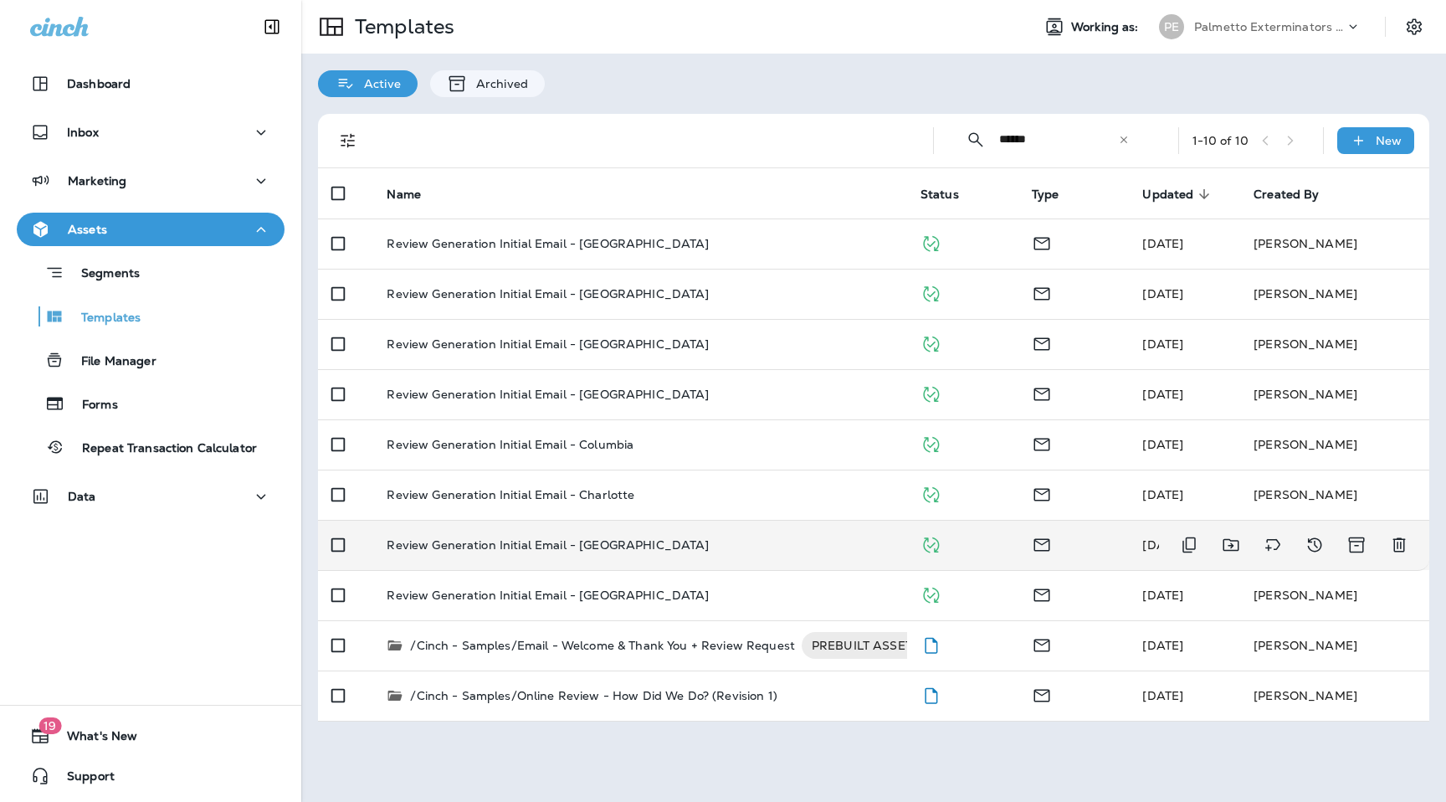
click at [572, 552] on p "Review Generation Initial Email - [GEOGRAPHIC_DATA]" at bounding box center [548, 544] width 322 height 13
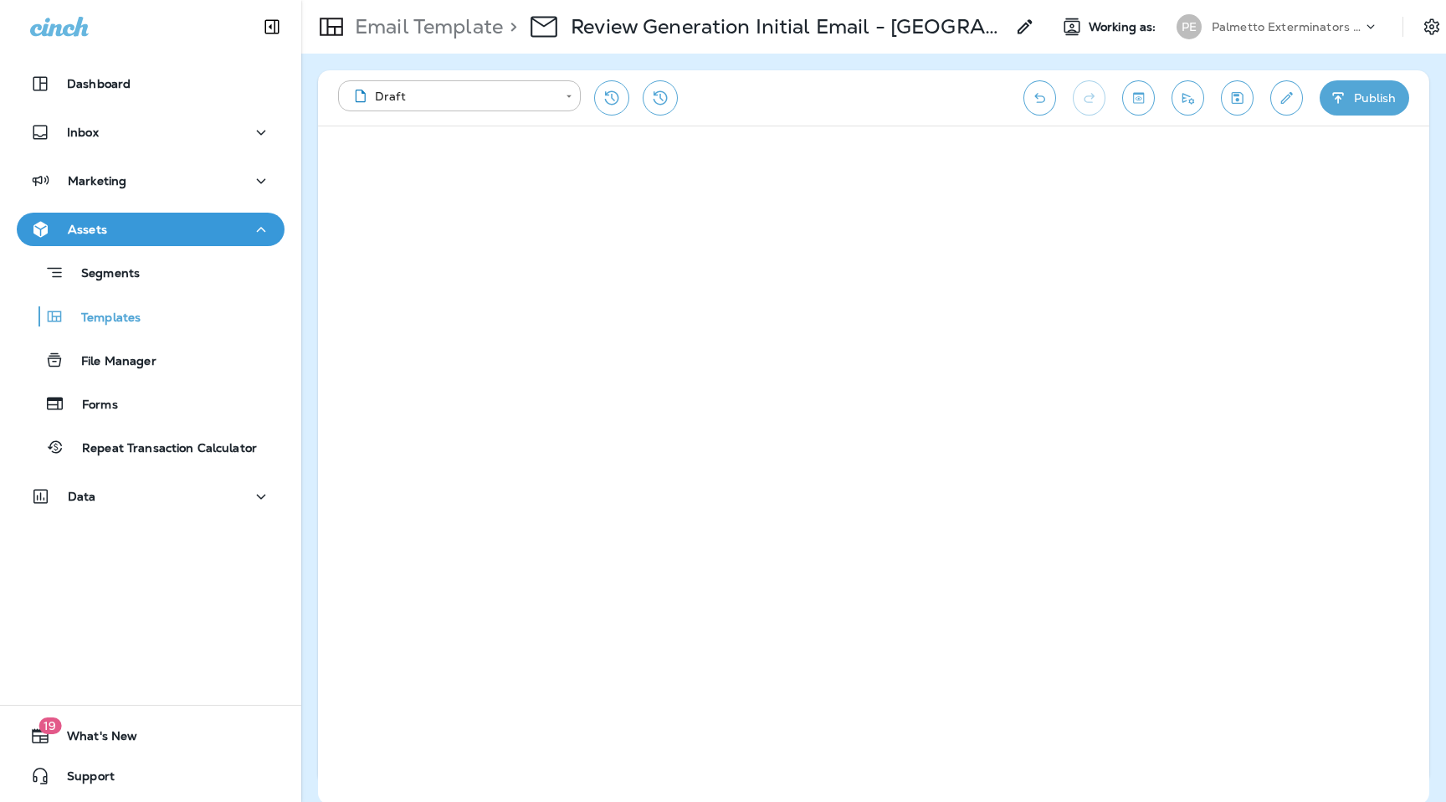
click at [844, 90] on div "**********" at bounding box center [672, 97] width 669 height 35
click at [1361, 115] on button "Publish" at bounding box center [1365, 97] width 90 height 35
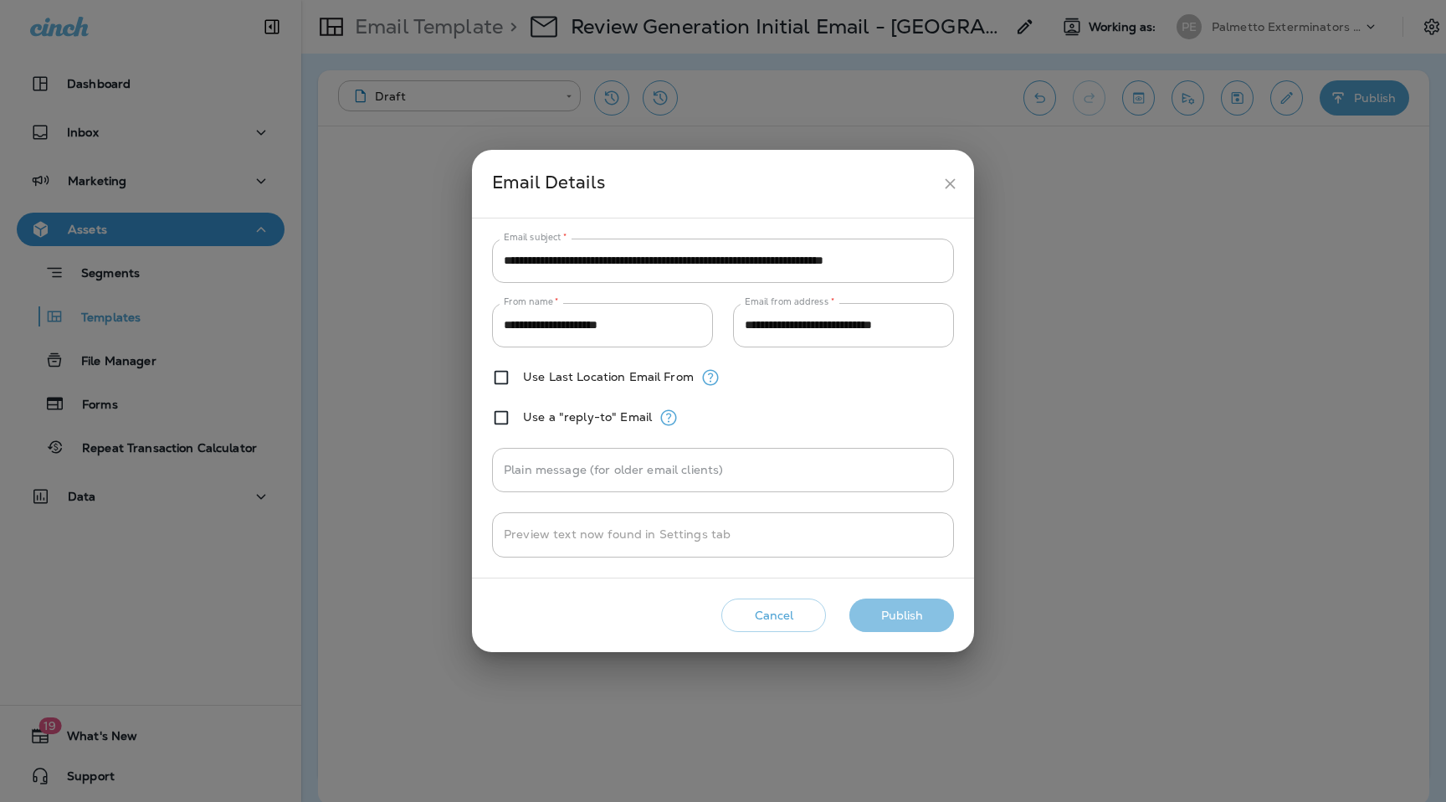
click at [939, 614] on button "Publish" at bounding box center [902, 615] width 105 height 34
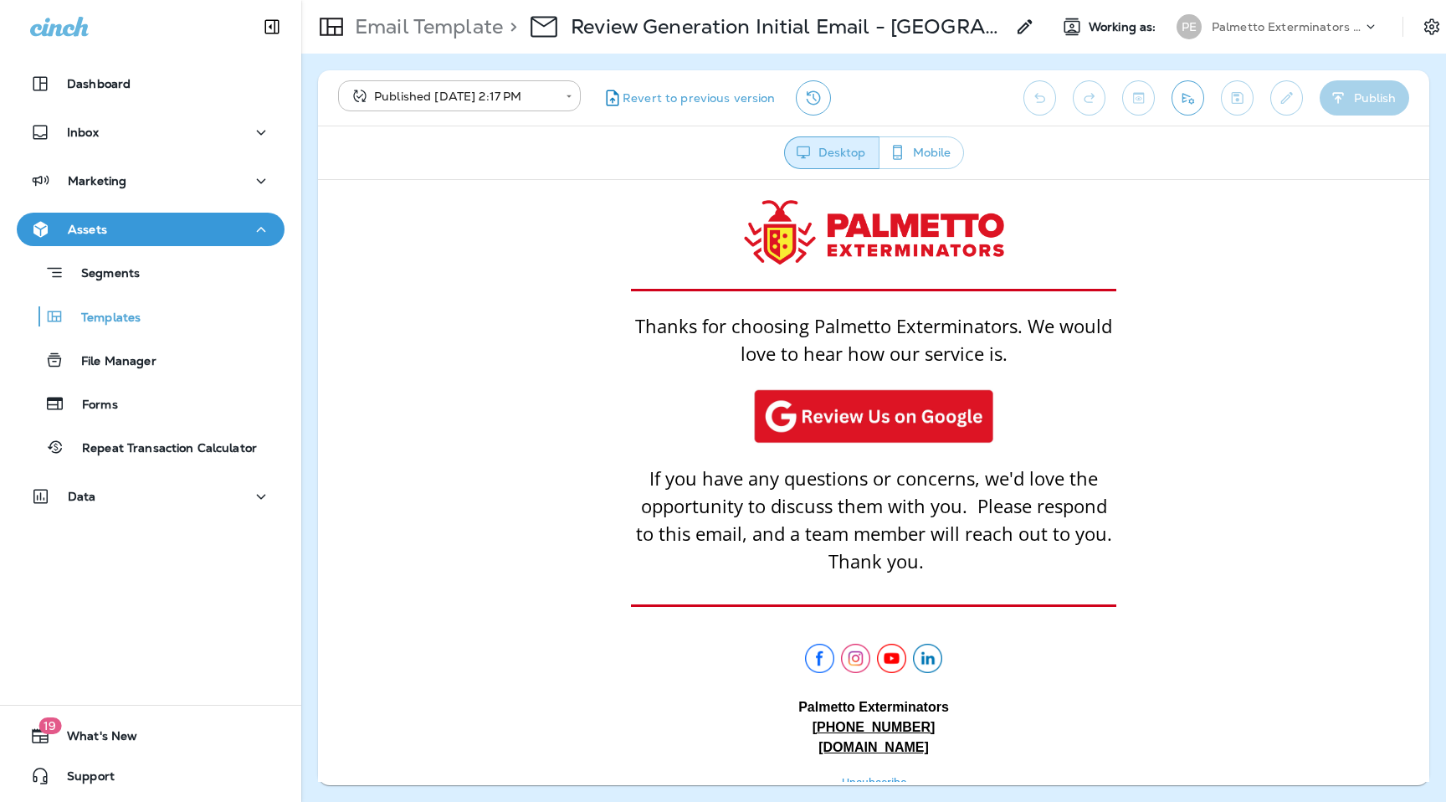
click at [424, 35] on p "Email Template" at bounding box center [425, 26] width 155 height 25
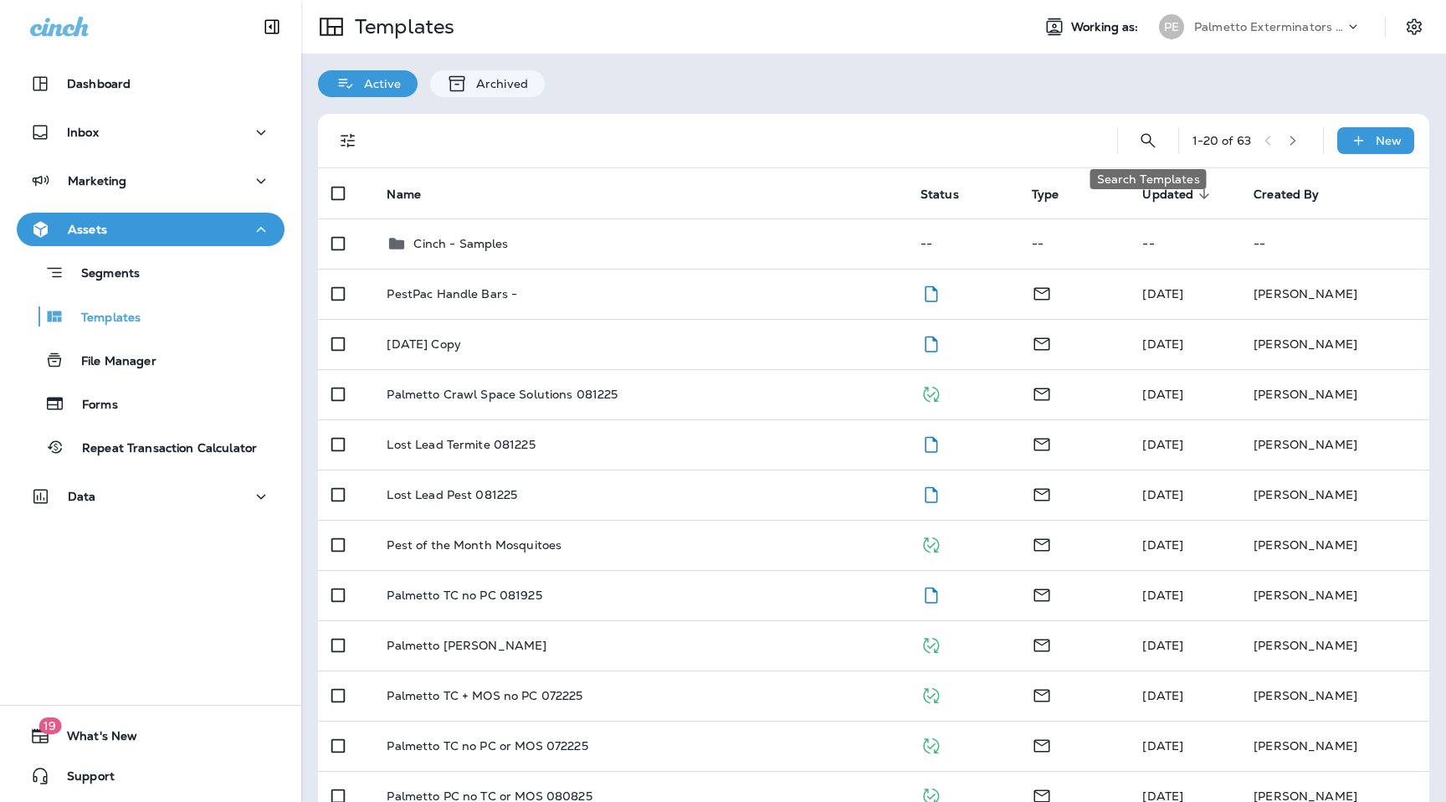
click at [1146, 146] on icon "Search Templates" at bounding box center [1148, 141] width 20 height 20
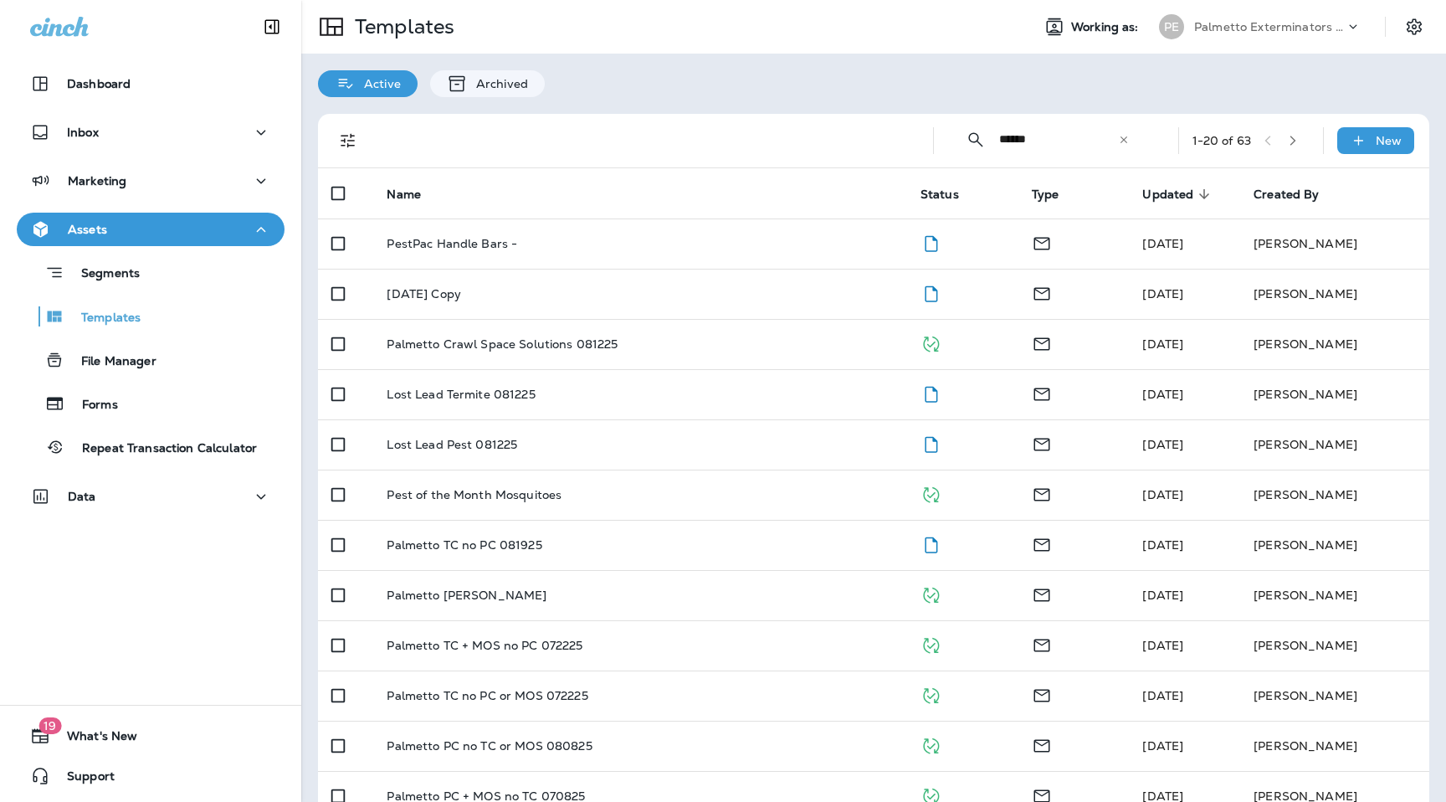
type input "******"
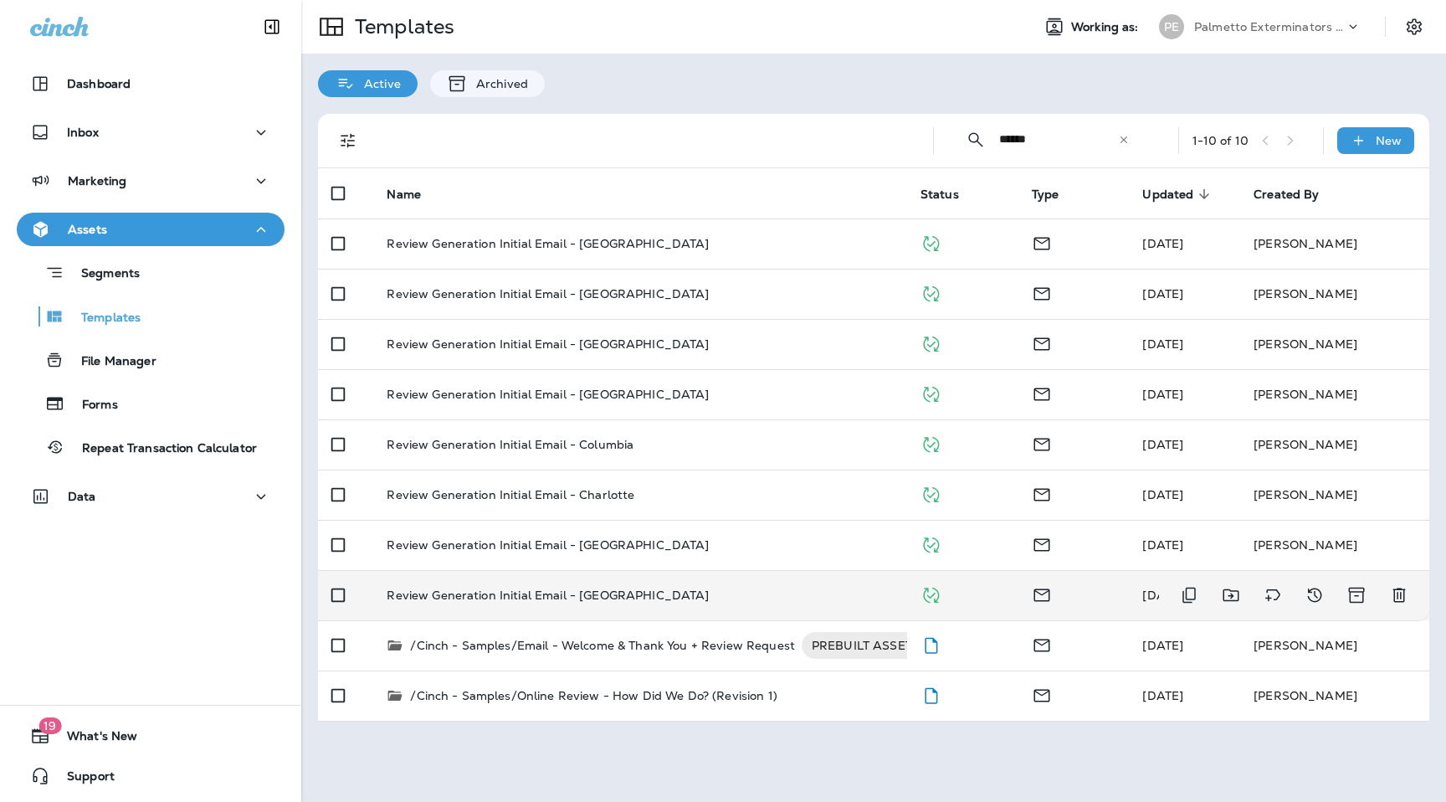
click at [567, 598] on p "Review Generation Initial Email - [GEOGRAPHIC_DATA]" at bounding box center [548, 594] width 322 height 13
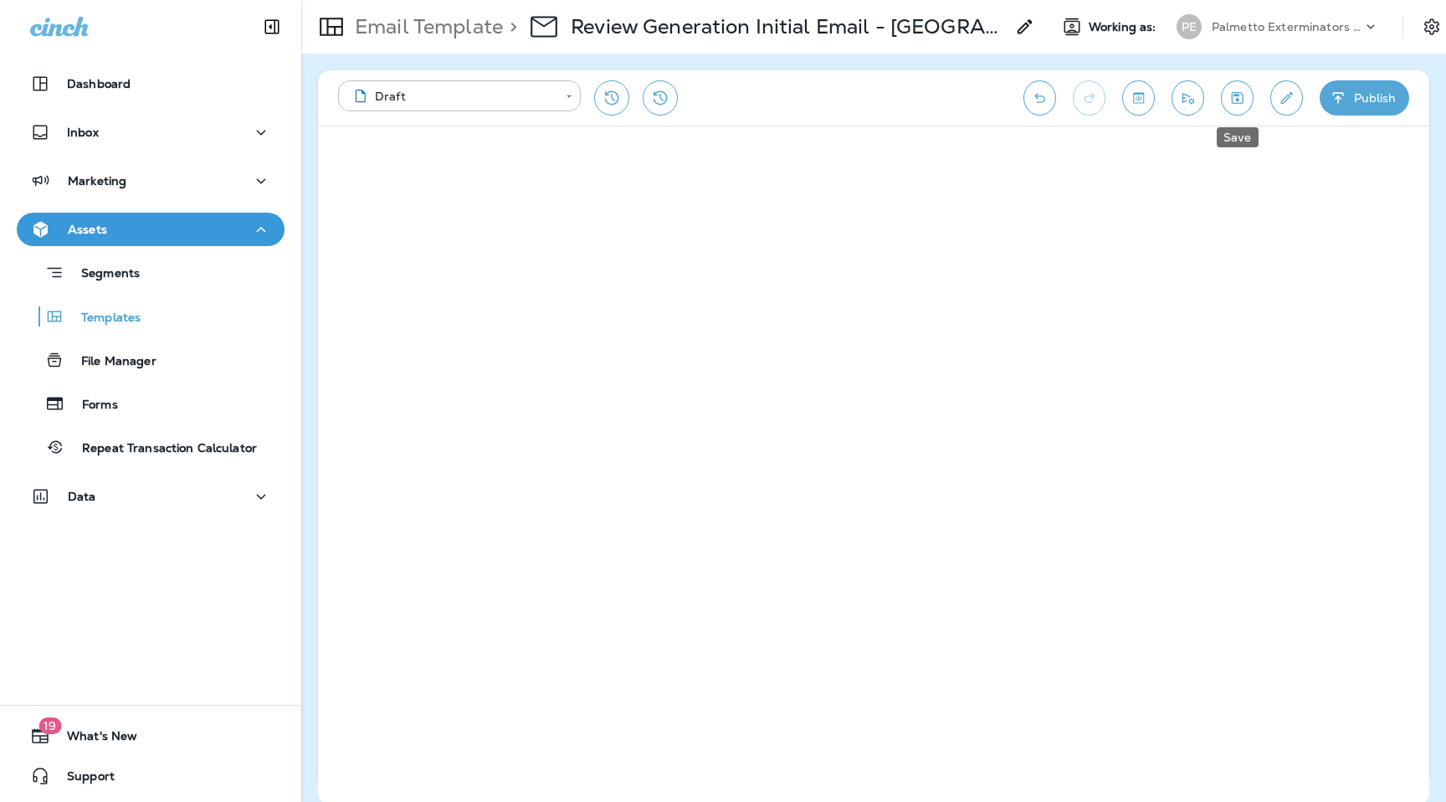
click at [1227, 102] on button "Save" at bounding box center [1237, 97] width 33 height 35
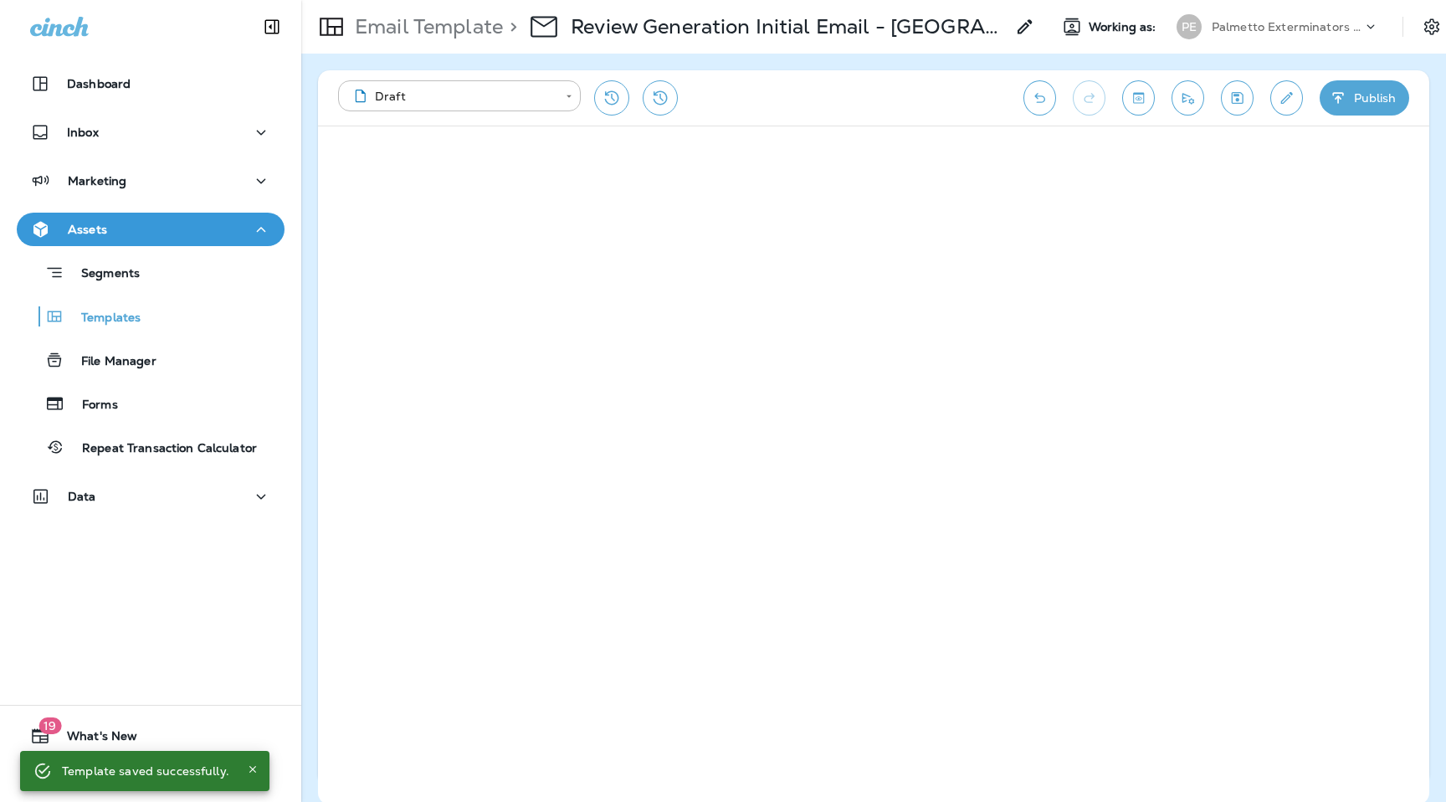
click at [1365, 79] on div "**********" at bounding box center [873, 97] width 1111 height 55
click at [1365, 86] on button "Publish" at bounding box center [1365, 97] width 90 height 35
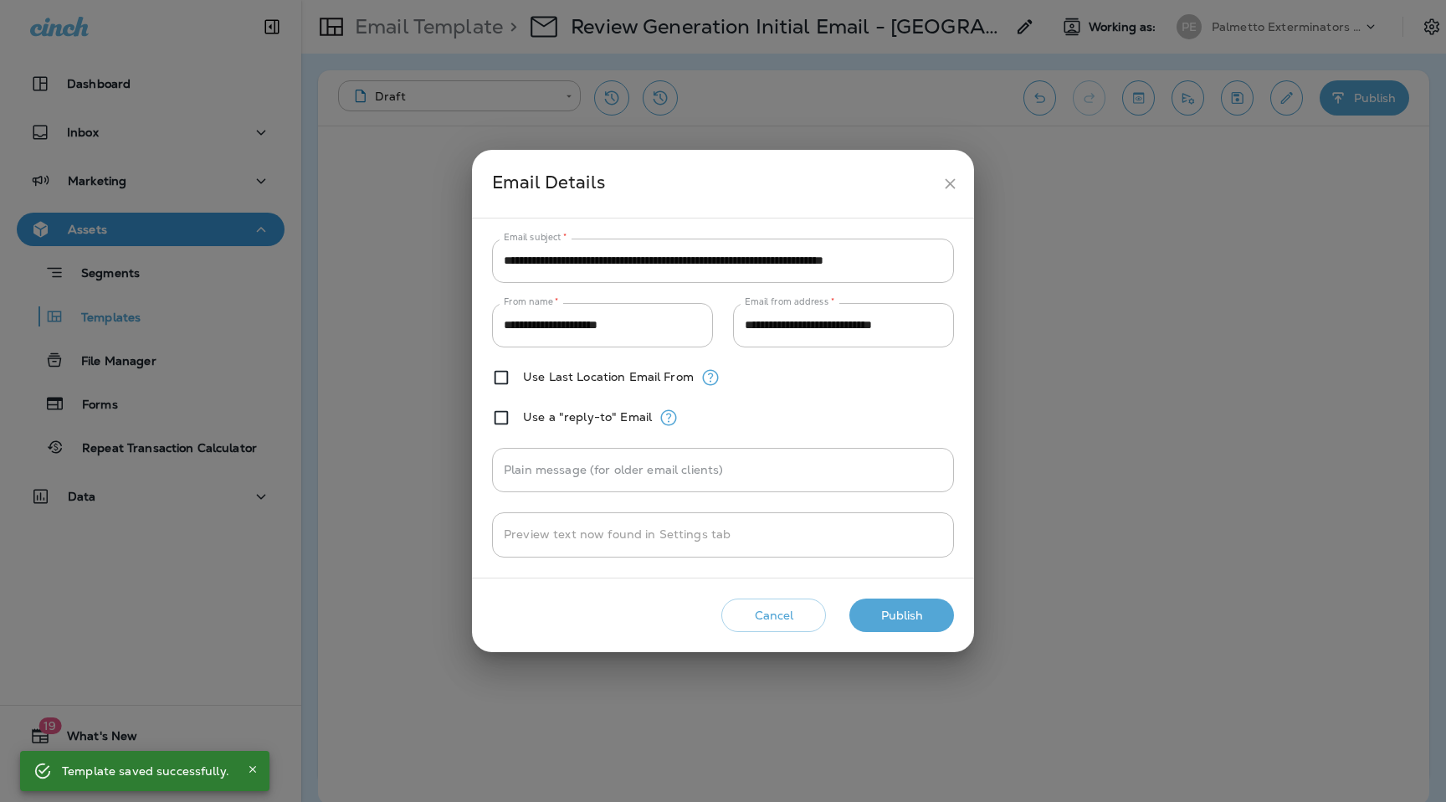
click at [878, 612] on button "Publish" at bounding box center [902, 615] width 105 height 34
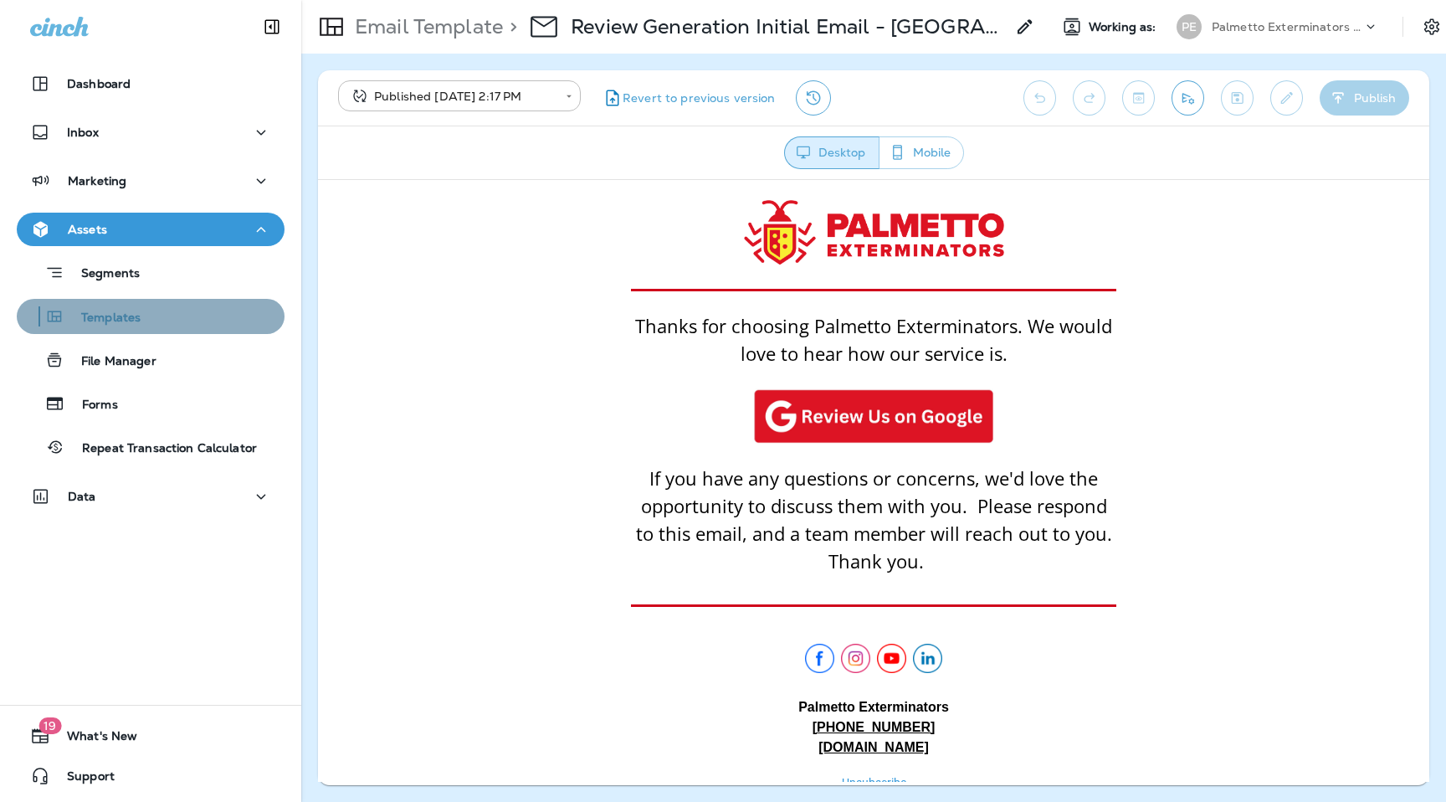
click at [139, 319] on p "Templates" at bounding box center [102, 319] width 76 height 16
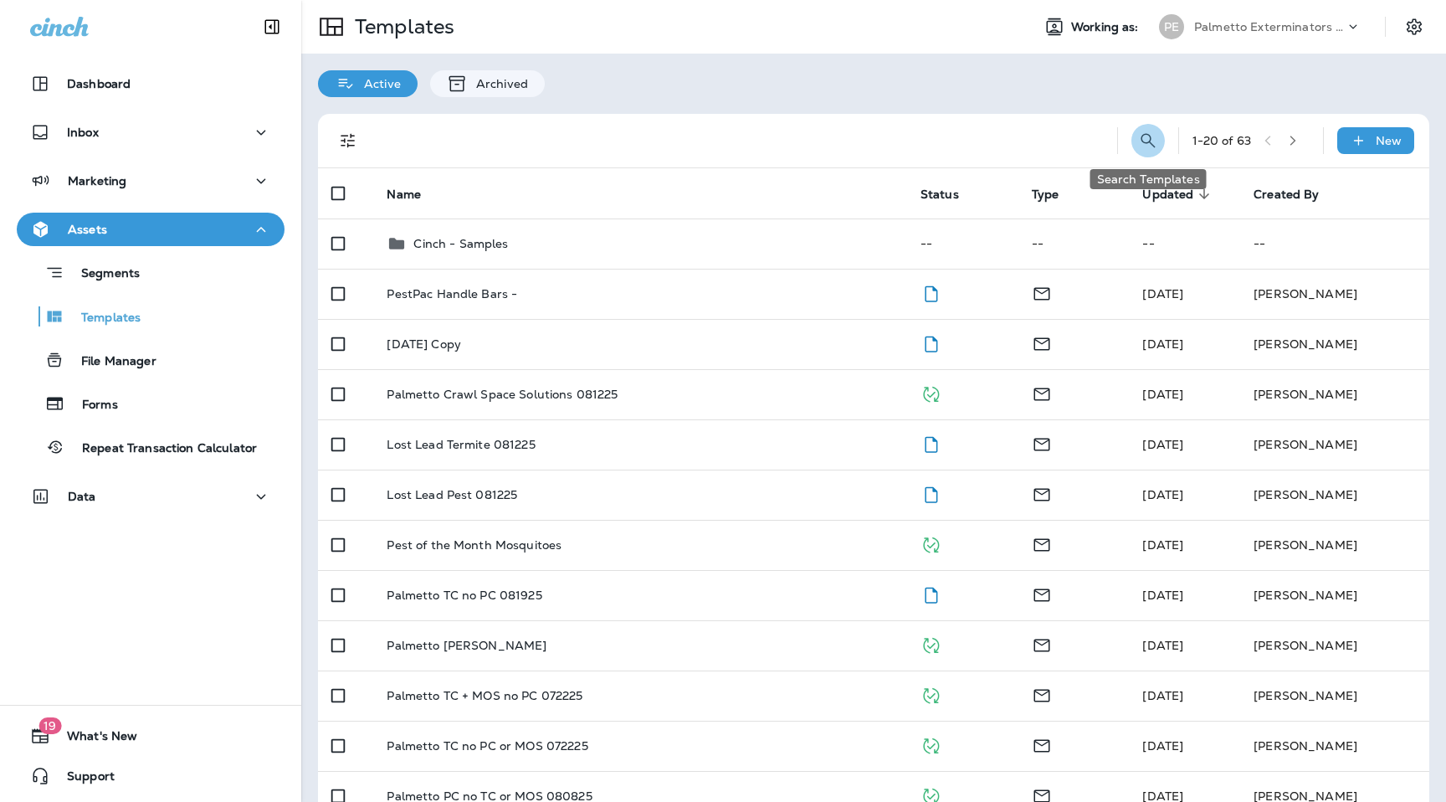
click at [1150, 146] on icon "Search Templates" at bounding box center [1148, 141] width 20 height 20
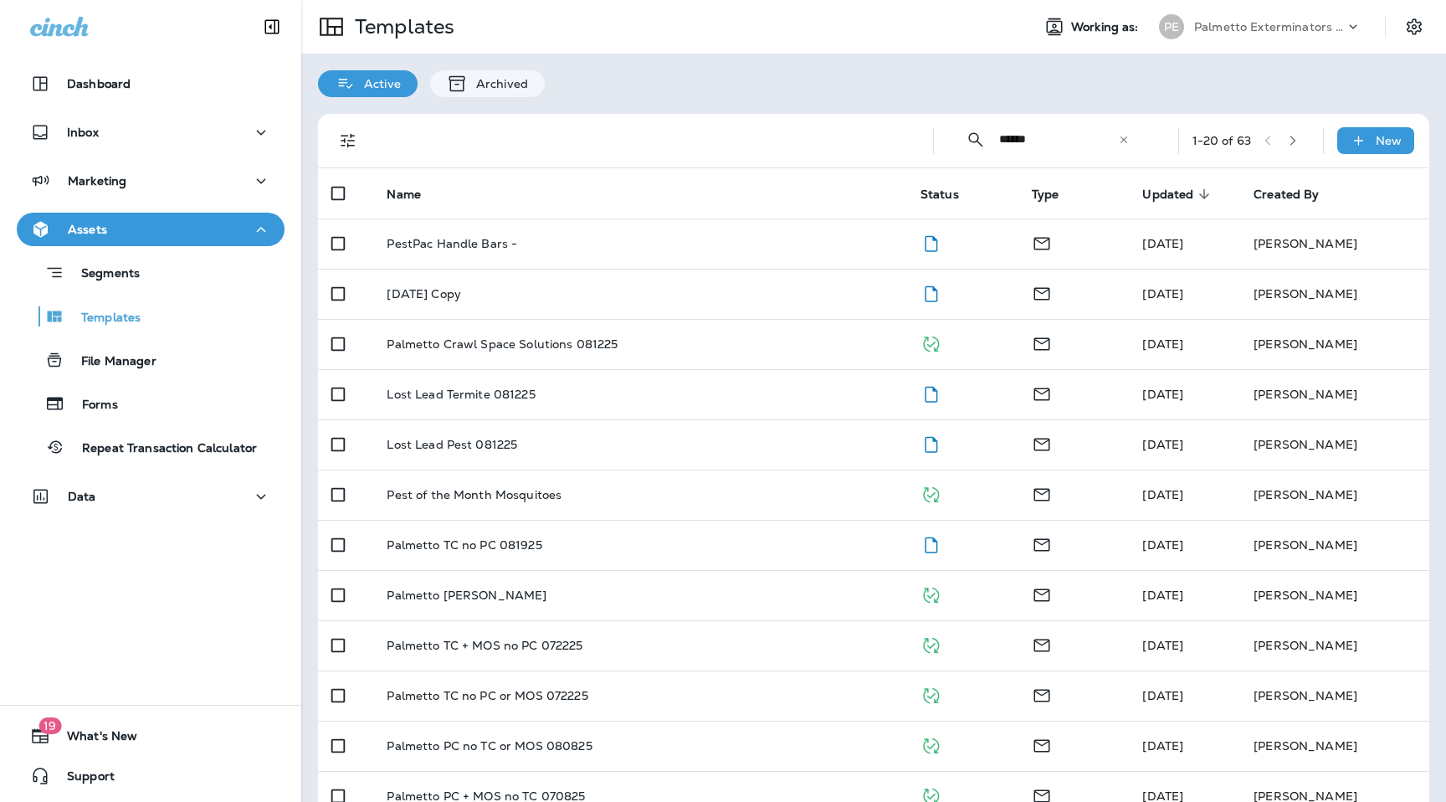
type input "******"
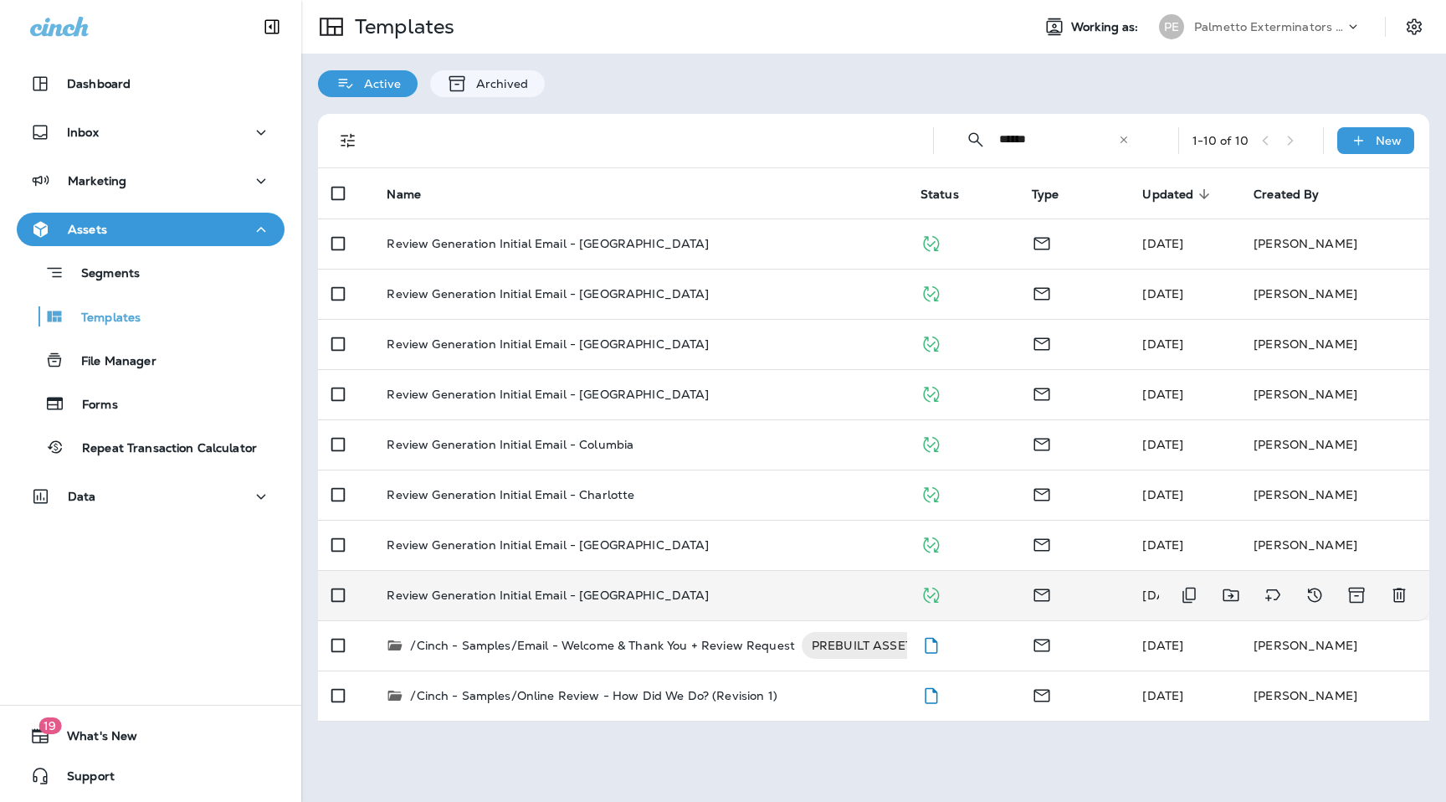
click at [566, 601] on p "Review Generation Initial Email - [GEOGRAPHIC_DATA]" at bounding box center [548, 594] width 322 height 13
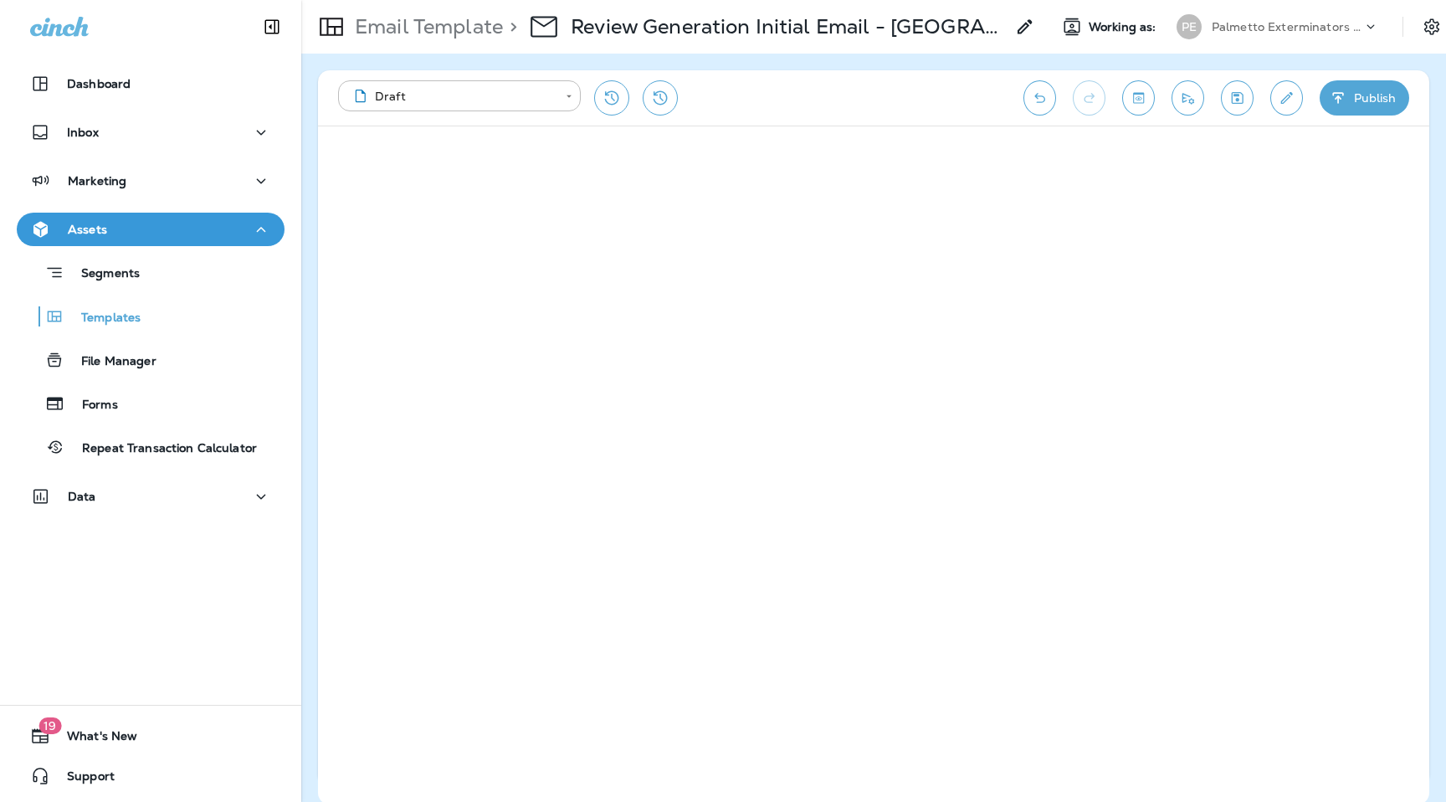
click at [1236, 29] on p "Palmetto Exterminators LLC" at bounding box center [1287, 26] width 151 height 13
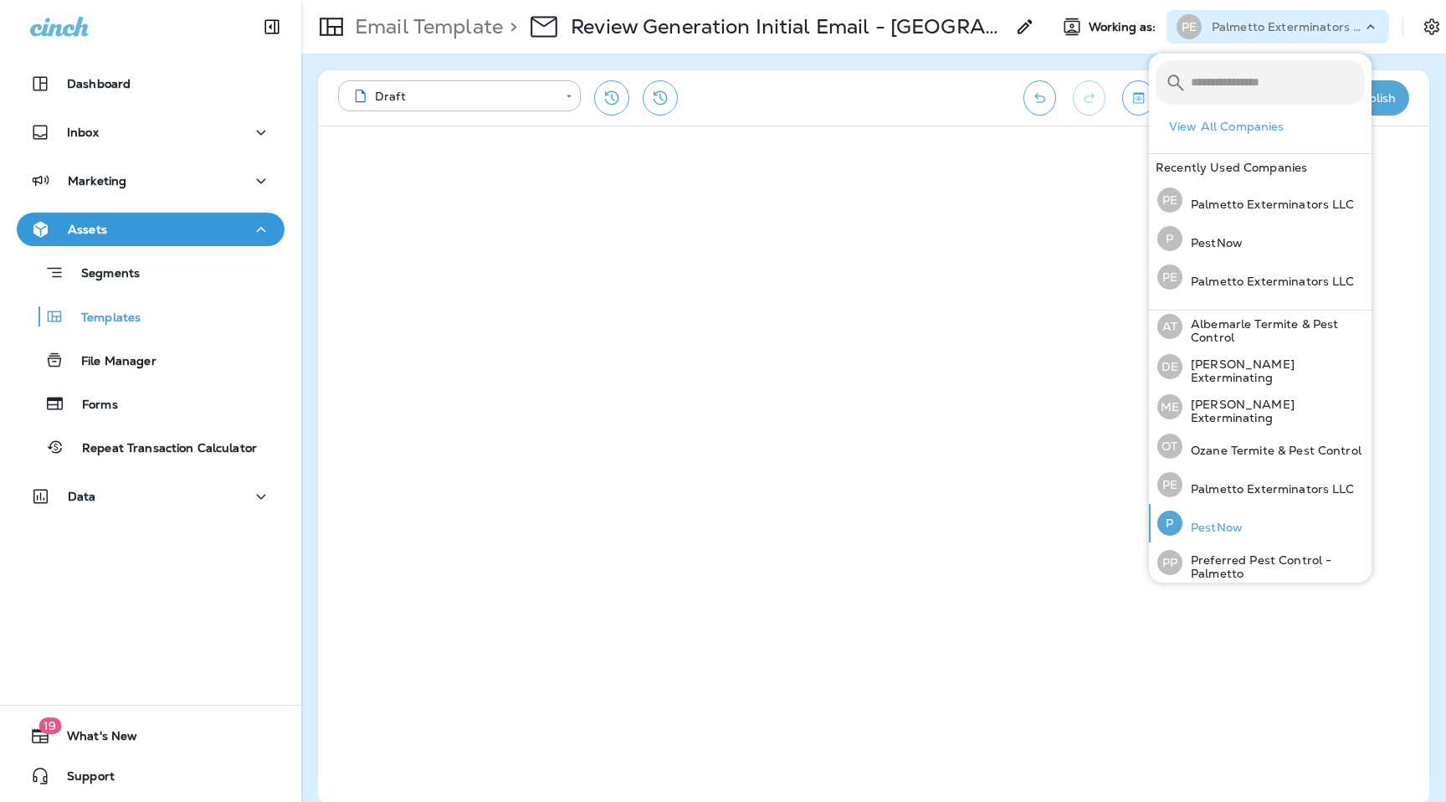
scroll to position [47, 0]
click at [1219, 551] on p "Preferred Pest Control - Palmetto" at bounding box center [1274, 564] width 182 height 27
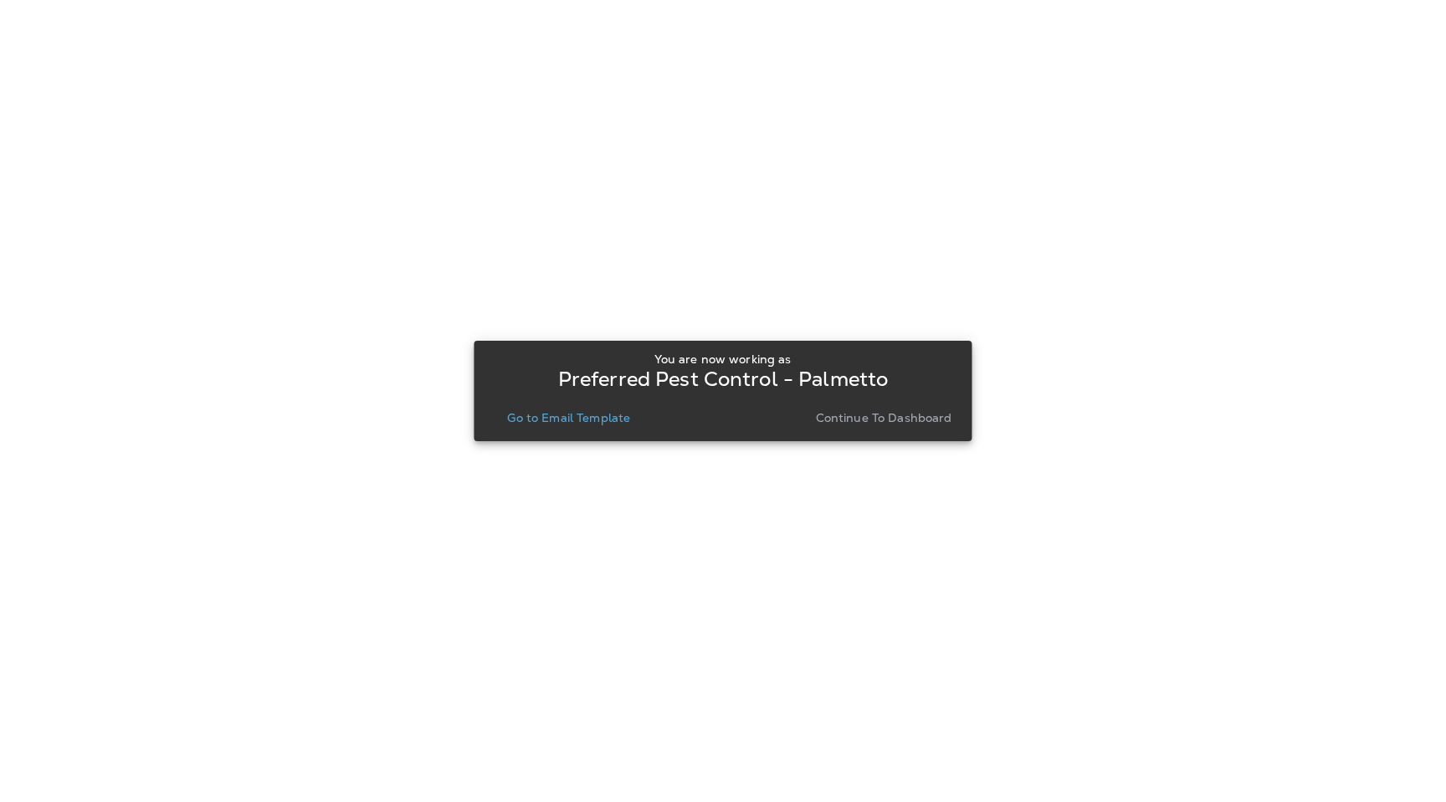
click at [587, 413] on p "Go to Email Template" at bounding box center [568, 417] width 123 height 13
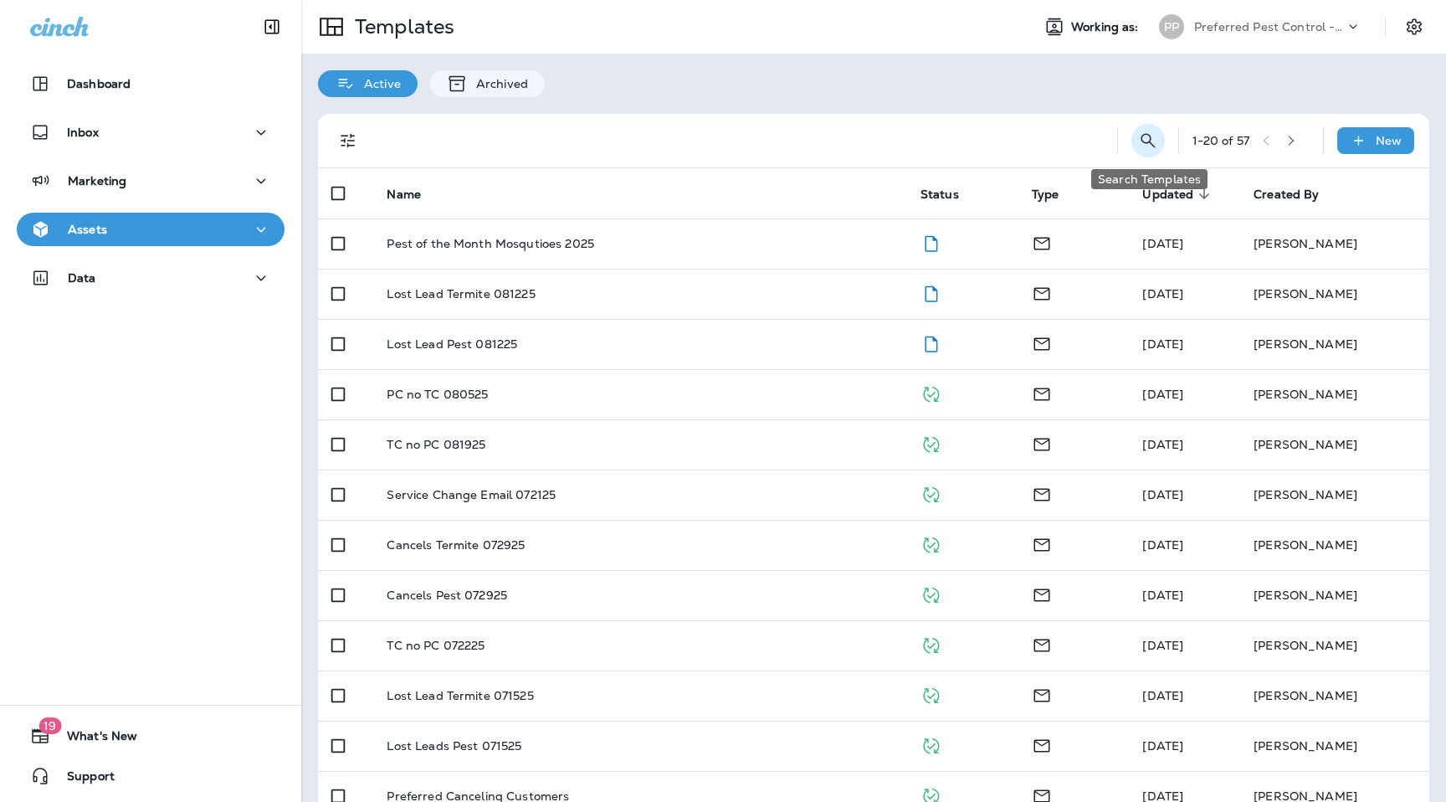
click at [1147, 141] on icon "Search Templates" at bounding box center [1148, 141] width 20 height 20
type input "******"
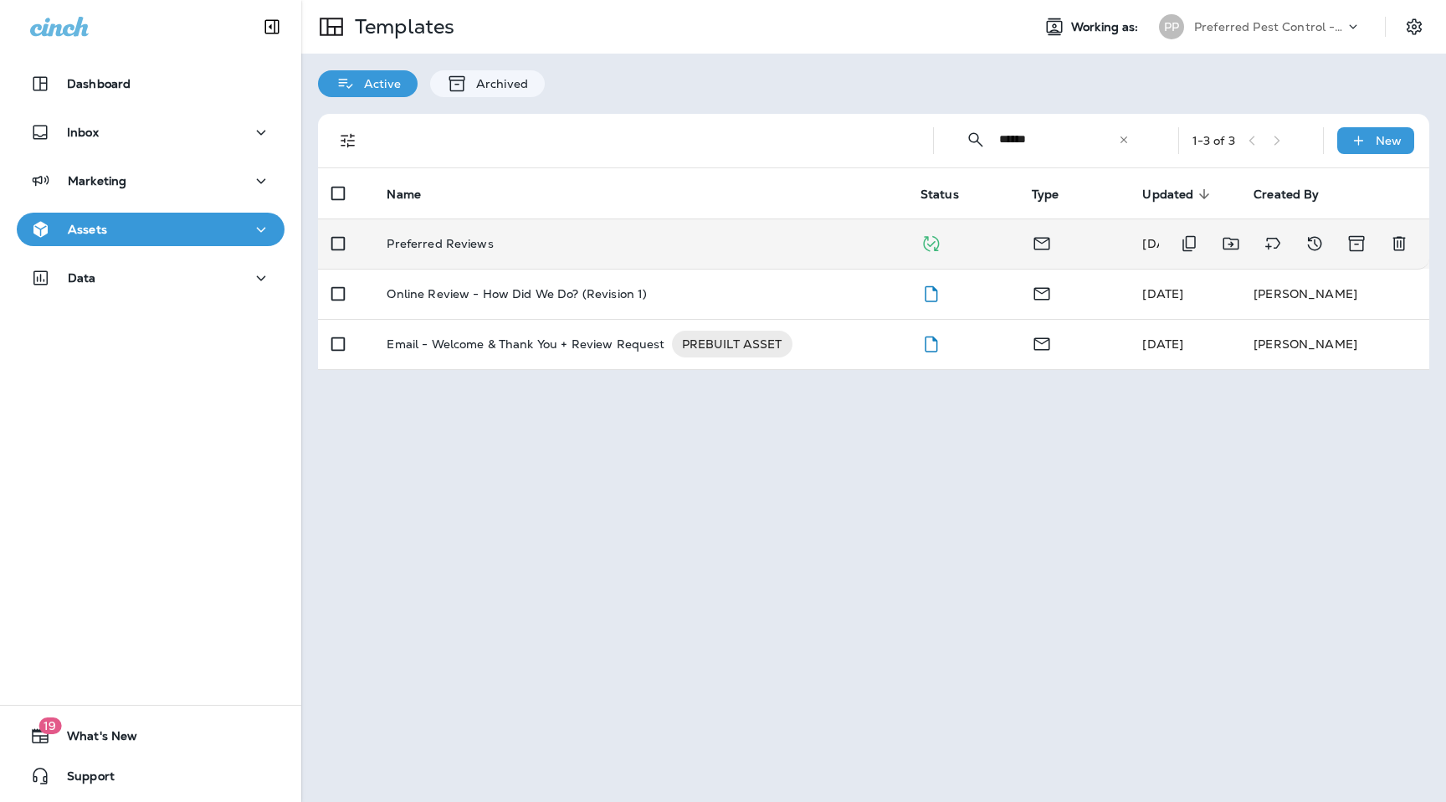
click at [467, 238] on p "Preferred Reviews" at bounding box center [440, 243] width 106 height 13
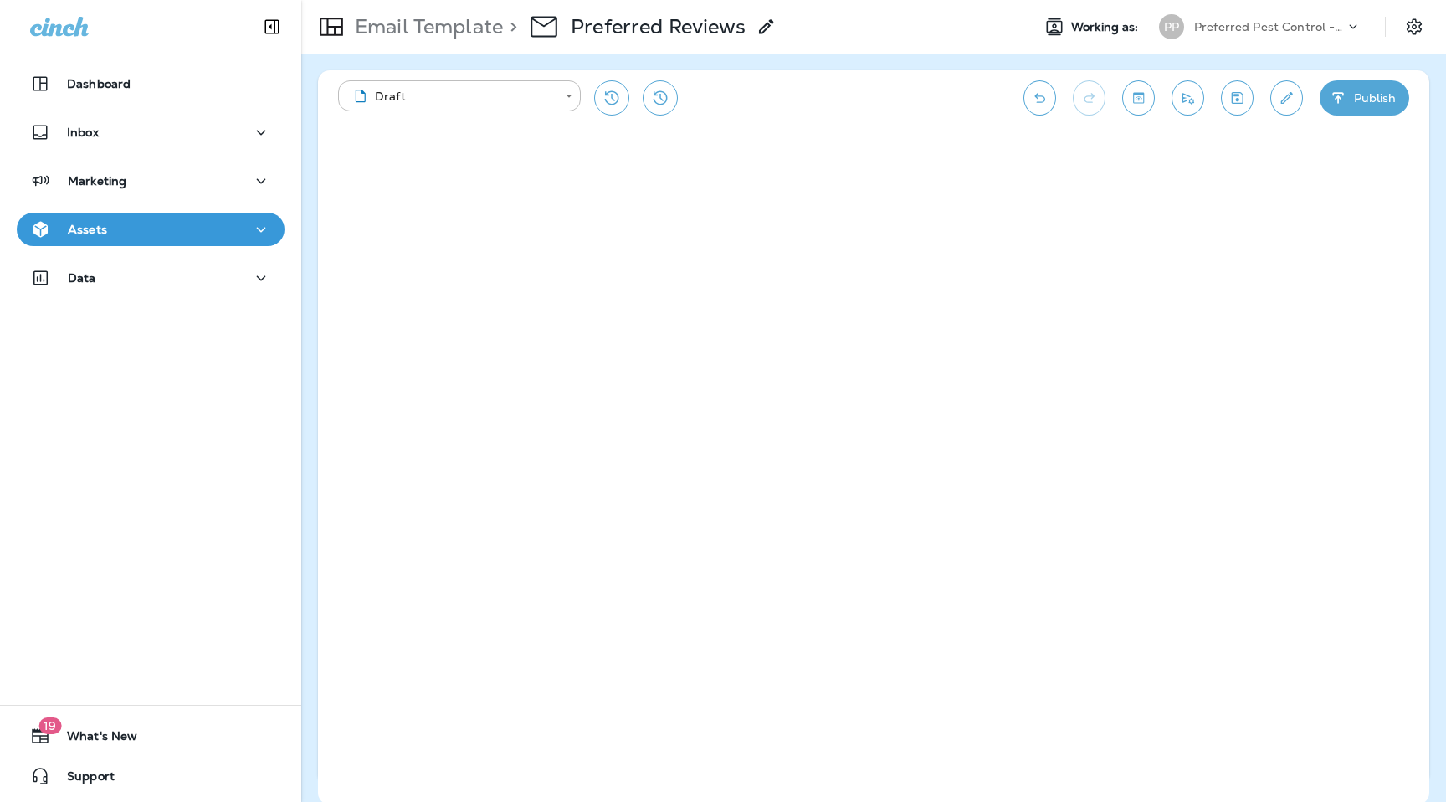
click at [1346, 99] on icon "button" at bounding box center [1339, 98] width 18 height 17
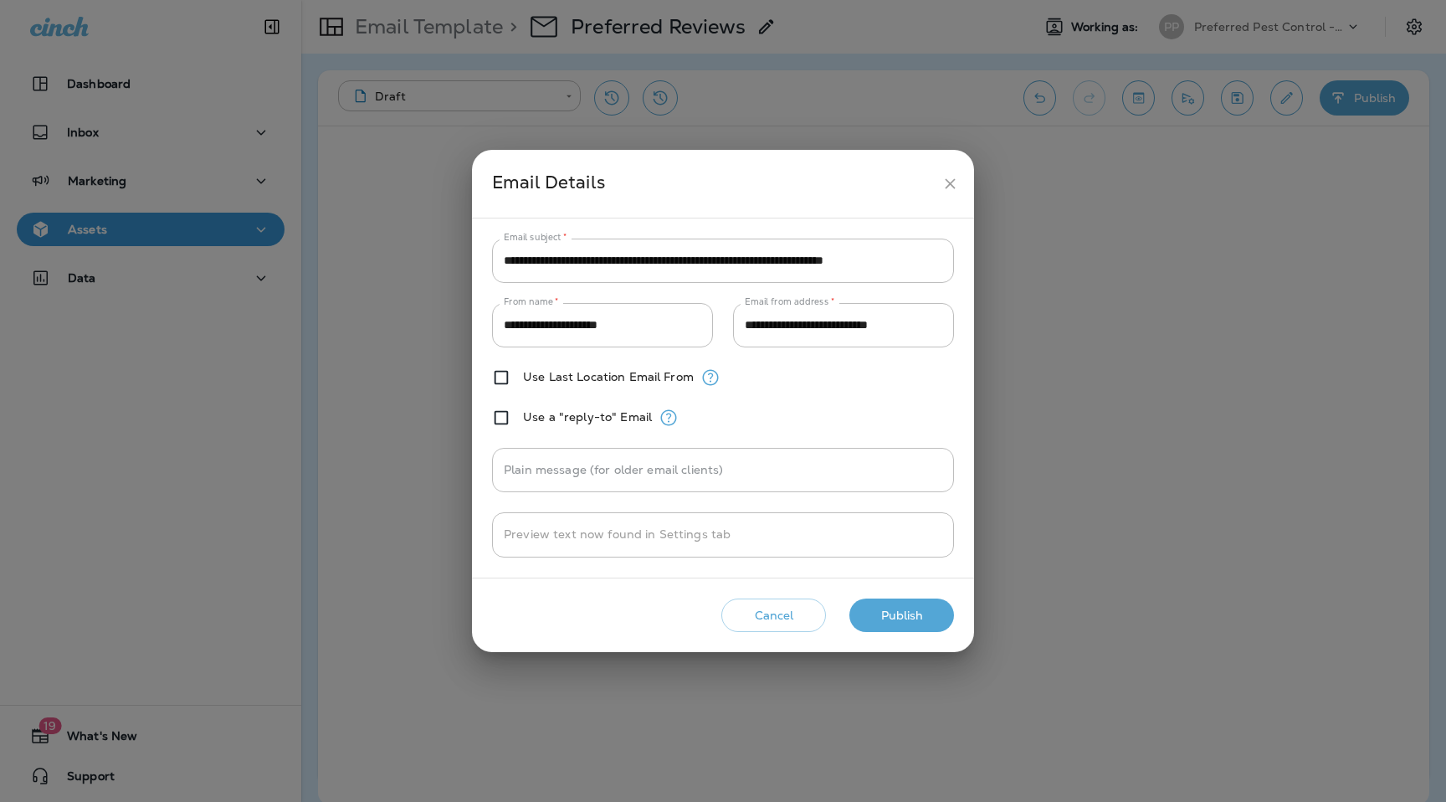
click at [897, 612] on button "Publish" at bounding box center [902, 615] width 105 height 34
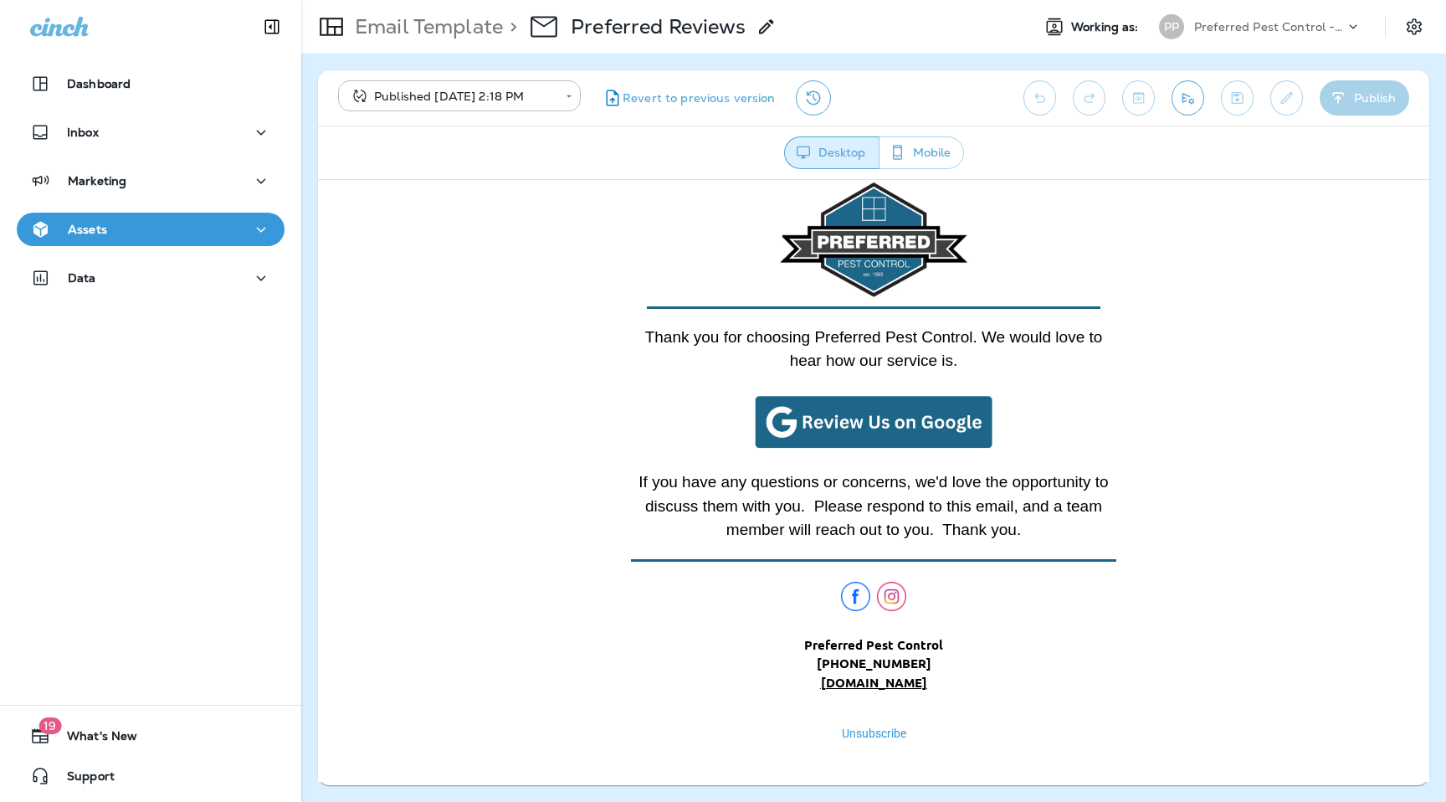
click at [1292, 23] on p "Preferred Pest Control - Palmetto" at bounding box center [1269, 26] width 151 height 13
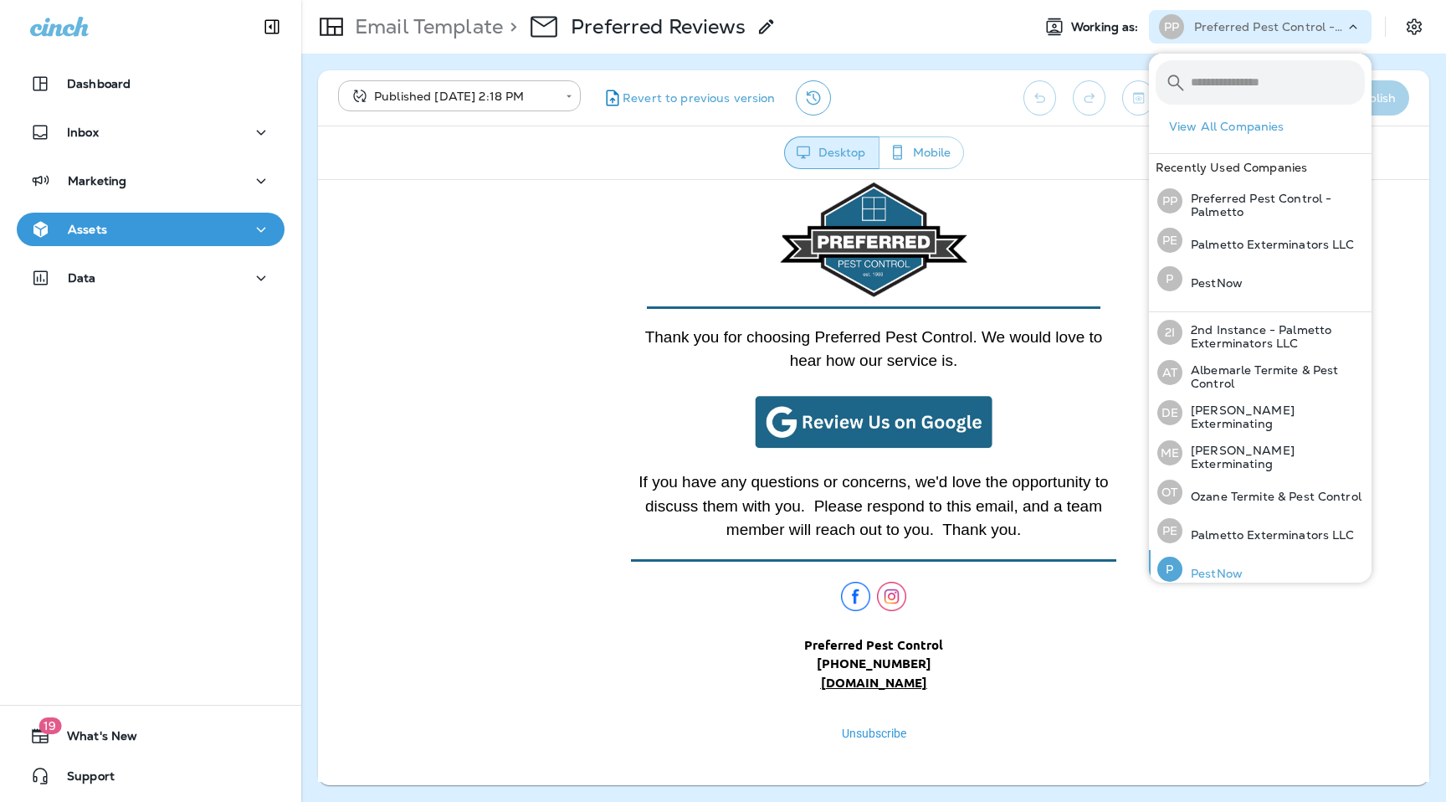
scroll to position [49, 0]
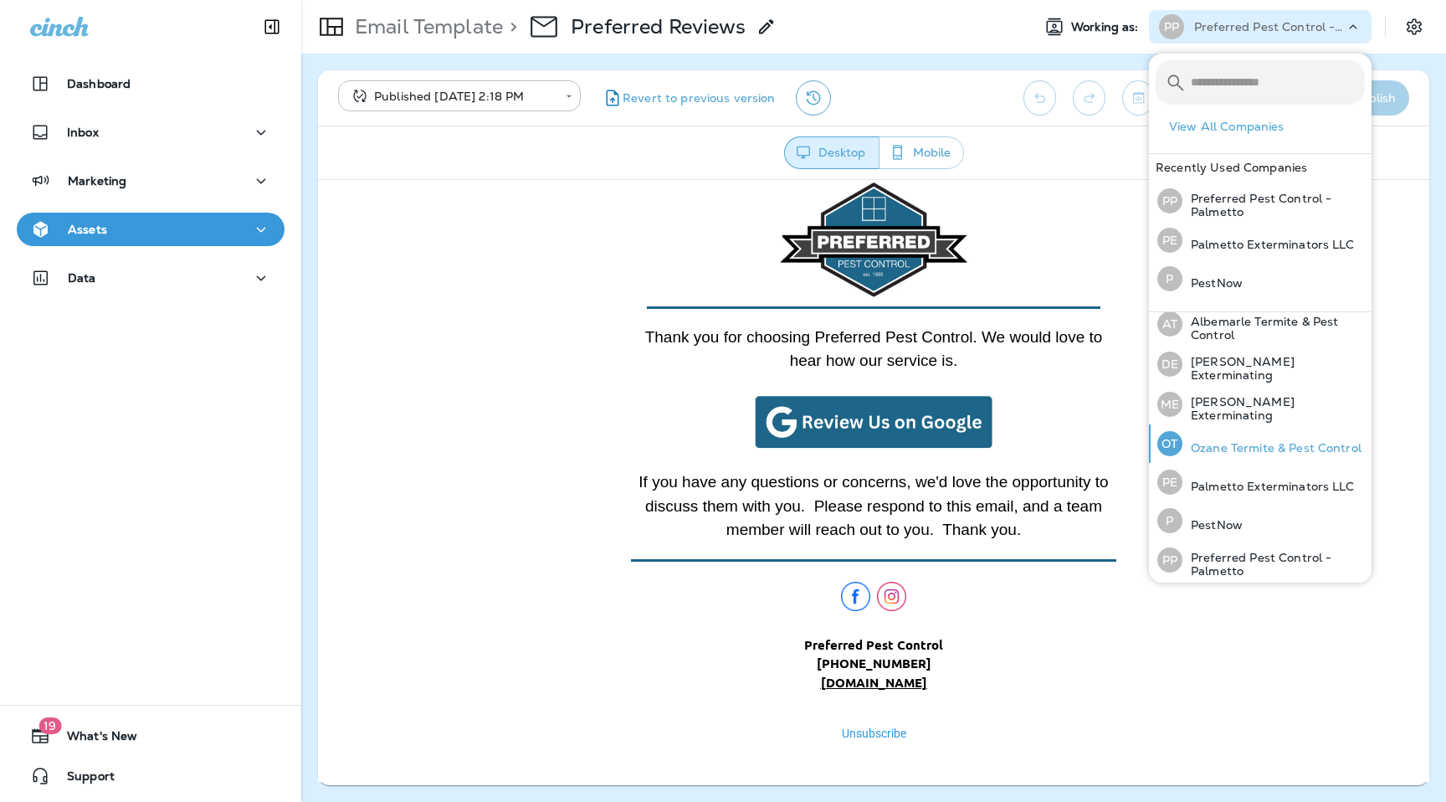
click at [1221, 445] on p "Ozane Termite & Pest Control" at bounding box center [1272, 447] width 179 height 13
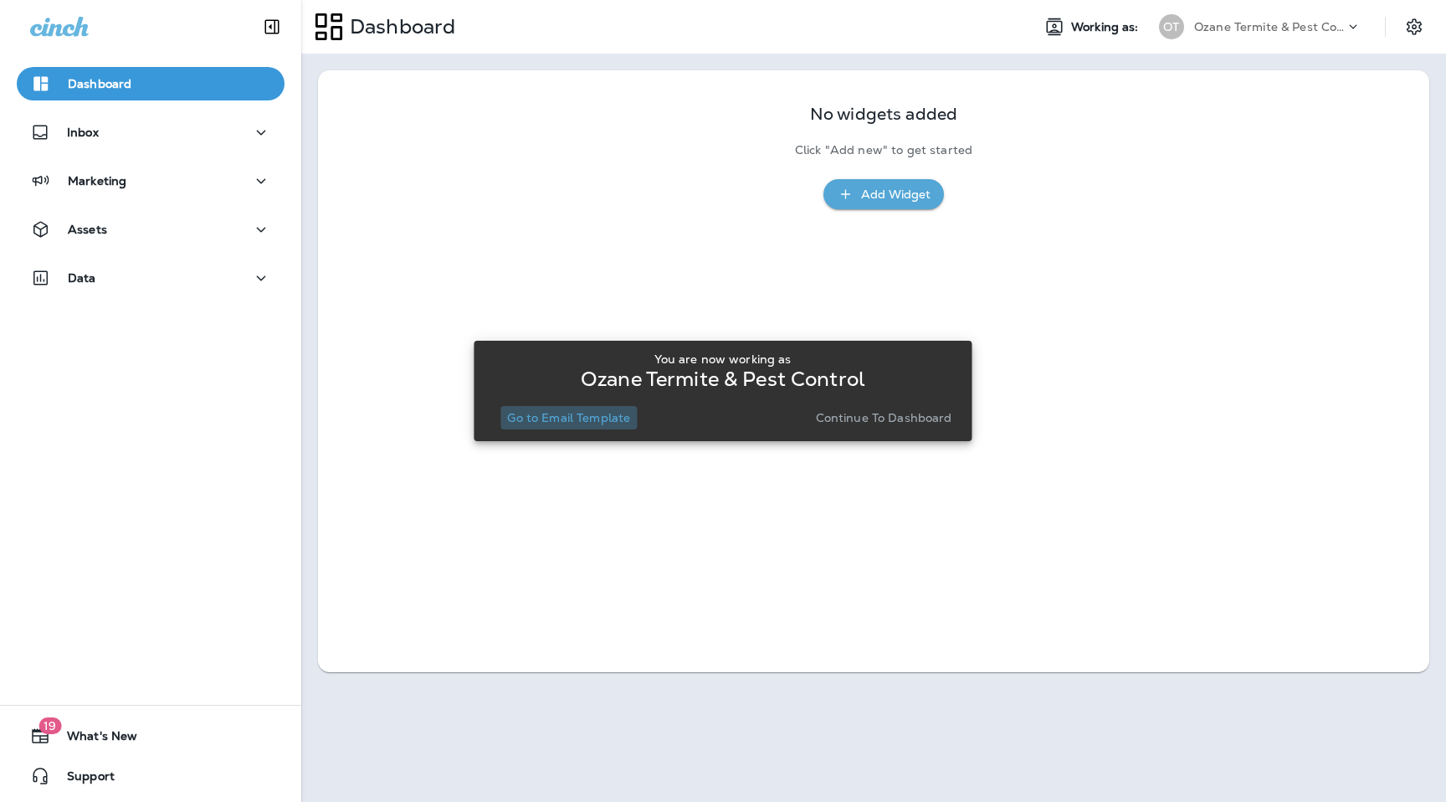
click at [601, 423] on p "Go to Email Template" at bounding box center [568, 417] width 123 height 13
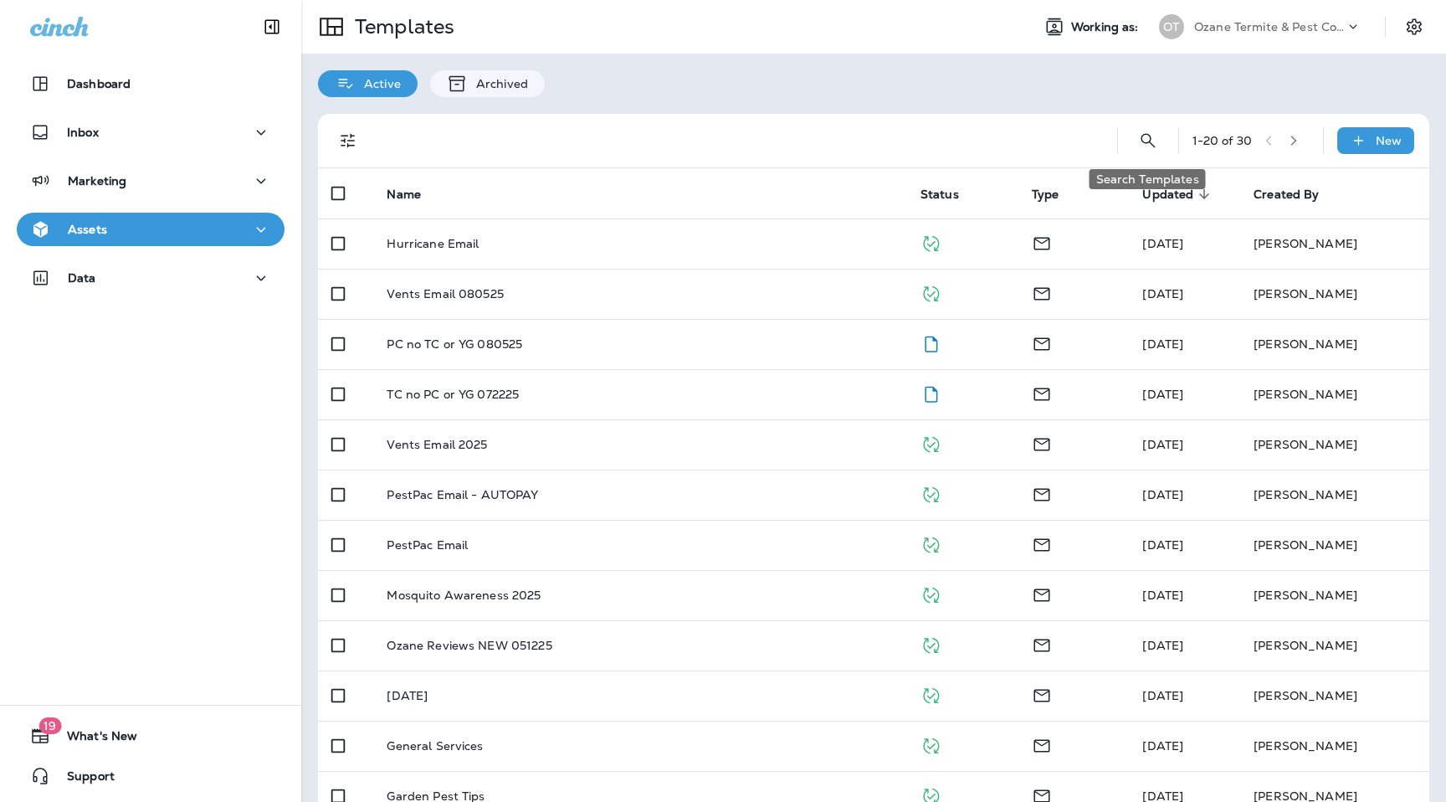
click at [1147, 146] on icon "Search Templates" at bounding box center [1148, 141] width 20 height 20
type input "******"
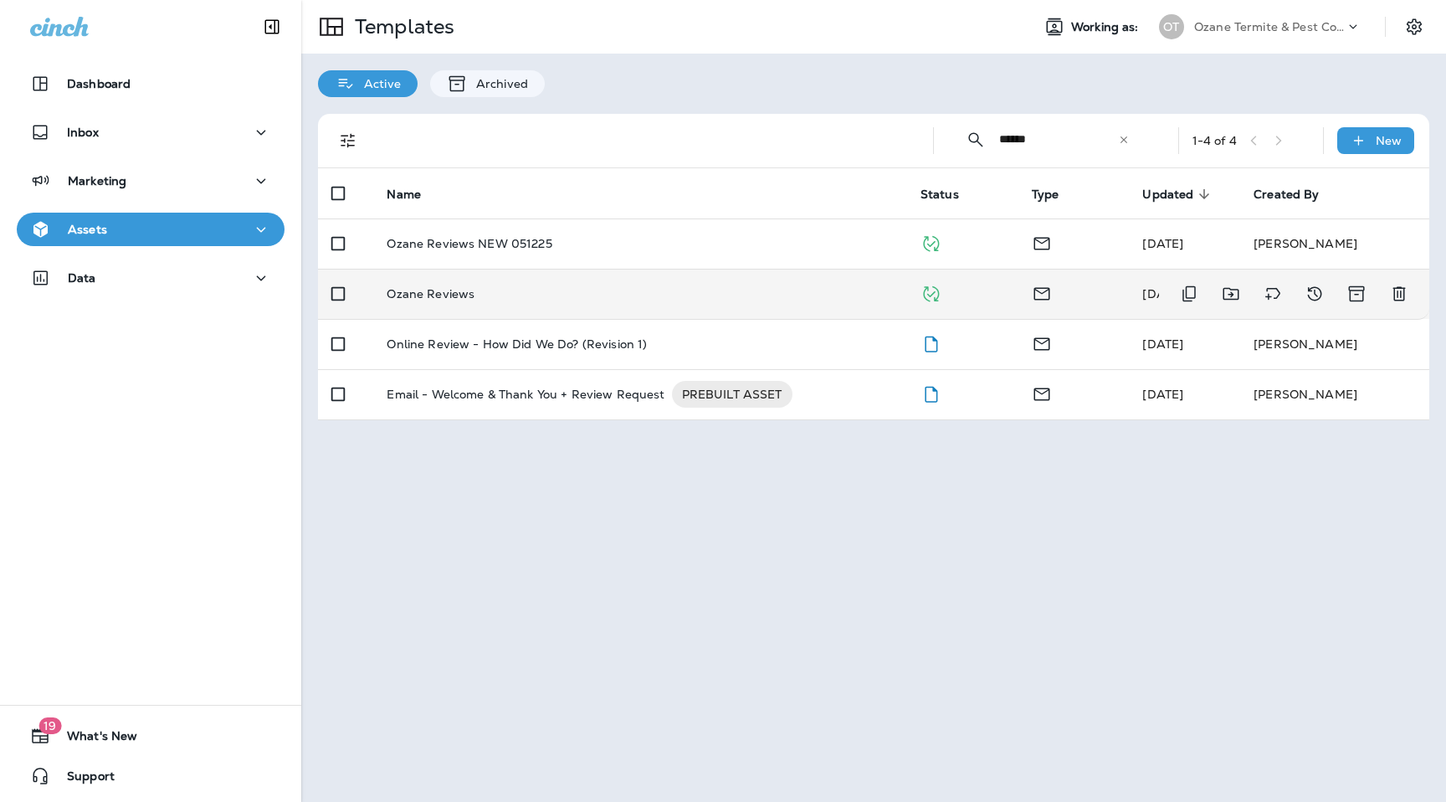
click at [431, 292] on p "Ozane Reviews" at bounding box center [431, 293] width 88 height 13
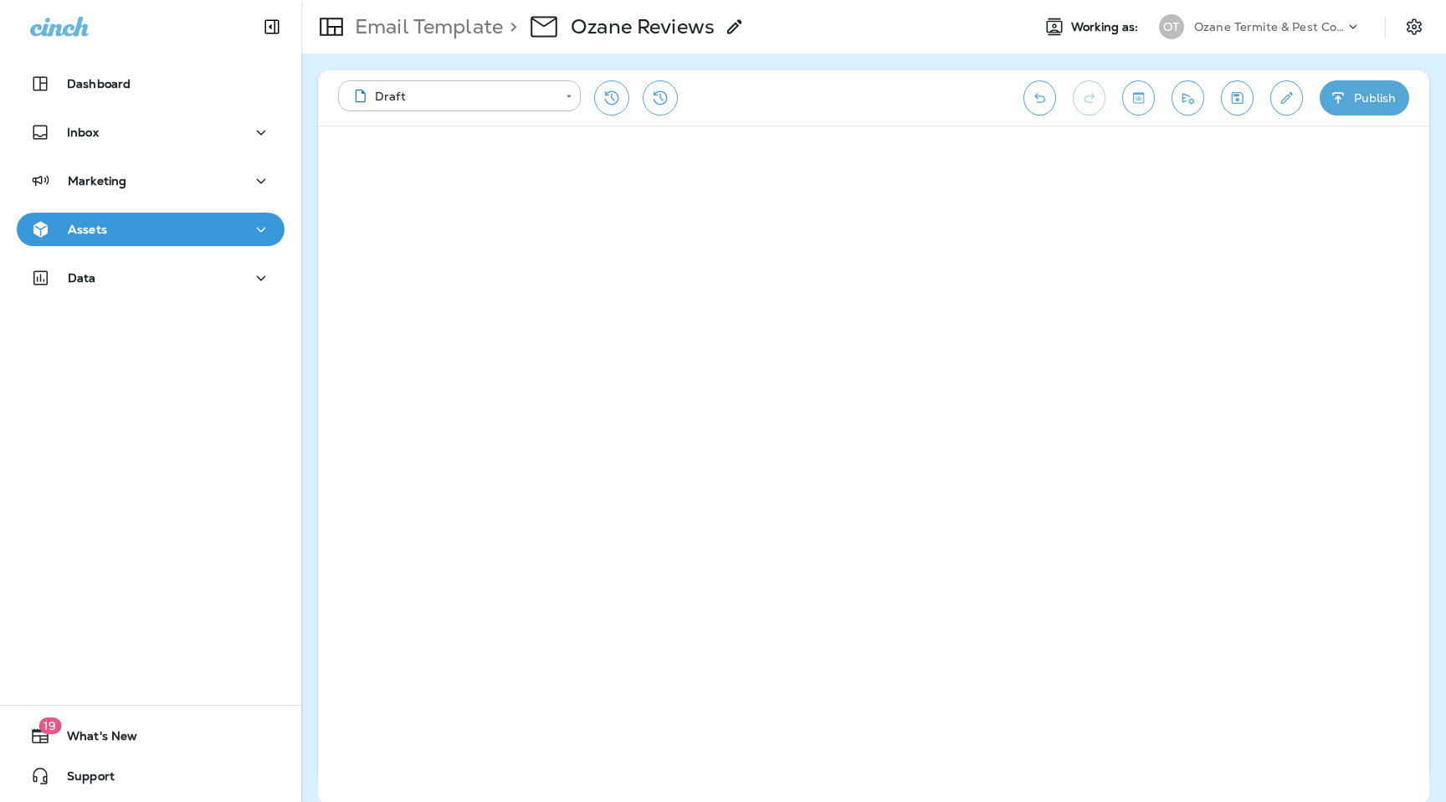
click at [1371, 100] on button "Publish" at bounding box center [1365, 97] width 90 height 35
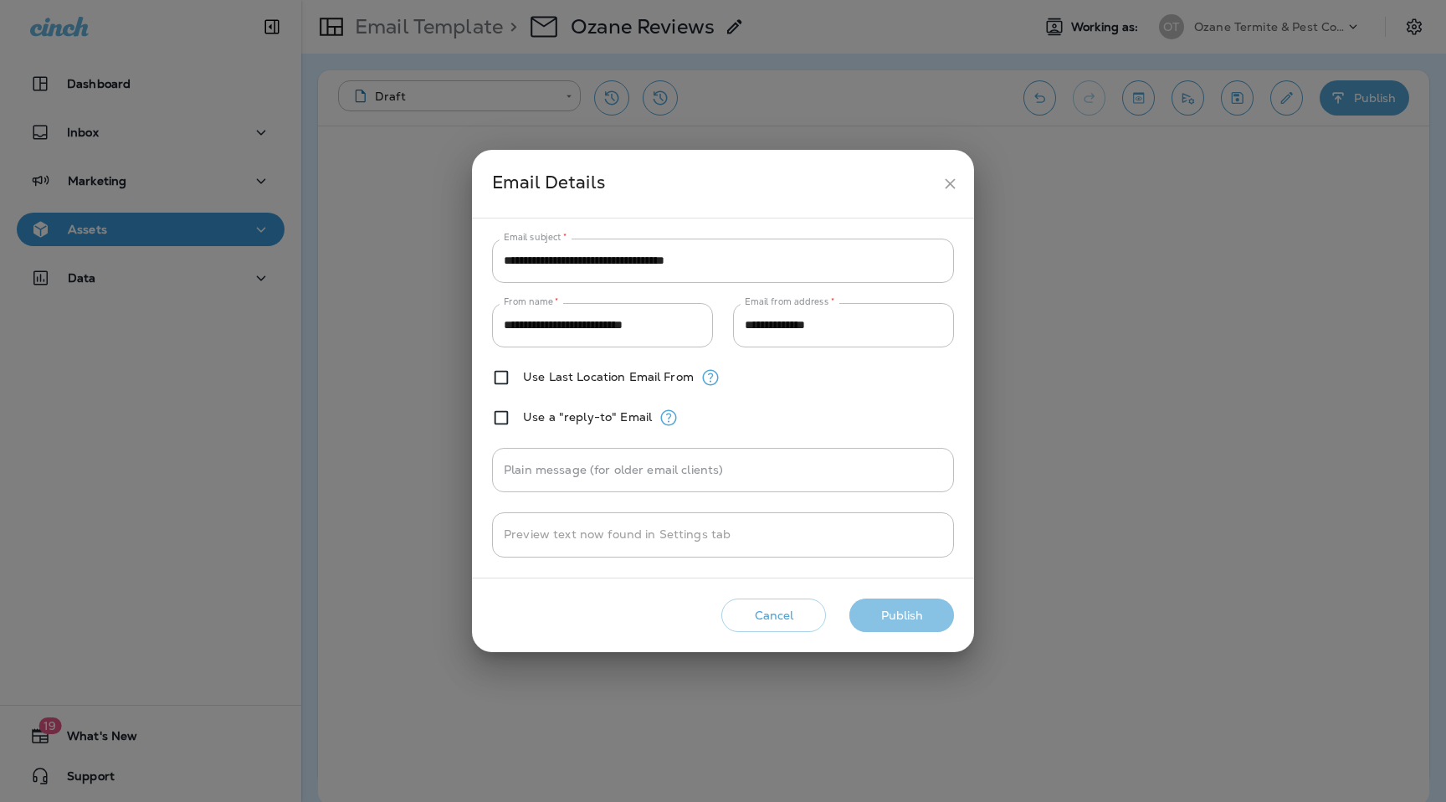
click at [917, 619] on button "Publish" at bounding box center [902, 615] width 105 height 34
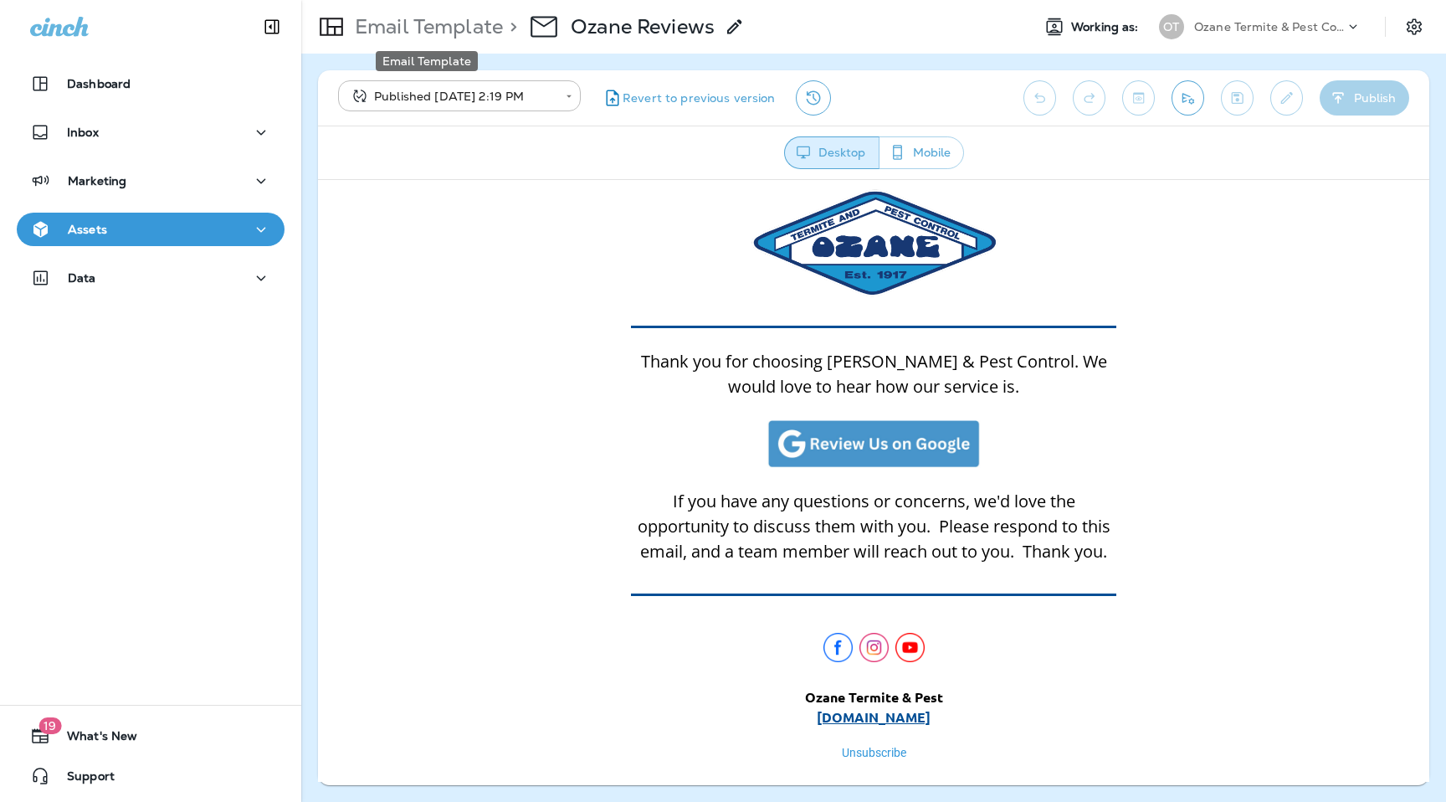
click at [444, 33] on p "Email Template" at bounding box center [425, 26] width 155 height 25
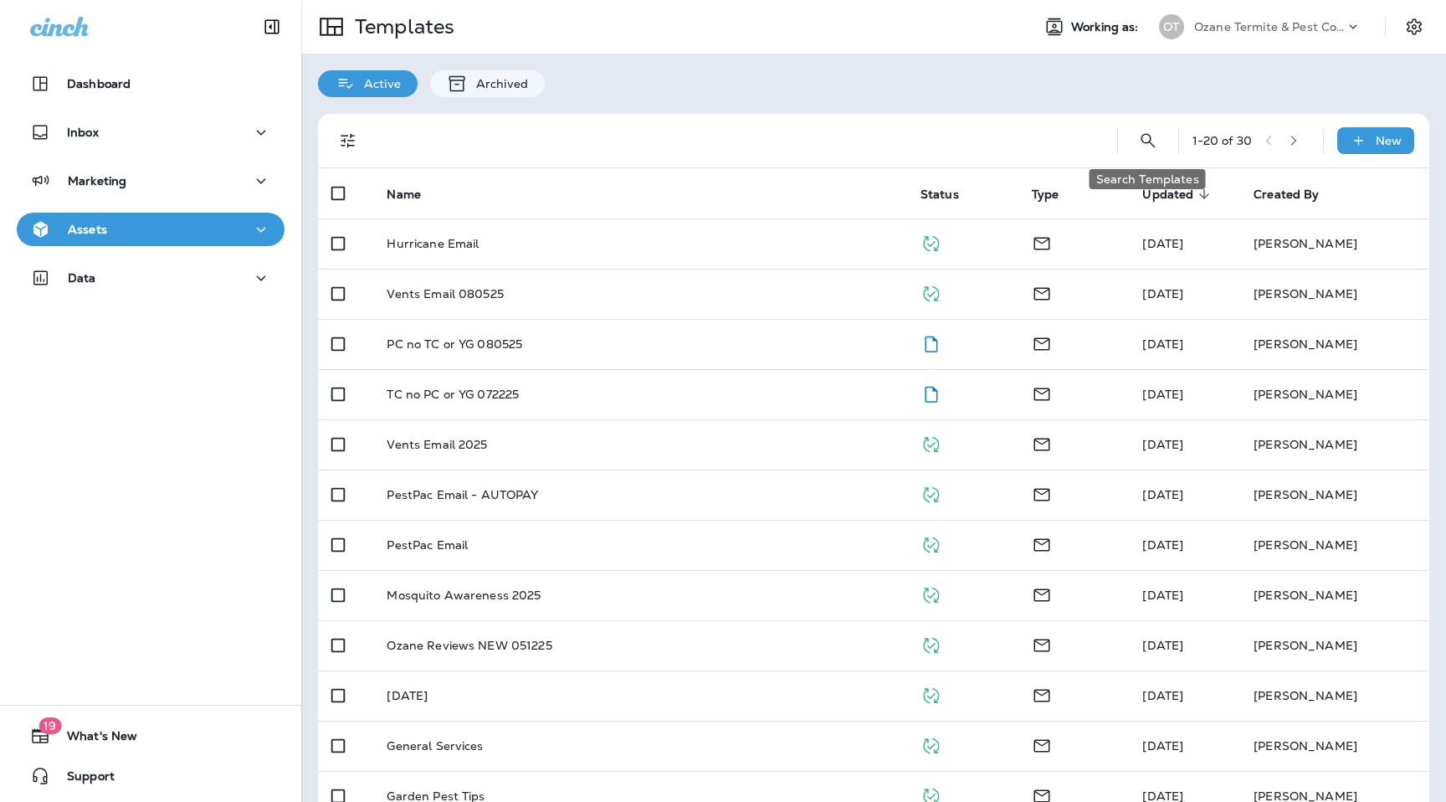
click at [1146, 141] on icon "Search Templates" at bounding box center [1148, 141] width 20 height 20
type input "******"
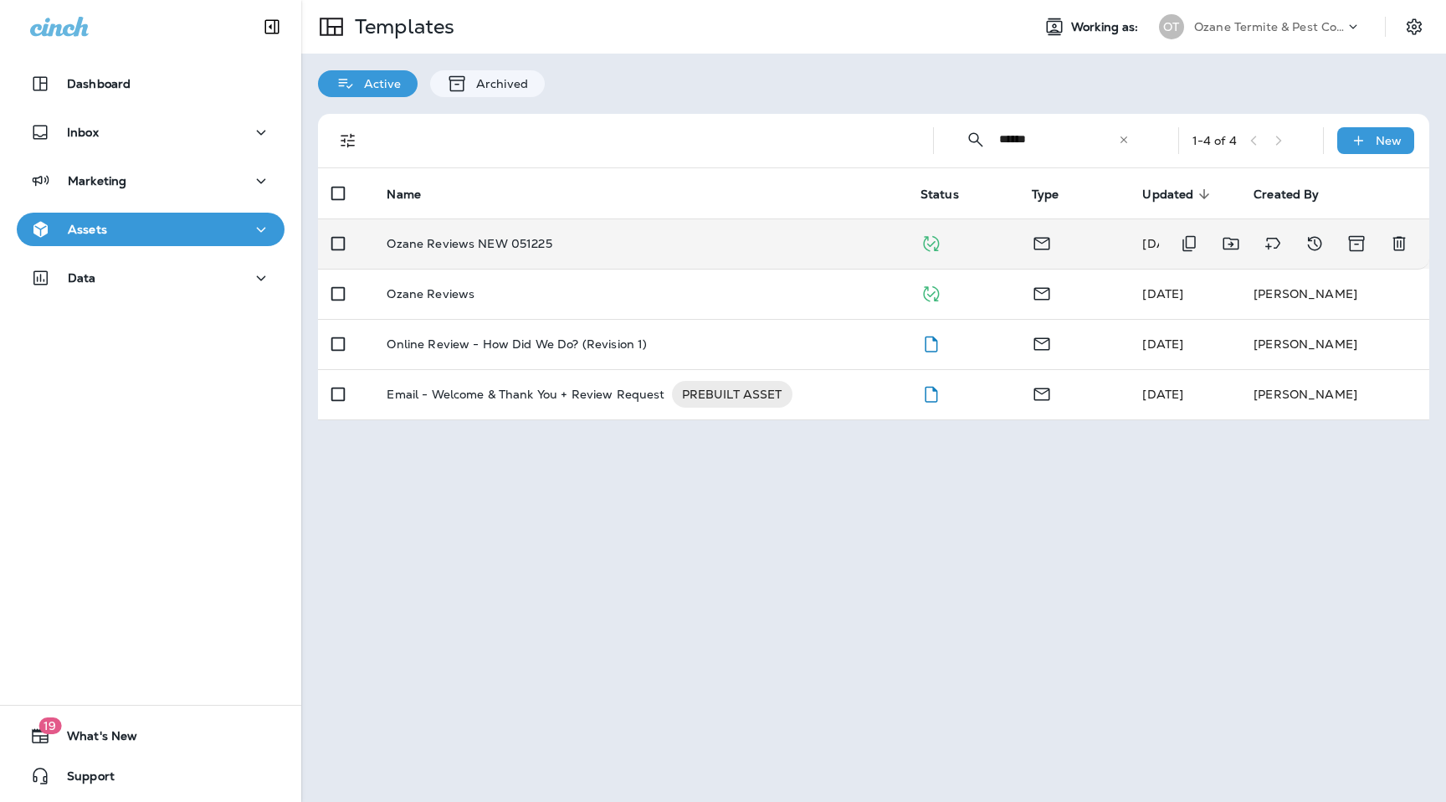
click at [482, 254] on td "Ozane Reviews NEW 051225" at bounding box center [639, 243] width 533 height 50
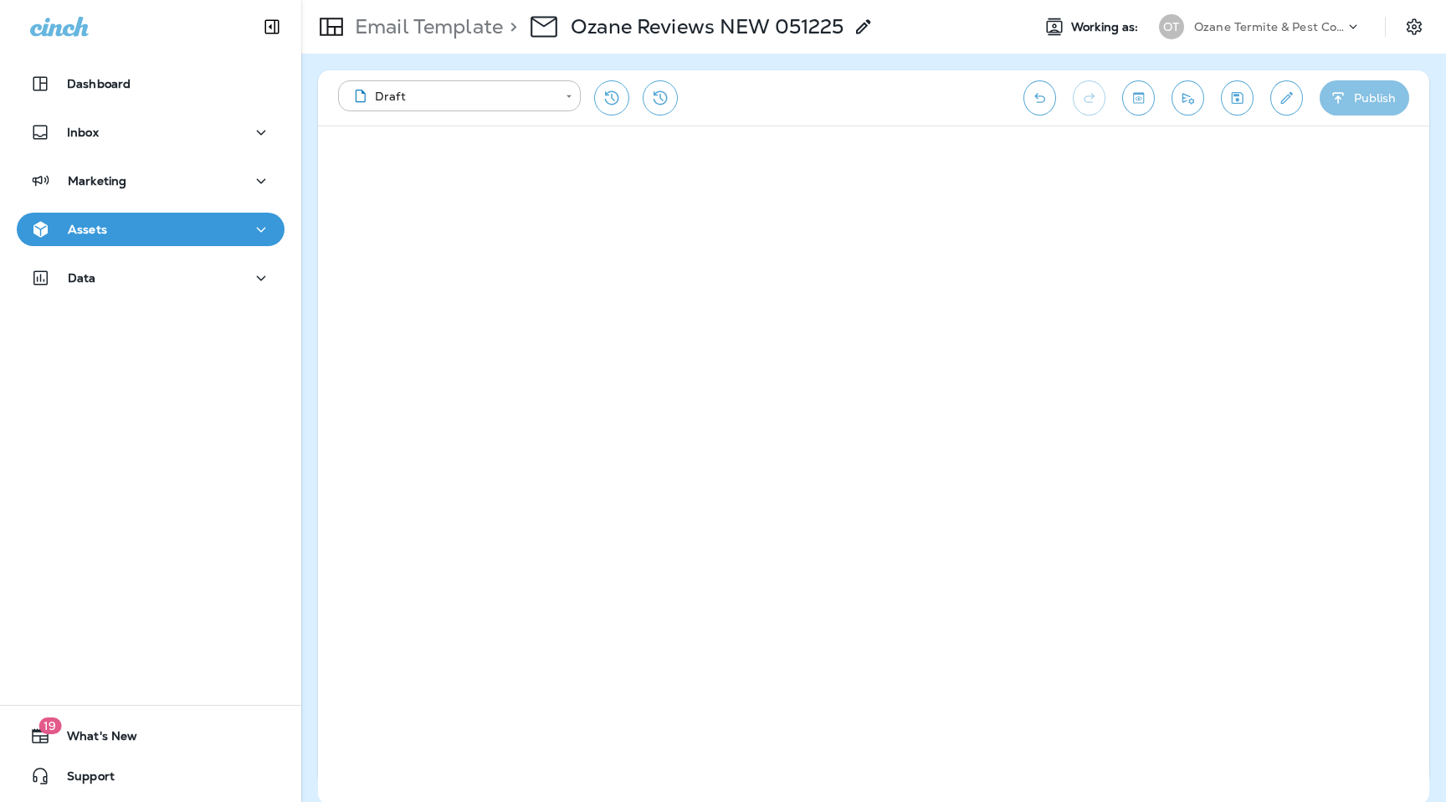
click at [1373, 103] on button "Publish" at bounding box center [1365, 97] width 90 height 35
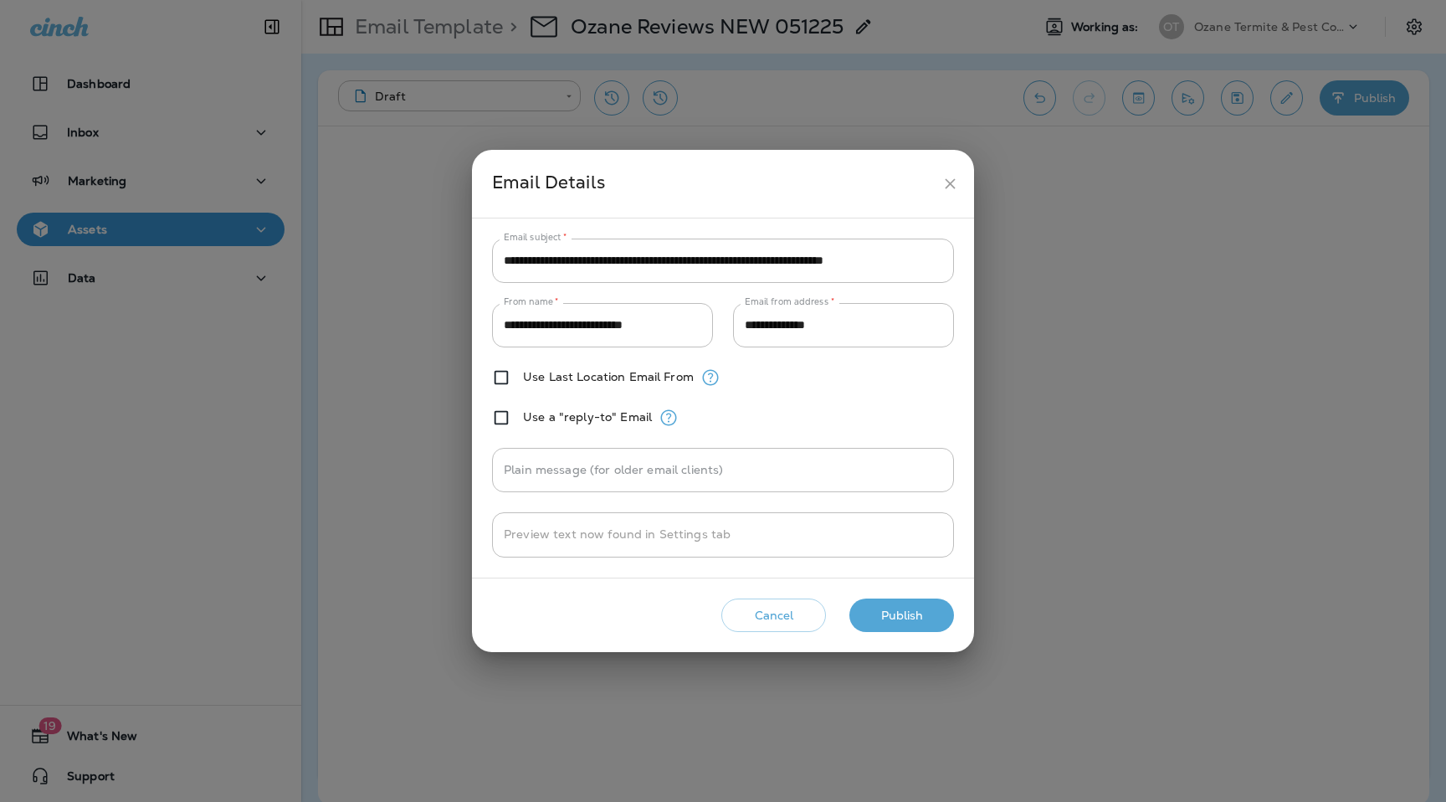
click at [918, 611] on button "Publish" at bounding box center [902, 615] width 105 height 34
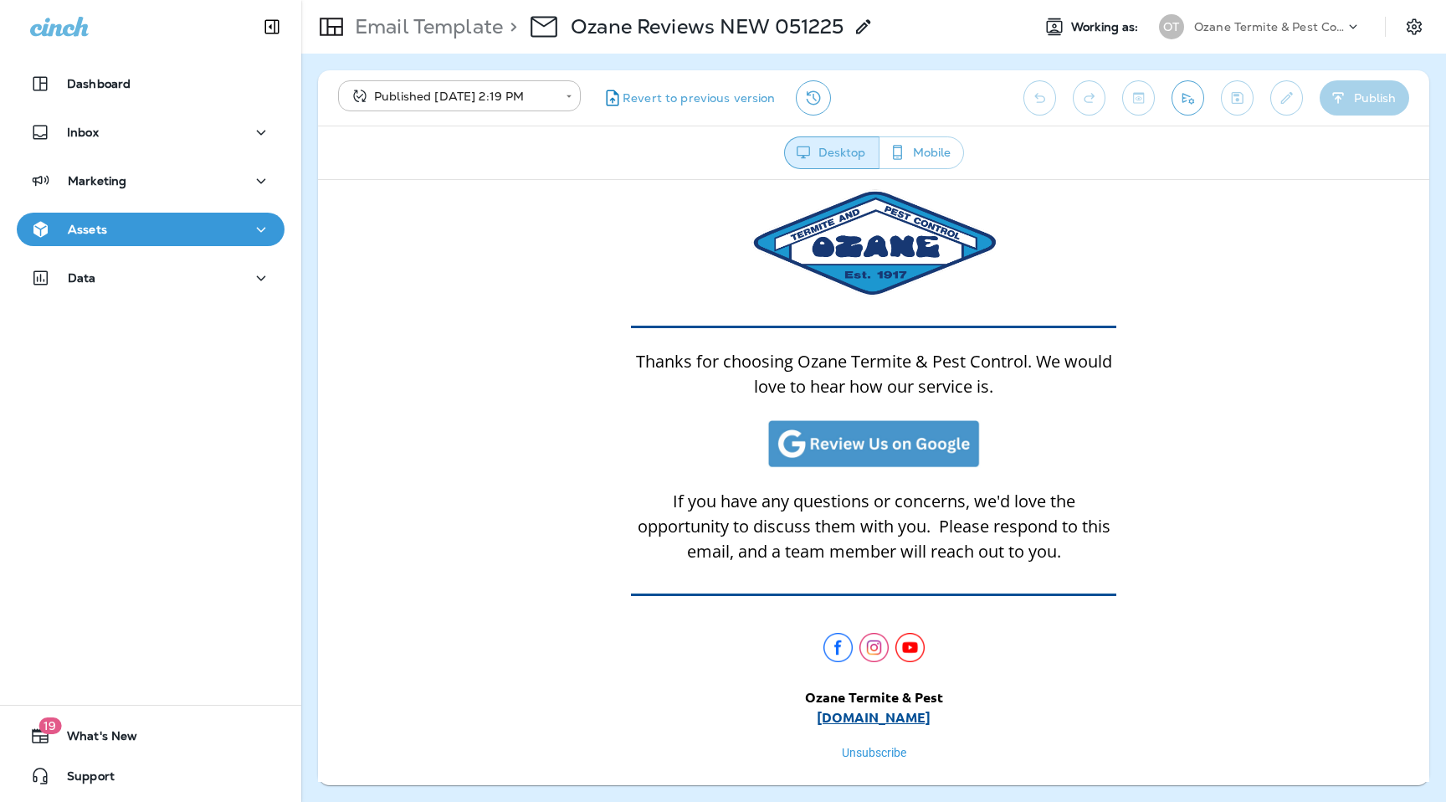
click at [1234, 25] on p "Ozane Termite & Pest Control" at bounding box center [1269, 26] width 151 height 13
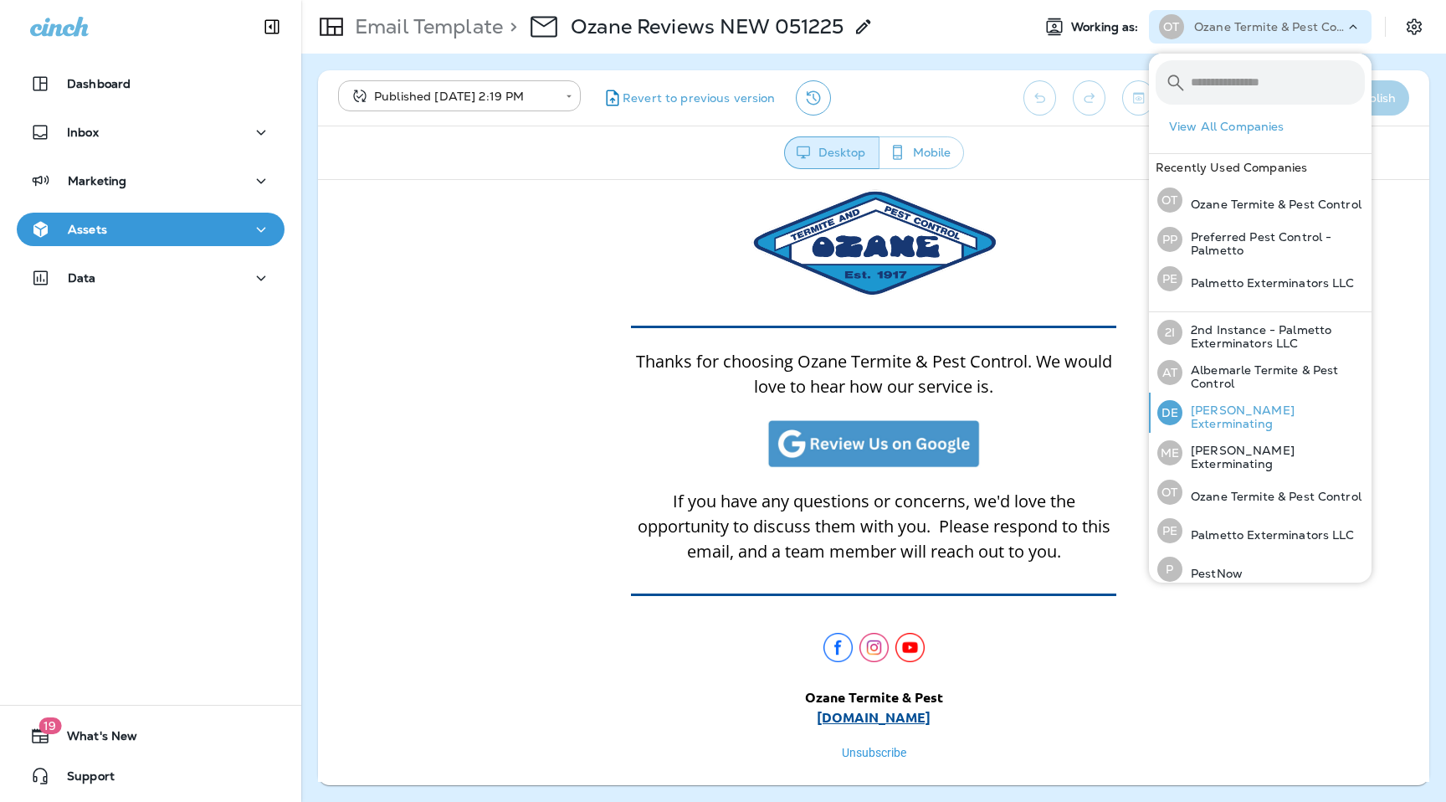
click at [1240, 418] on p "[PERSON_NAME] Exterminating" at bounding box center [1274, 416] width 182 height 27
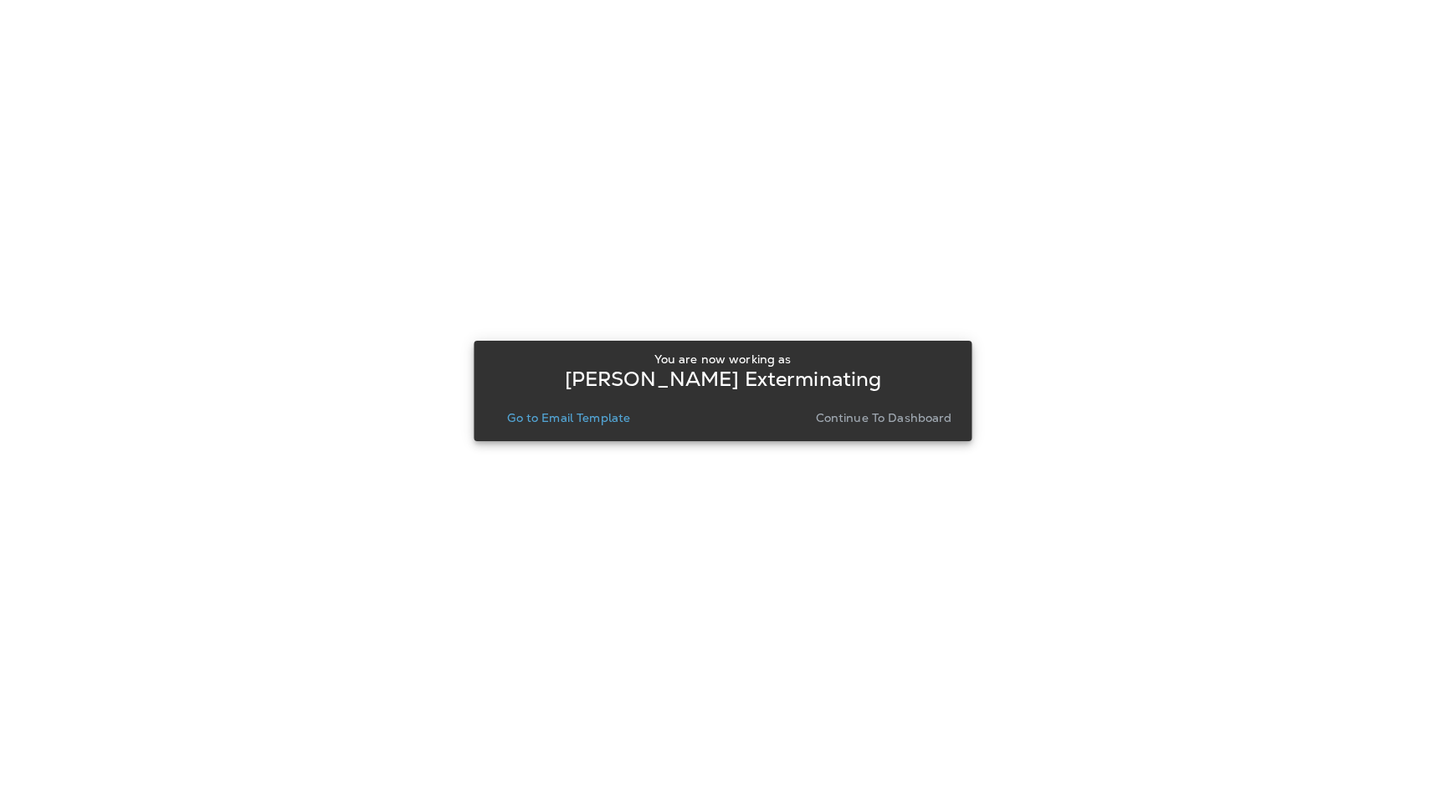
click at [594, 421] on p "Go to Email Template" at bounding box center [568, 417] width 123 height 13
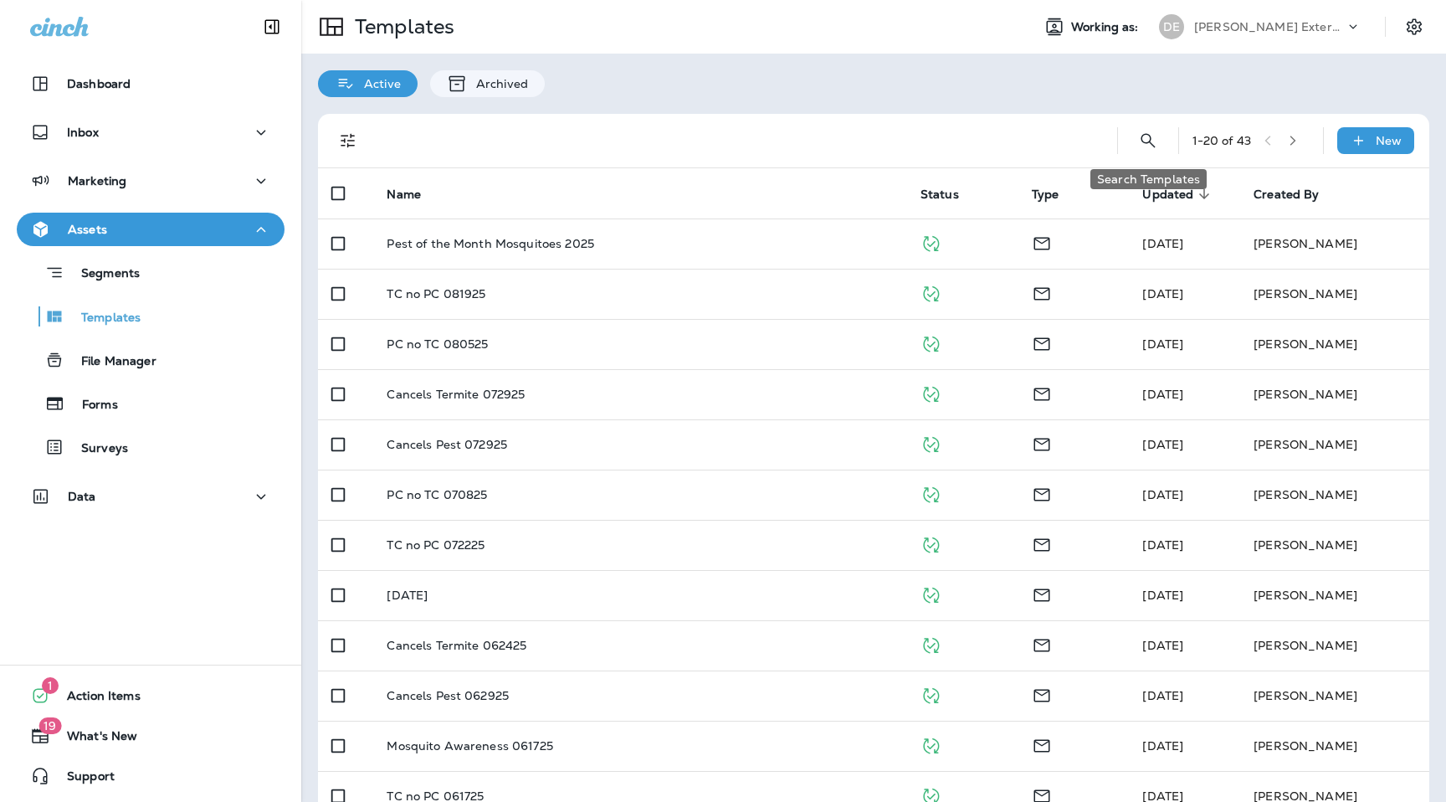
click at [1146, 141] on icon "Search Templates" at bounding box center [1148, 141] width 20 height 20
type input "******"
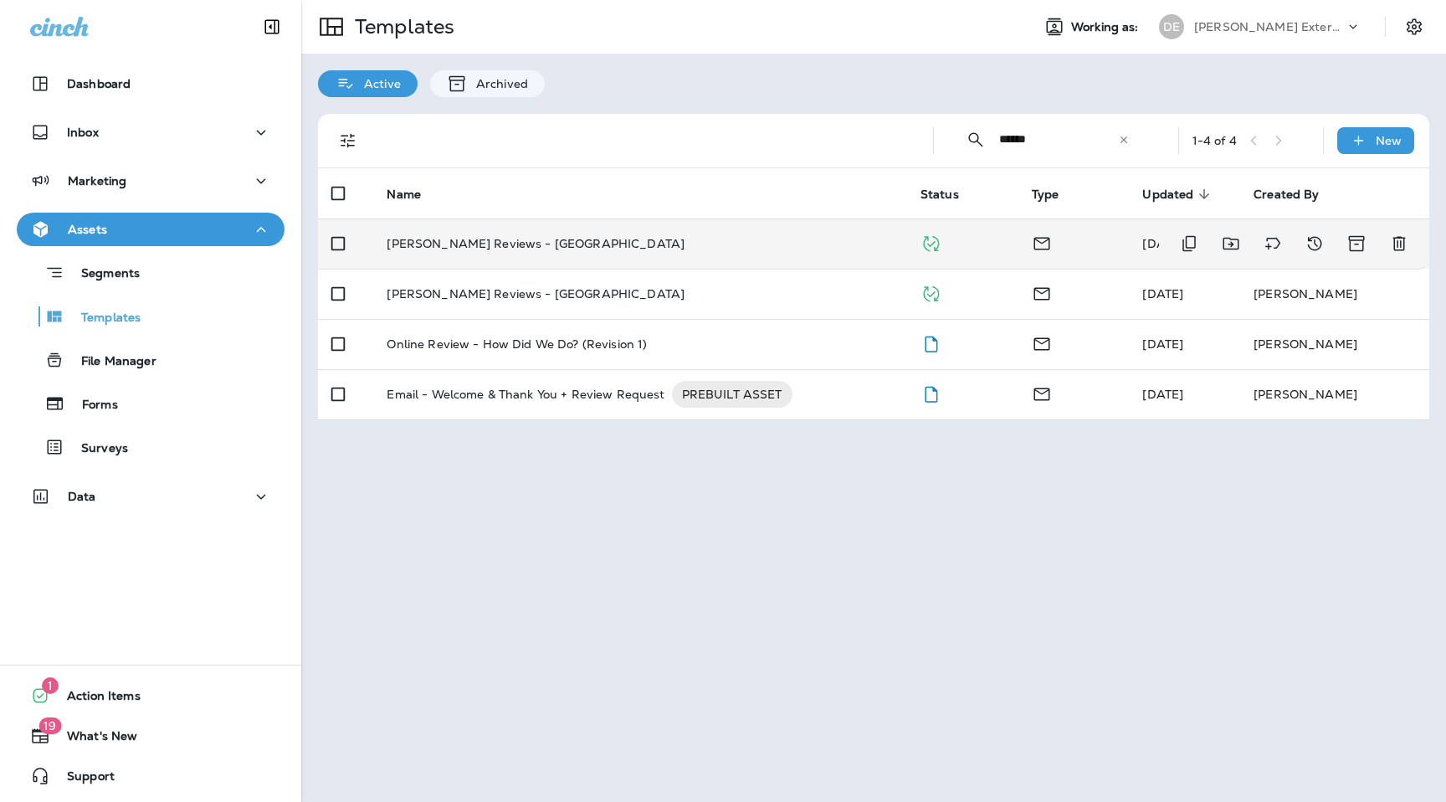
click at [519, 244] on p "[PERSON_NAME] Reviews - [GEOGRAPHIC_DATA]" at bounding box center [536, 243] width 298 height 13
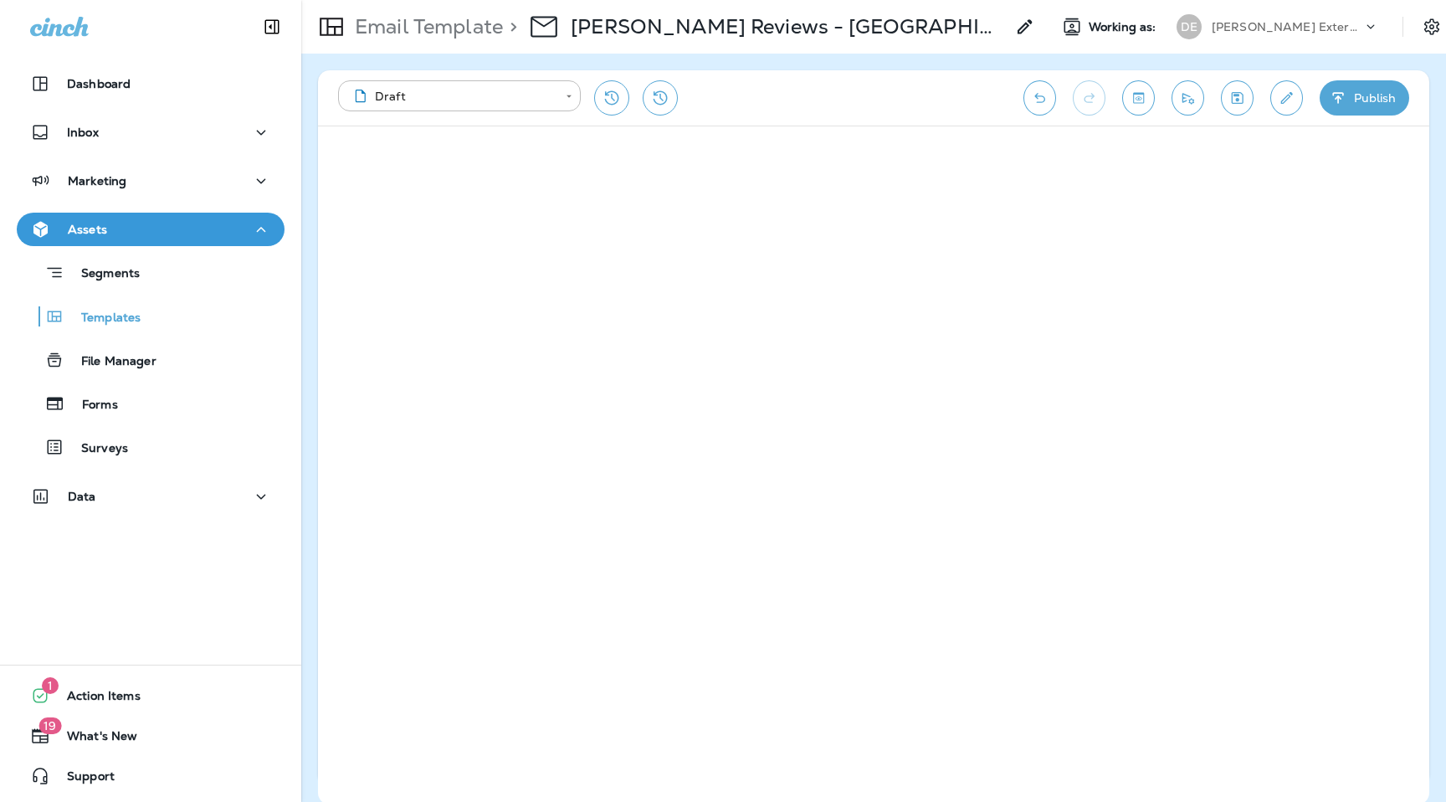
click at [1353, 97] on button "Publish" at bounding box center [1365, 97] width 90 height 35
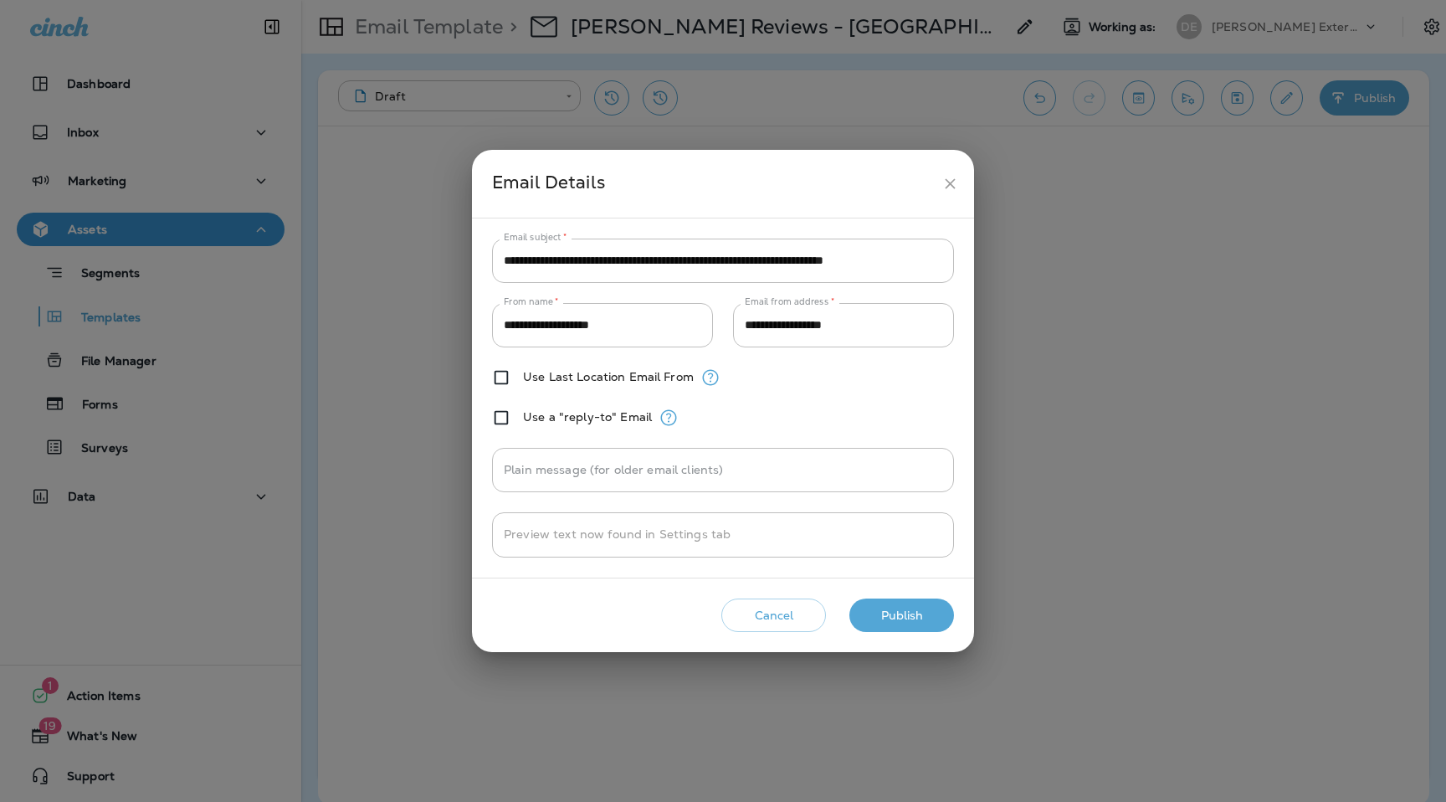
click at [903, 629] on button "Publish" at bounding box center [902, 615] width 105 height 34
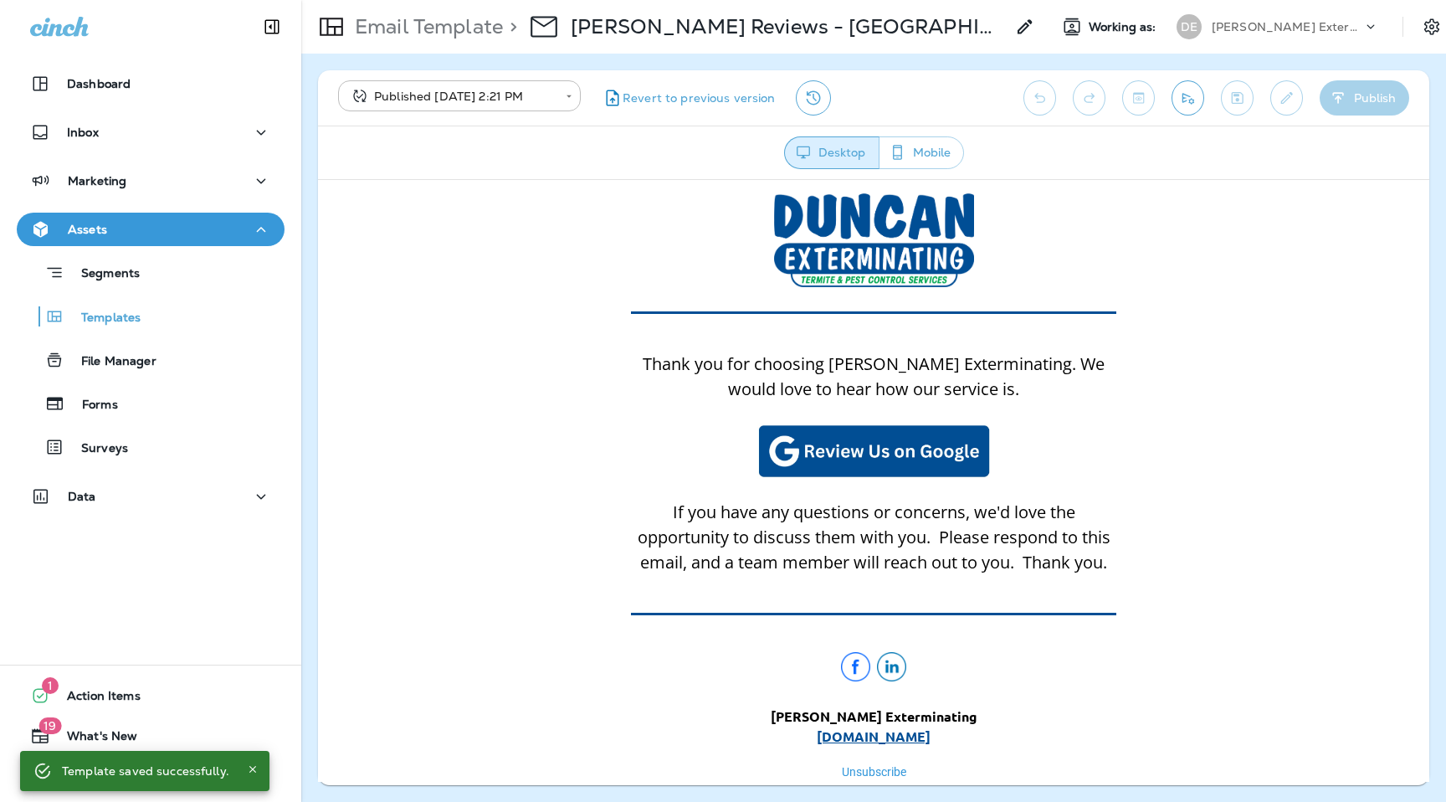
click at [391, 34] on p "Email Template" at bounding box center [425, 26] width 155 height 25
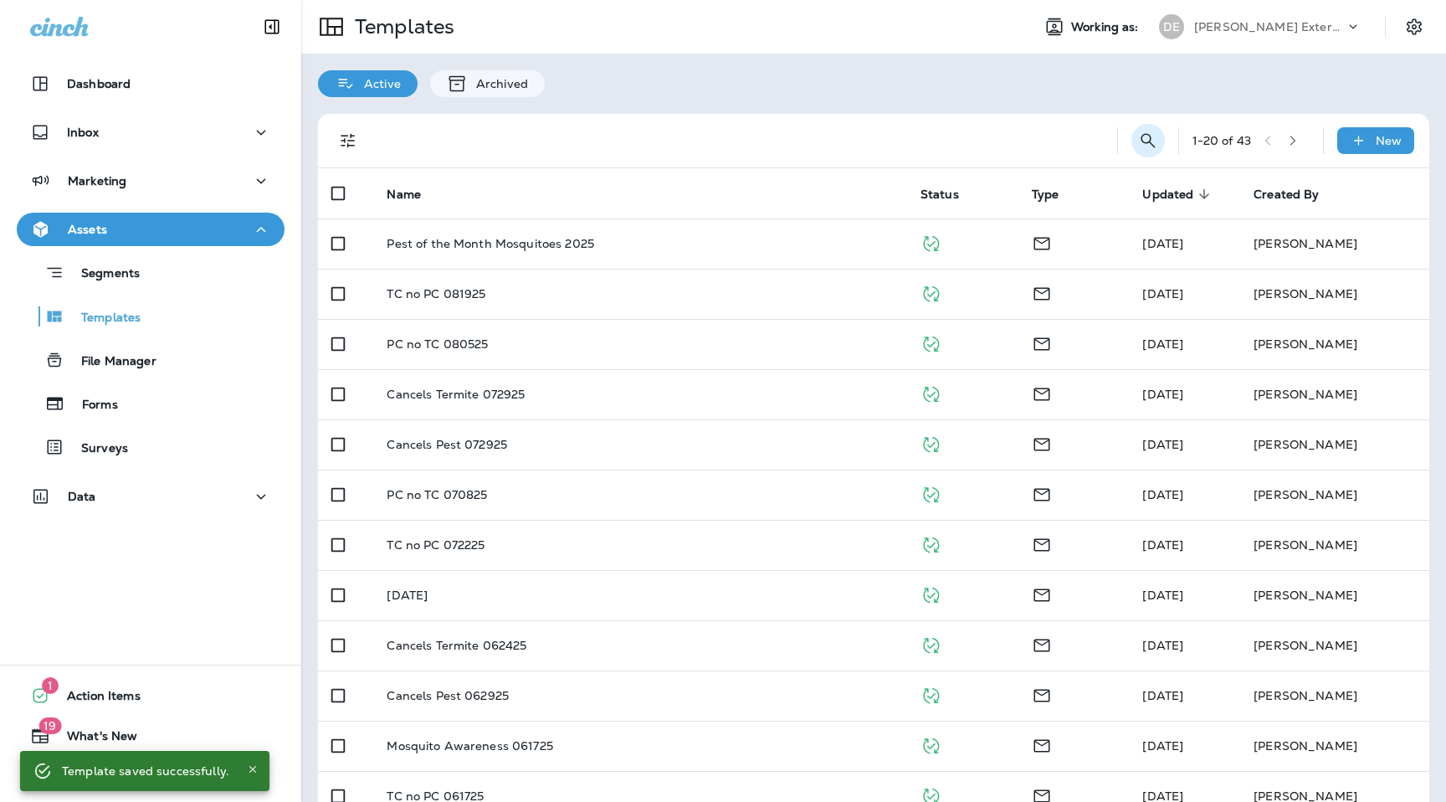
click at [1145, 145] on icon "Search Templates" at bounding box center [1148, 141] width 20 height 20
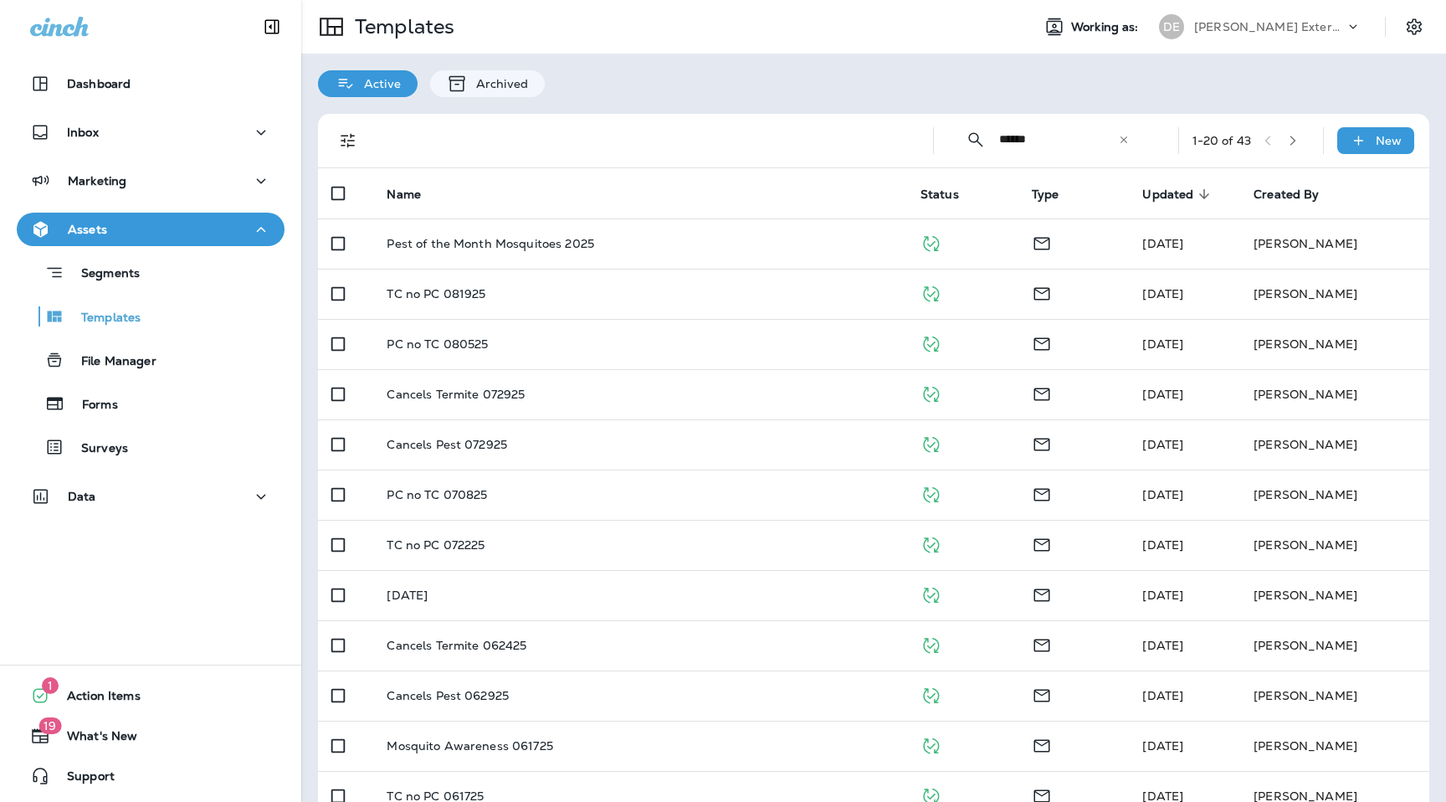
type input "******"
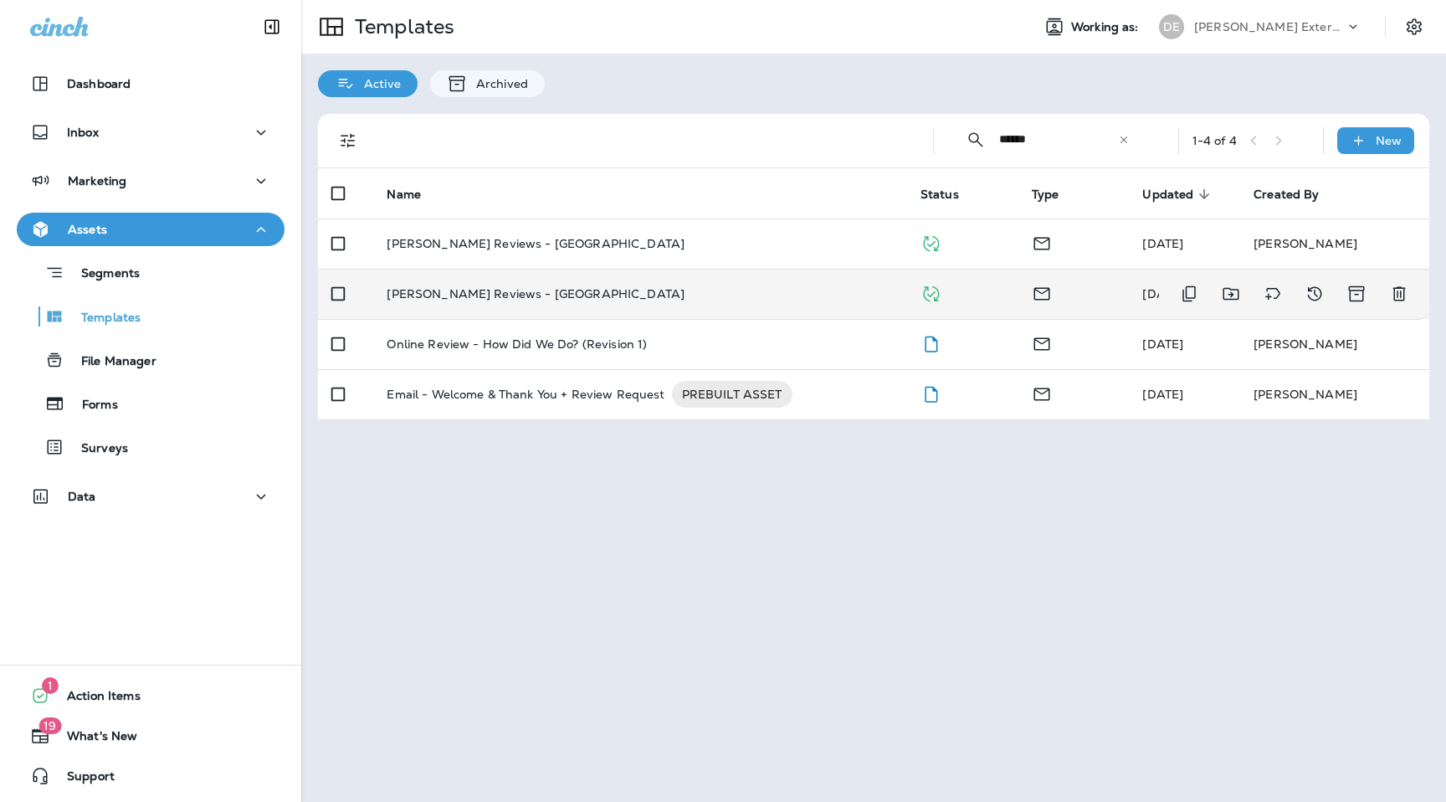
click at [501, 285] on td "[PERSON_NAME] Reviews - [GEOGRAPHIC_DATA]" at bounding box center [639, 294] width 533 height 50
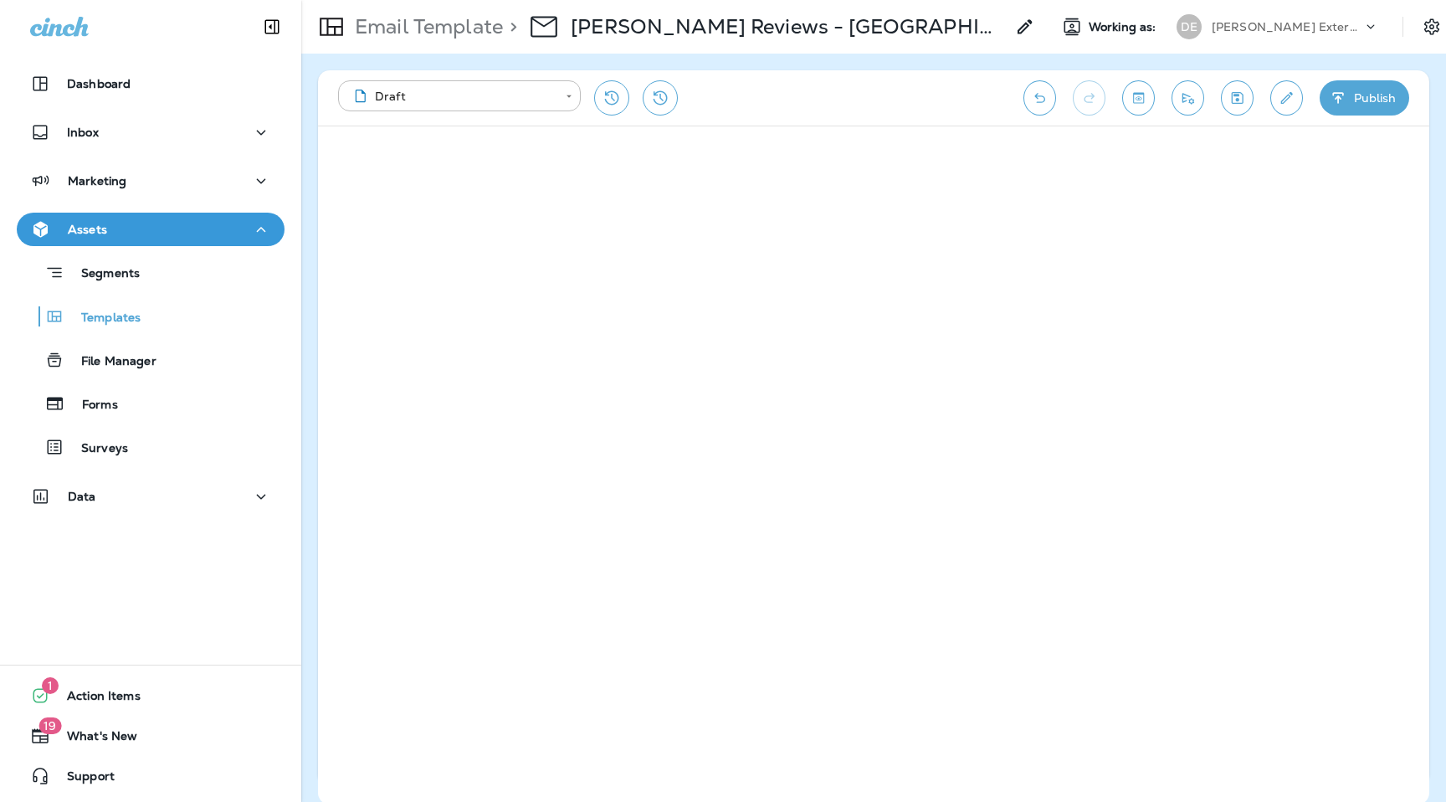
click at [1363, 110] on button "Publish" at bounding box center [1365, 97] width 90 height 35
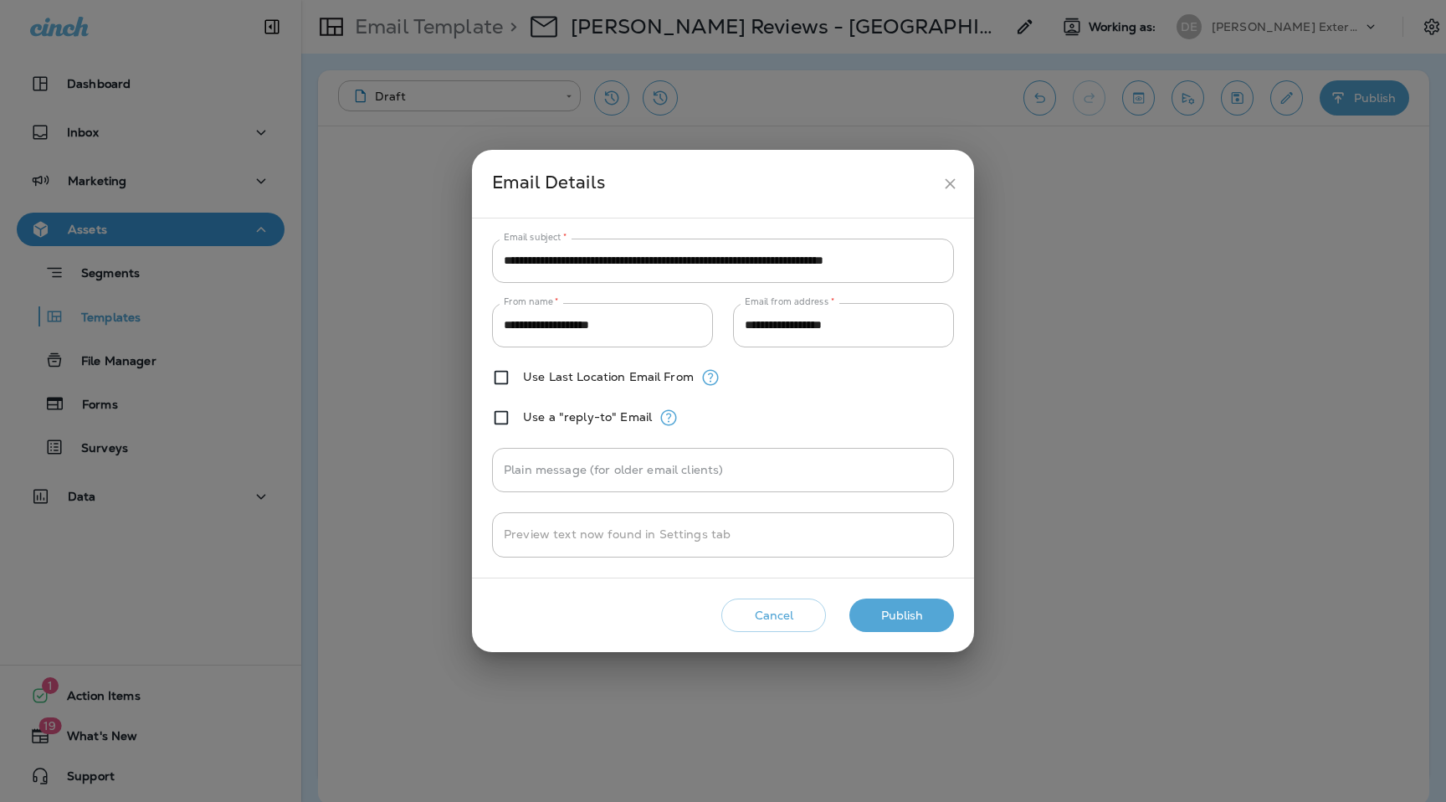
click at [926, 624] on button "Publish" at bounding box center [902, 615] width 105 height 34
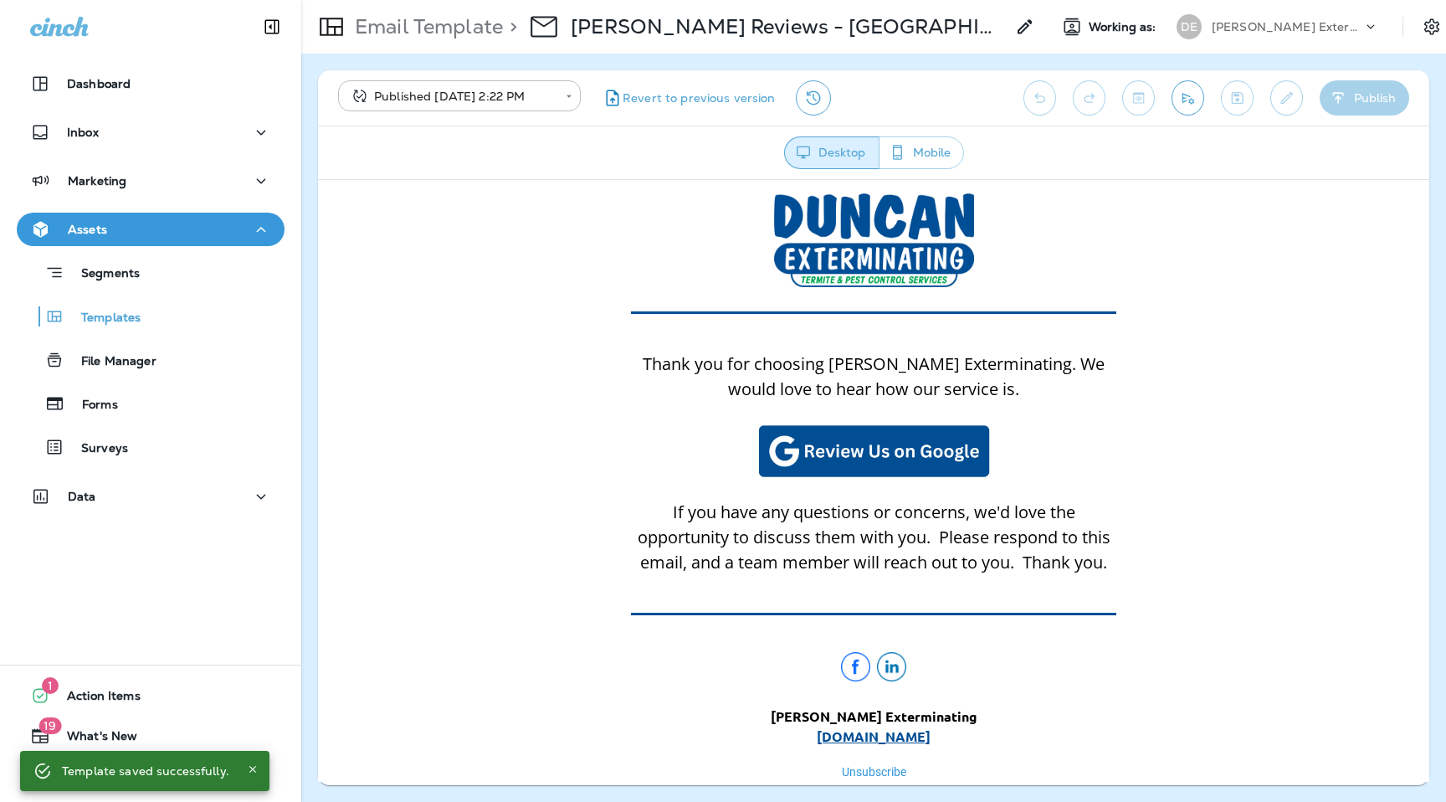
click at [1281, 23] on p "[PERSON_NAME] Exterminating" at bounding box center [1287, 26] width 151 height 13
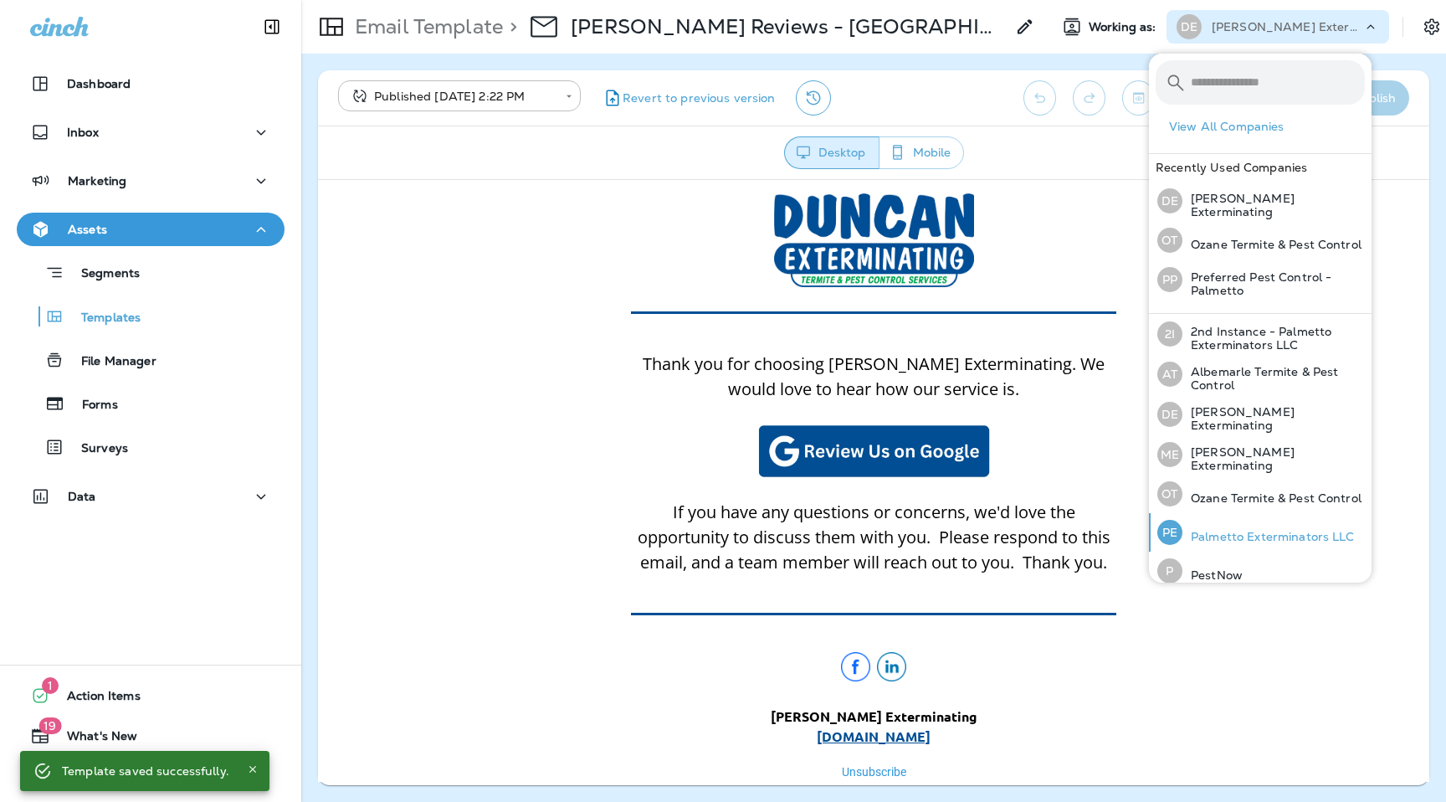
click at [1239, 532] on p "Palmetto Exterminators LLC" at bounding box center [1269, 536] width 172 height 13
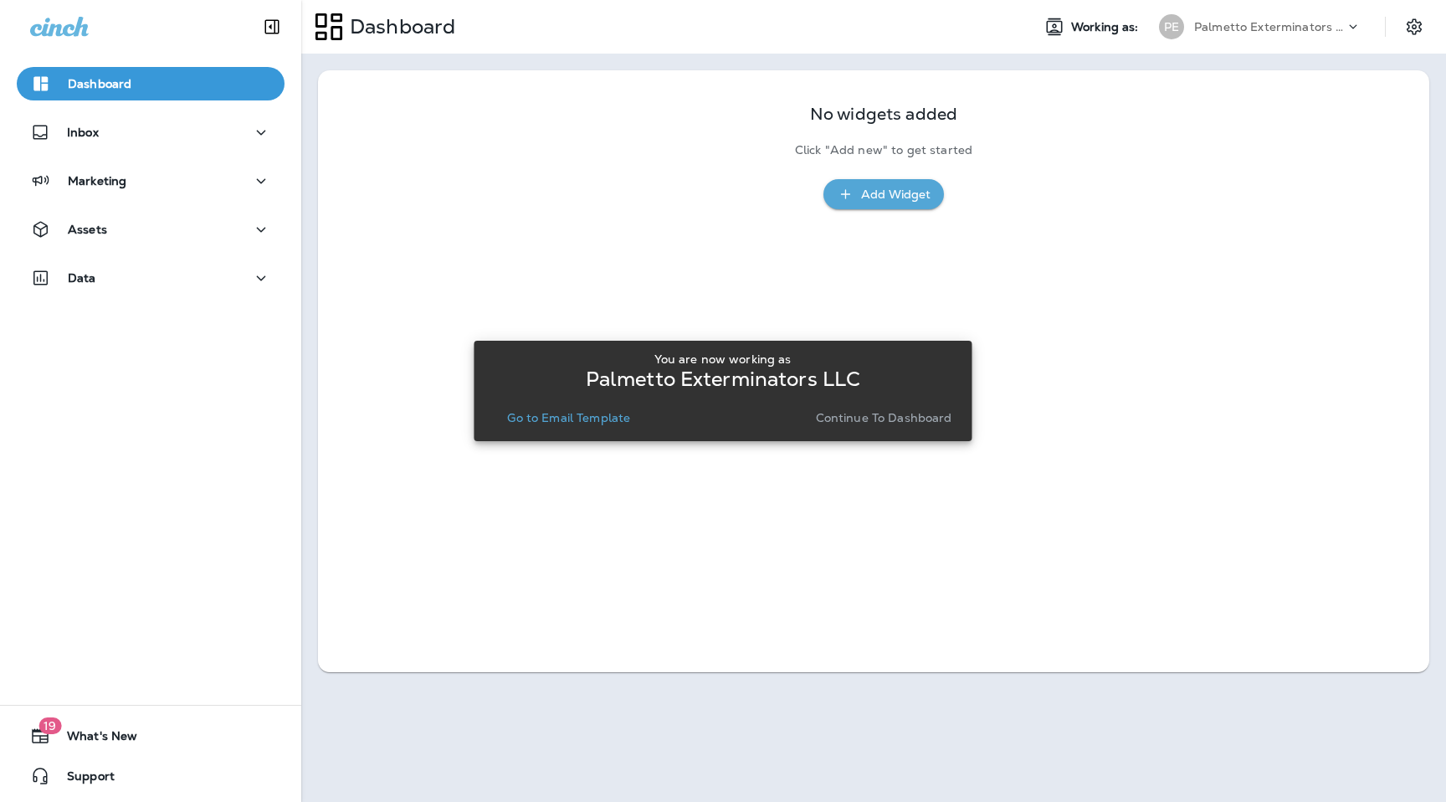
click at [871, 420] on p "Continue to Dashboard" at bounding box center [884, 417] width 136 height 13
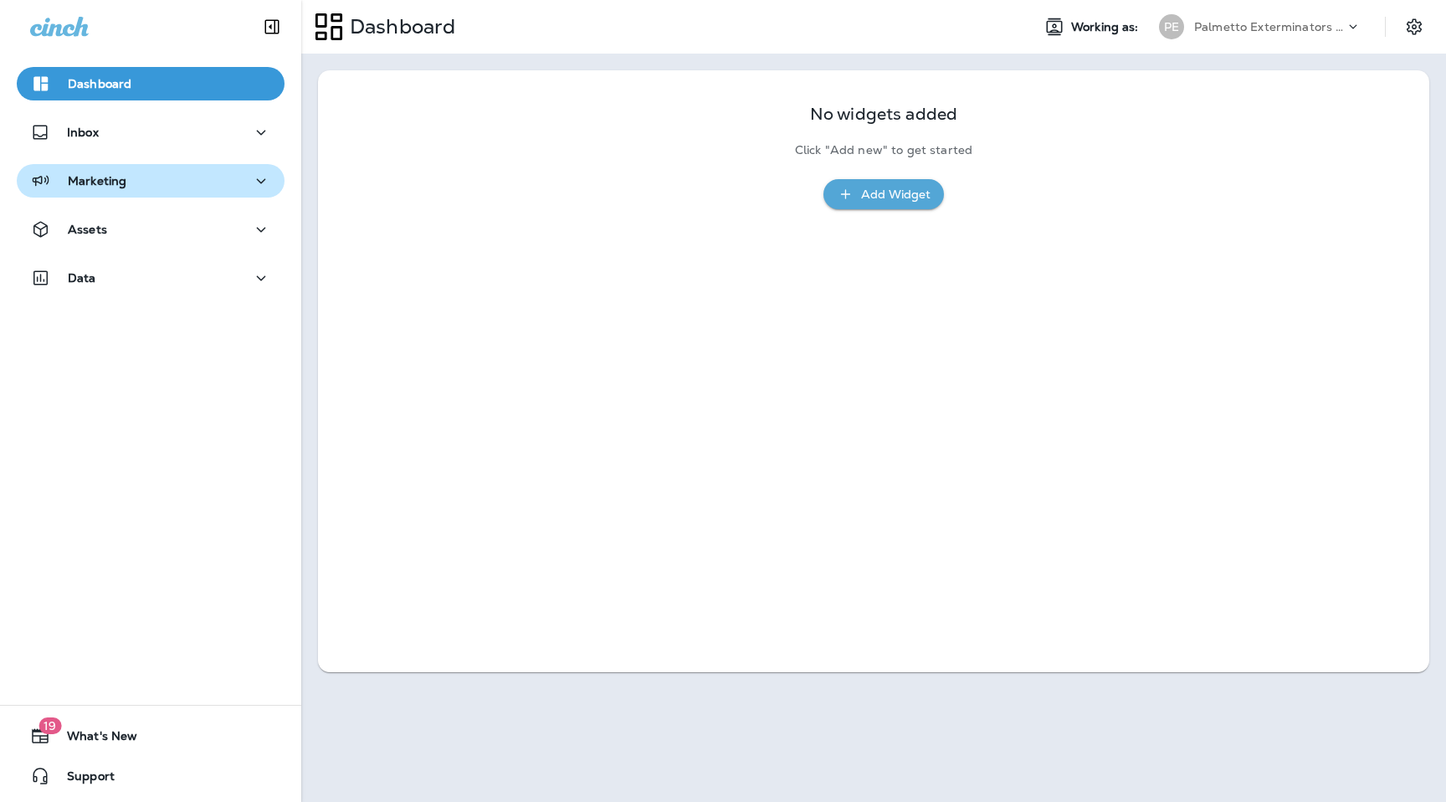
click at [159, 187] on div "Marketing" at bounding box center [150, 181] width 241 height 21
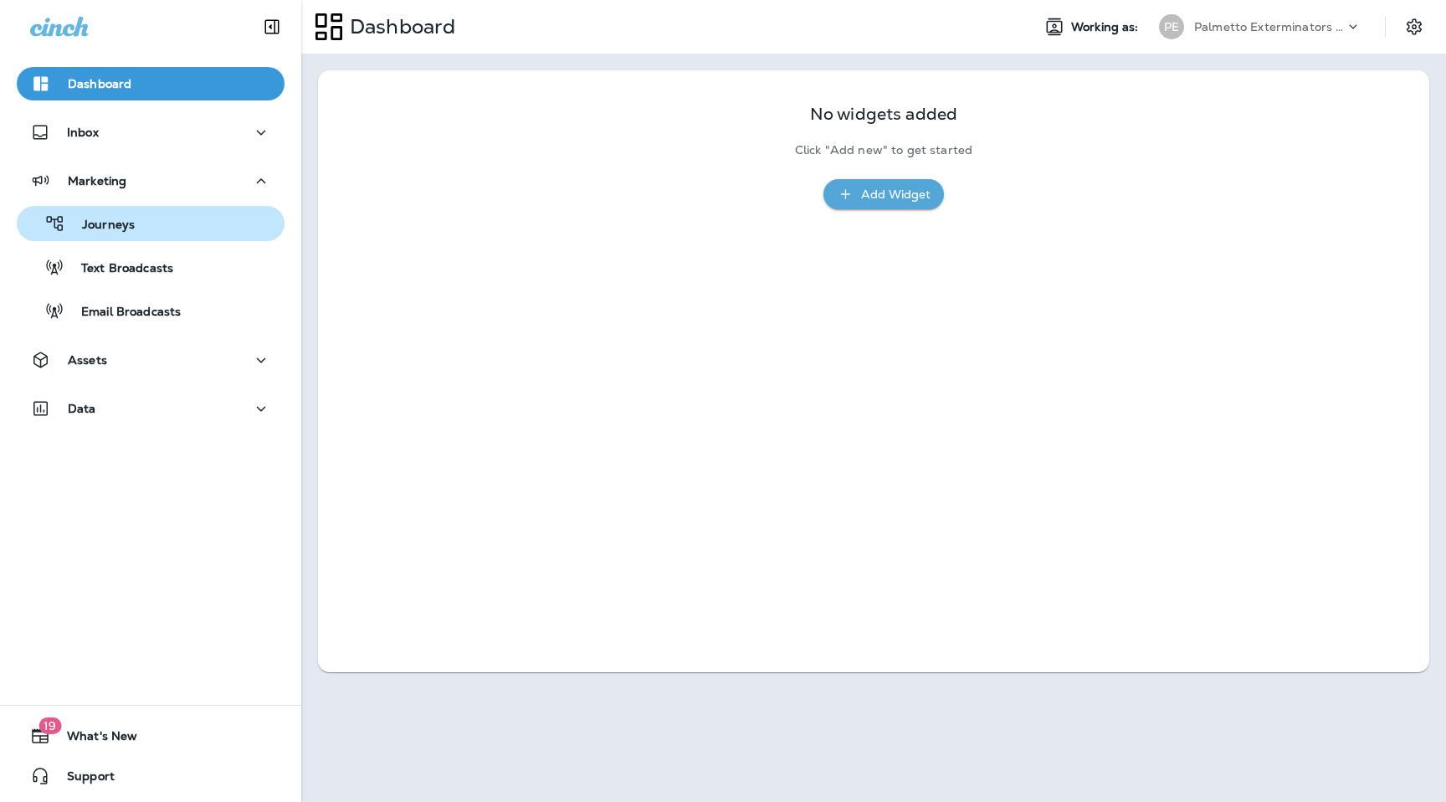
click at [153, 223] on div "Journeys" at bounding box center [150, 223] width 254 height 25
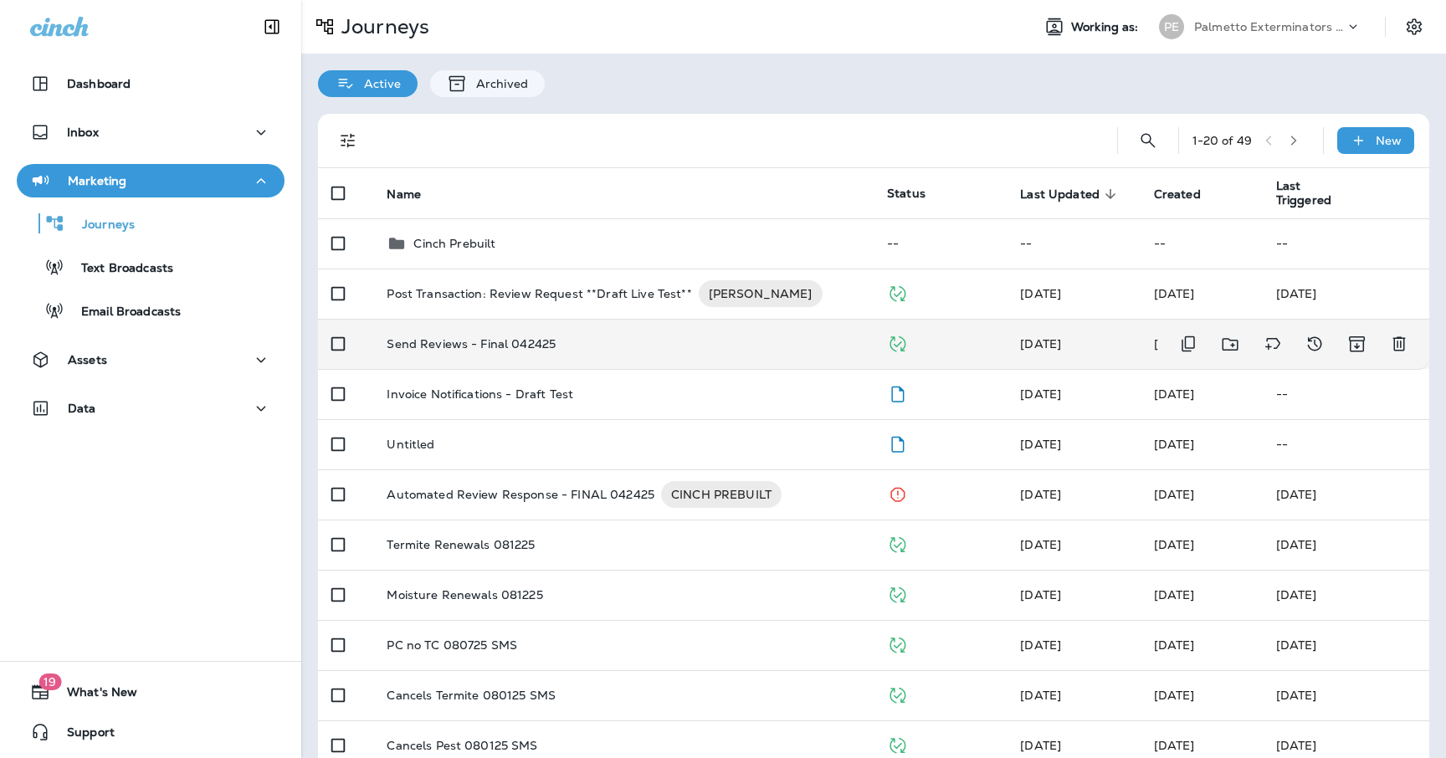
click at [502, 344] on p "Send Reviews - Final 042425" at bounding box center [471, 343] width 169 height 13
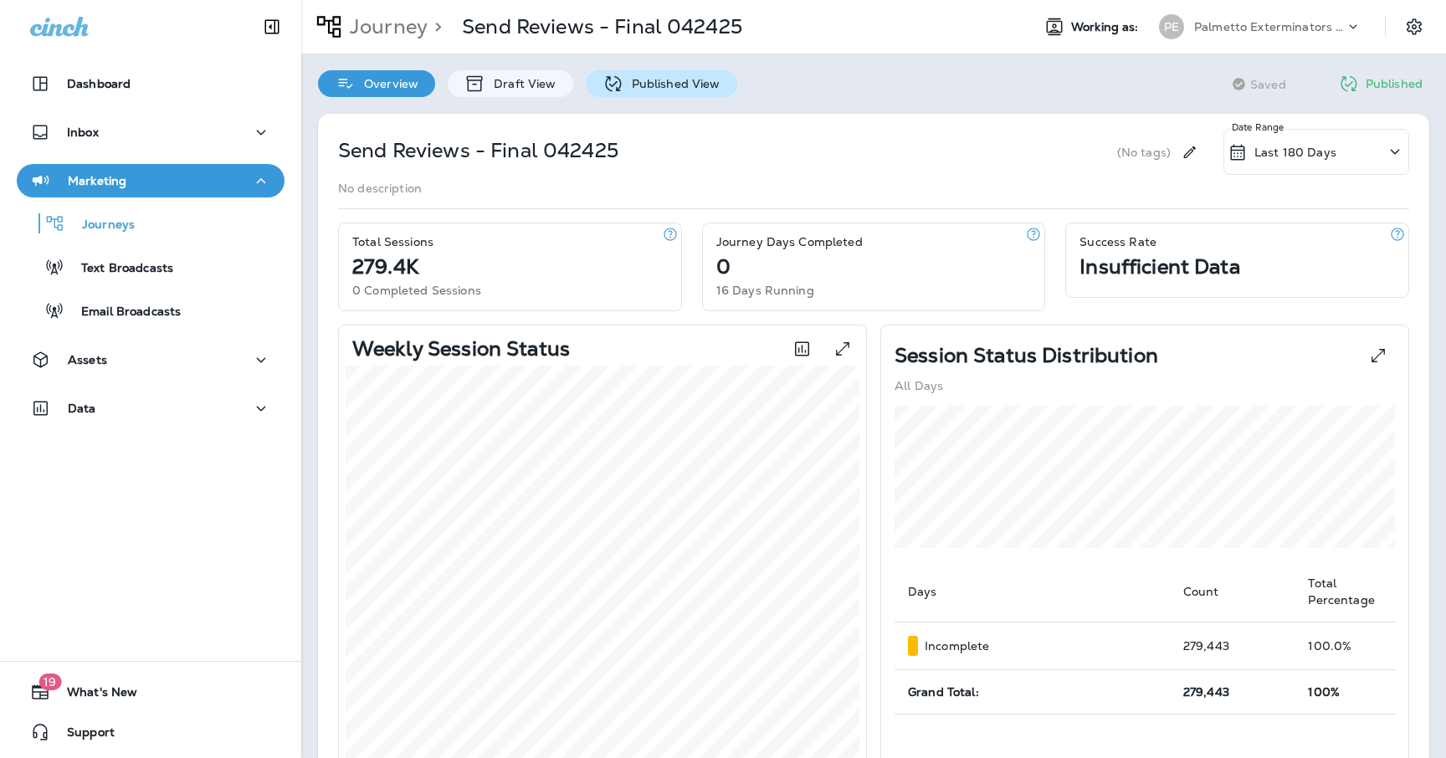
click at [652, 81] on p "Published View" at bounding box center [672, 83] width 97 height 13
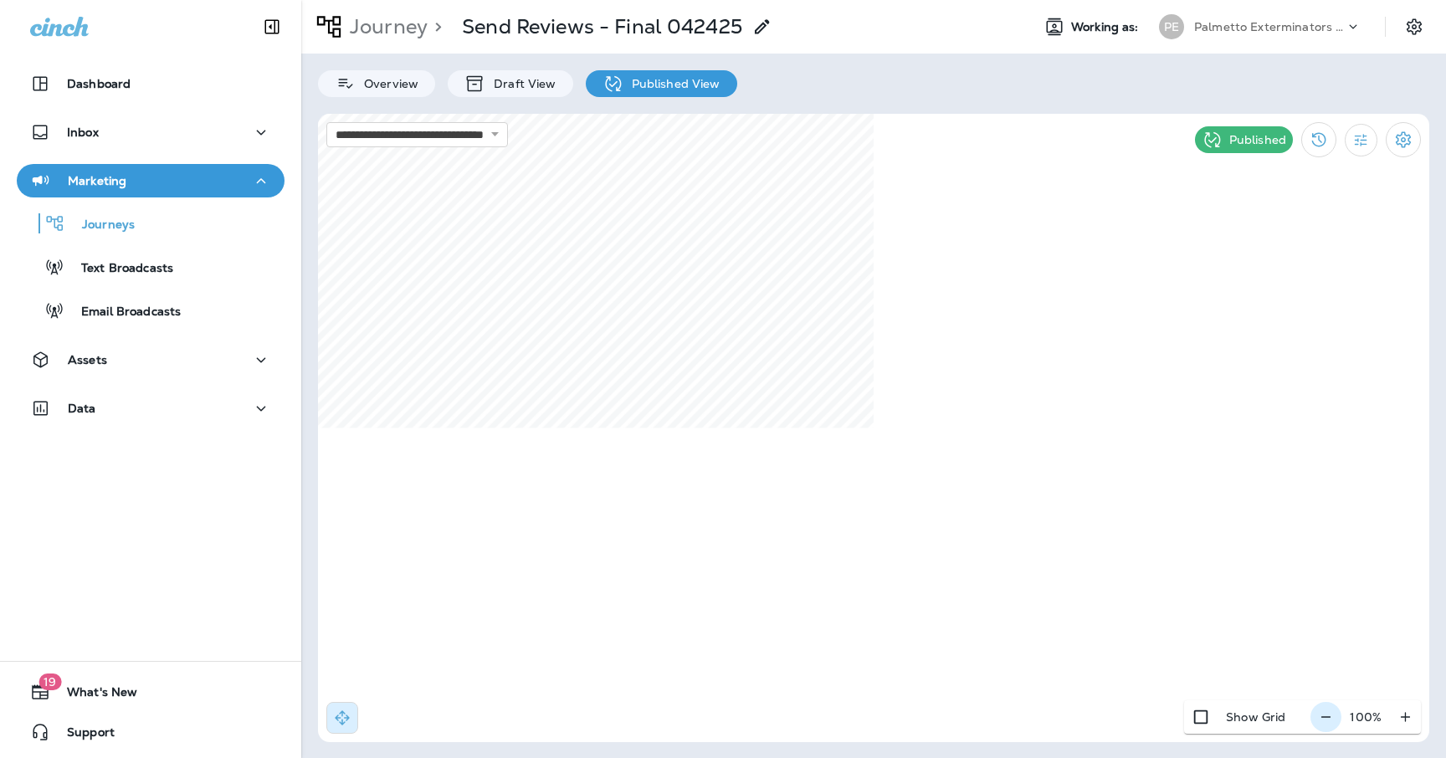
click at [1321, 716] on icon "button" at bounding box center [1326, 717] width 18 height 17
click at [1321, 716] on button "button" at bounding box center [1332, 717] width 31 height 30
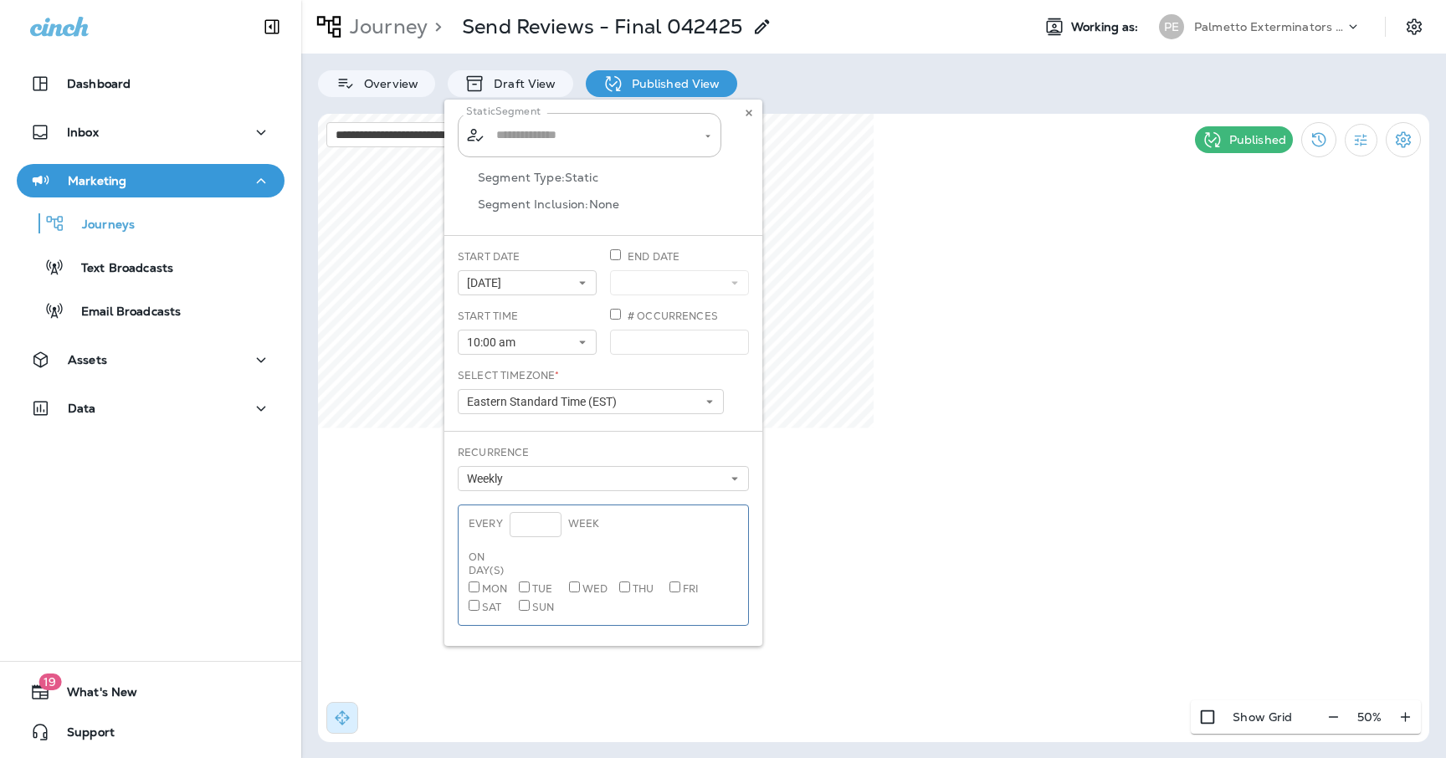
type input "**********"
click at [750, 116] on icon at bounding box center [749, 113] width 10 height 10
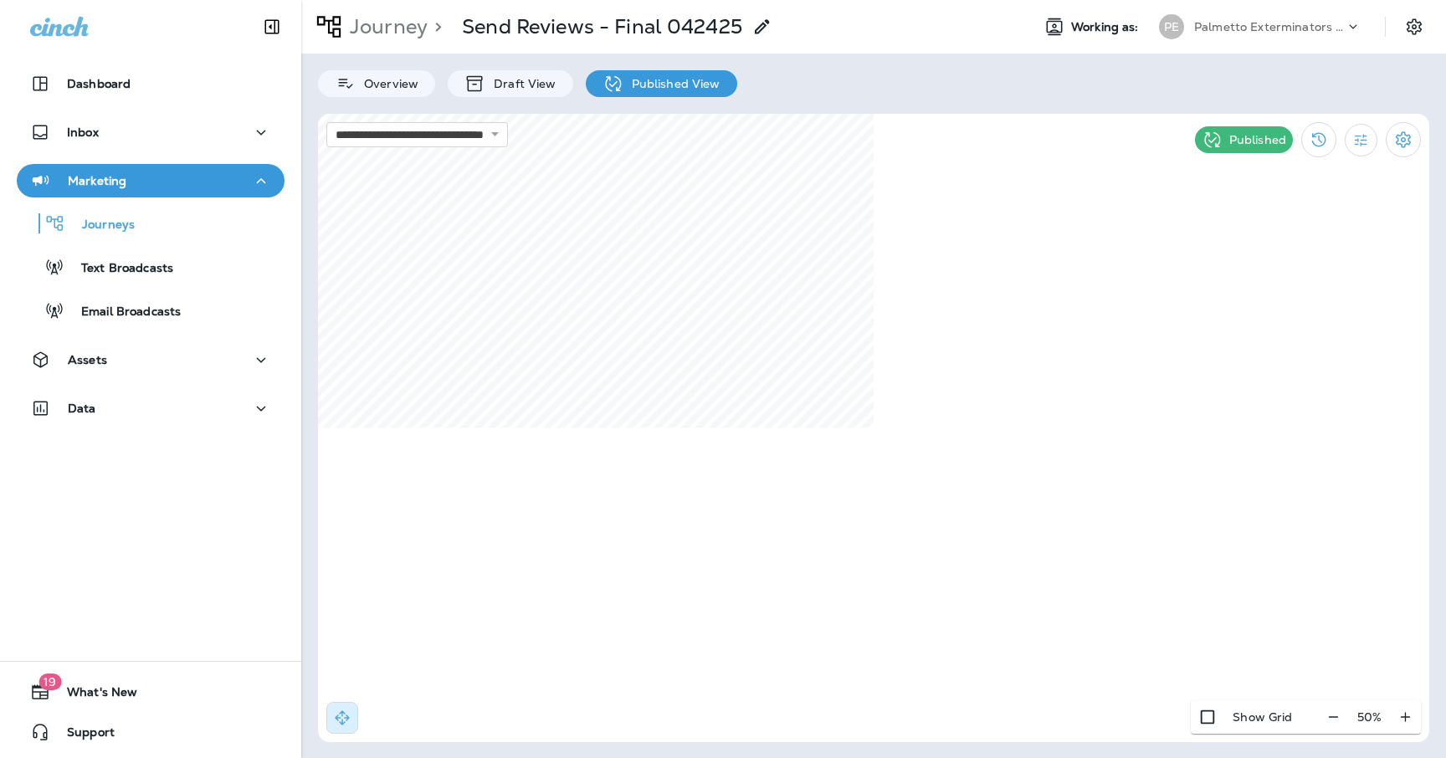
click at [790, 110] on div "**********" at bounding box center [873, 379] width 1145 height 758
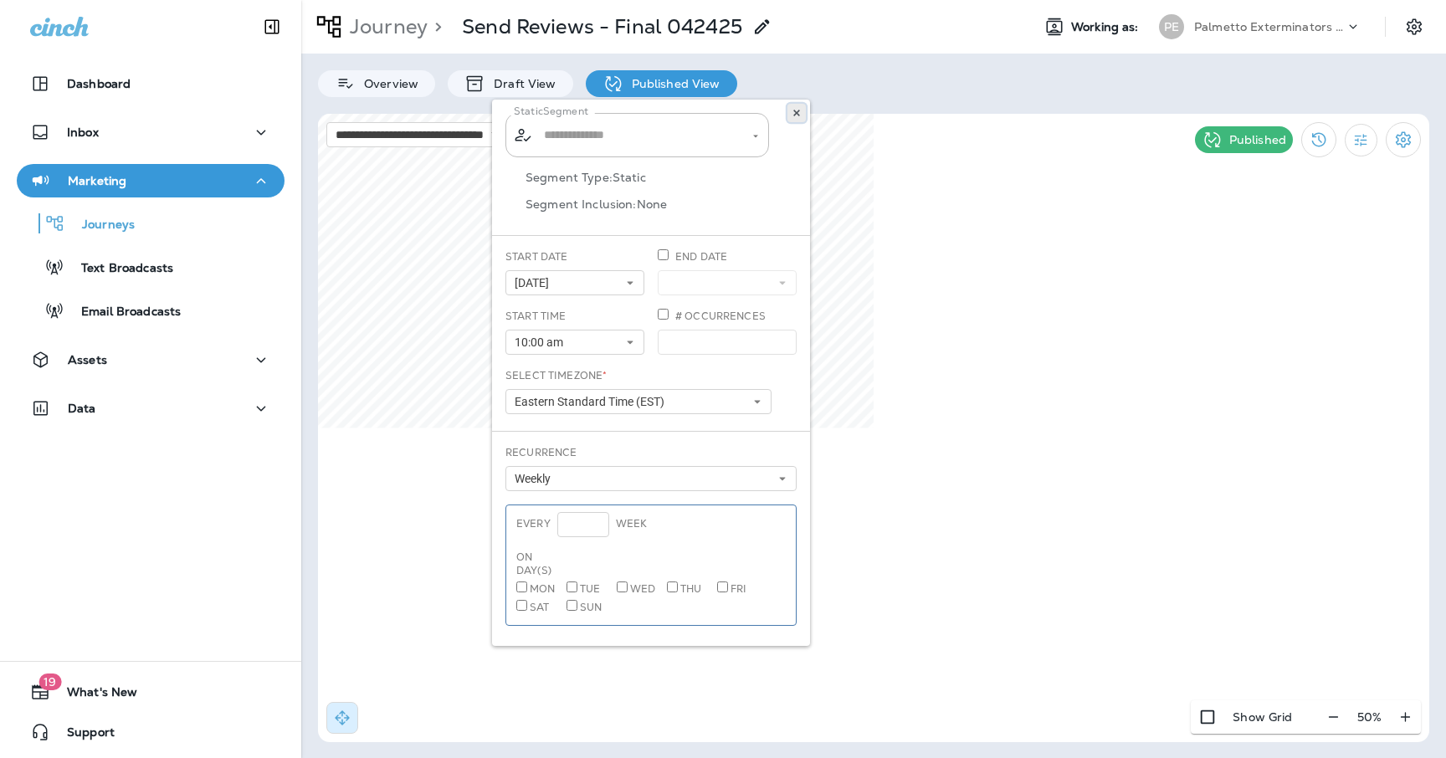
click at [801, 109] on icon at bounding box center [797, 113] width 10 height 10
